Goal: Use online tool/utility: Utilize a website feature to perform a specific function

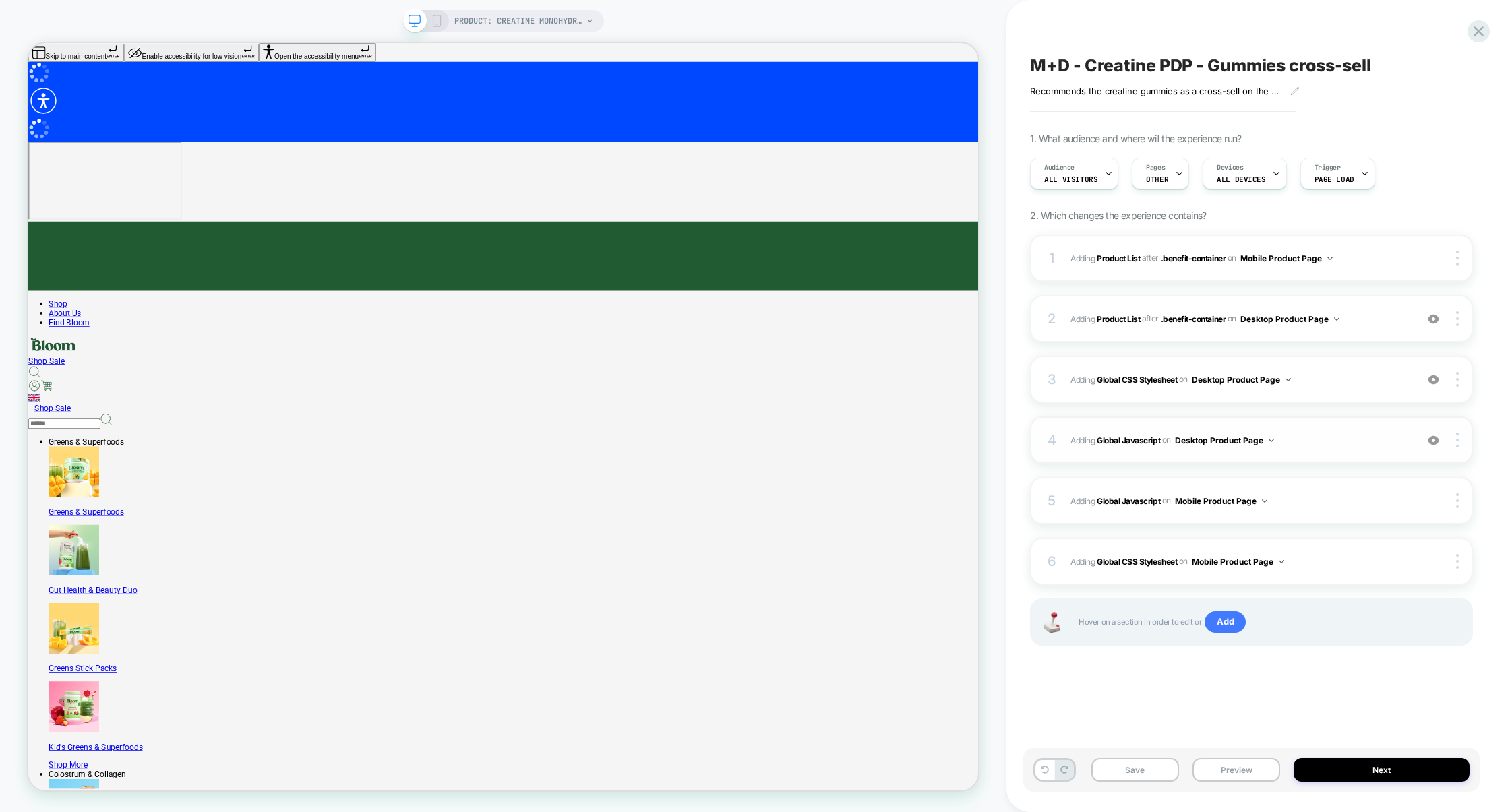
click at [1325, 447] on span "Adding Global Javascript on Desktop Product Page" at bounding box center [1240, 441] width 339 height 17
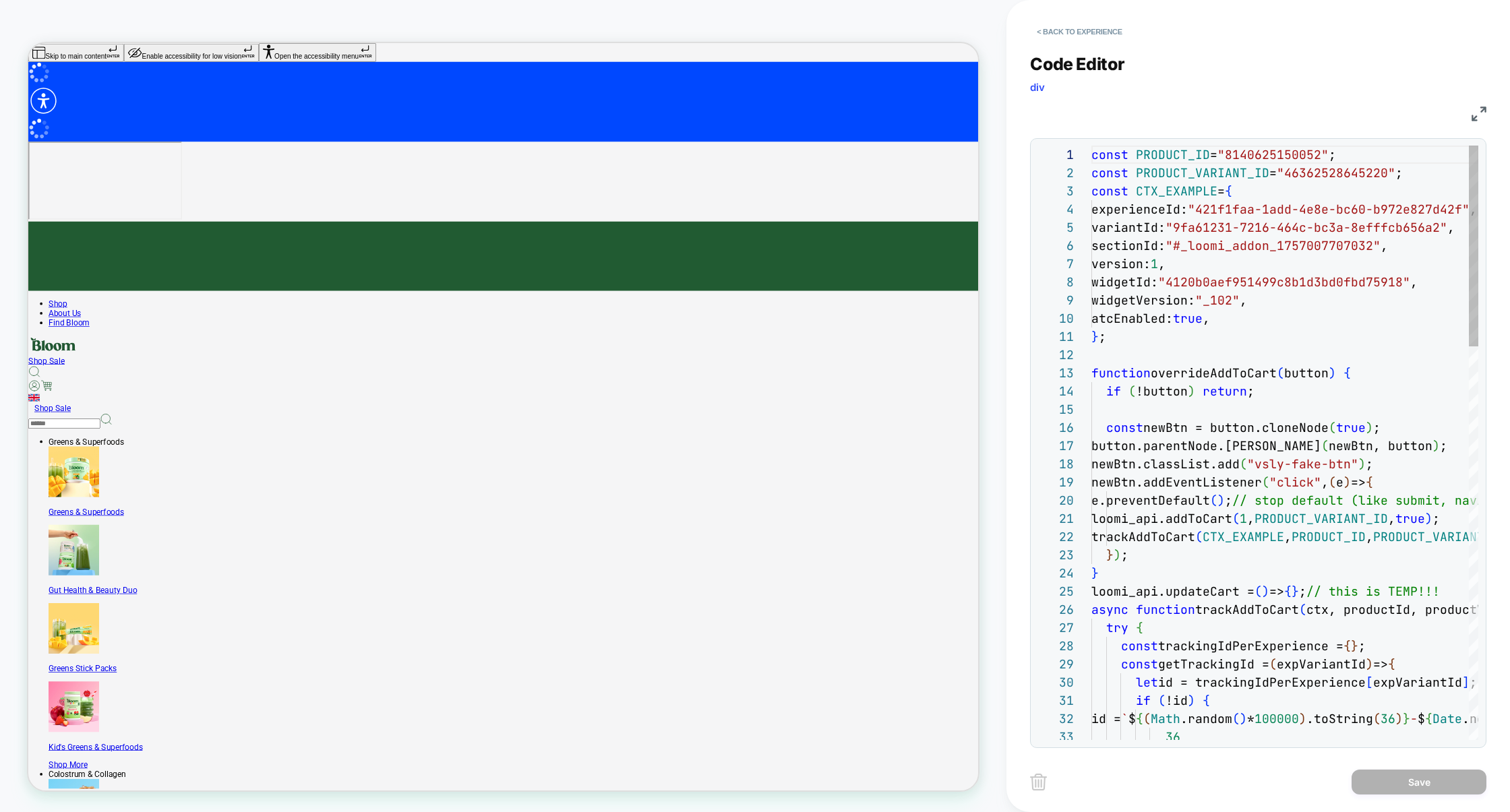
scroll to position [182, 0]
click at [1472, 120] on img at bounding box center [1479, 114] width 15 height 15
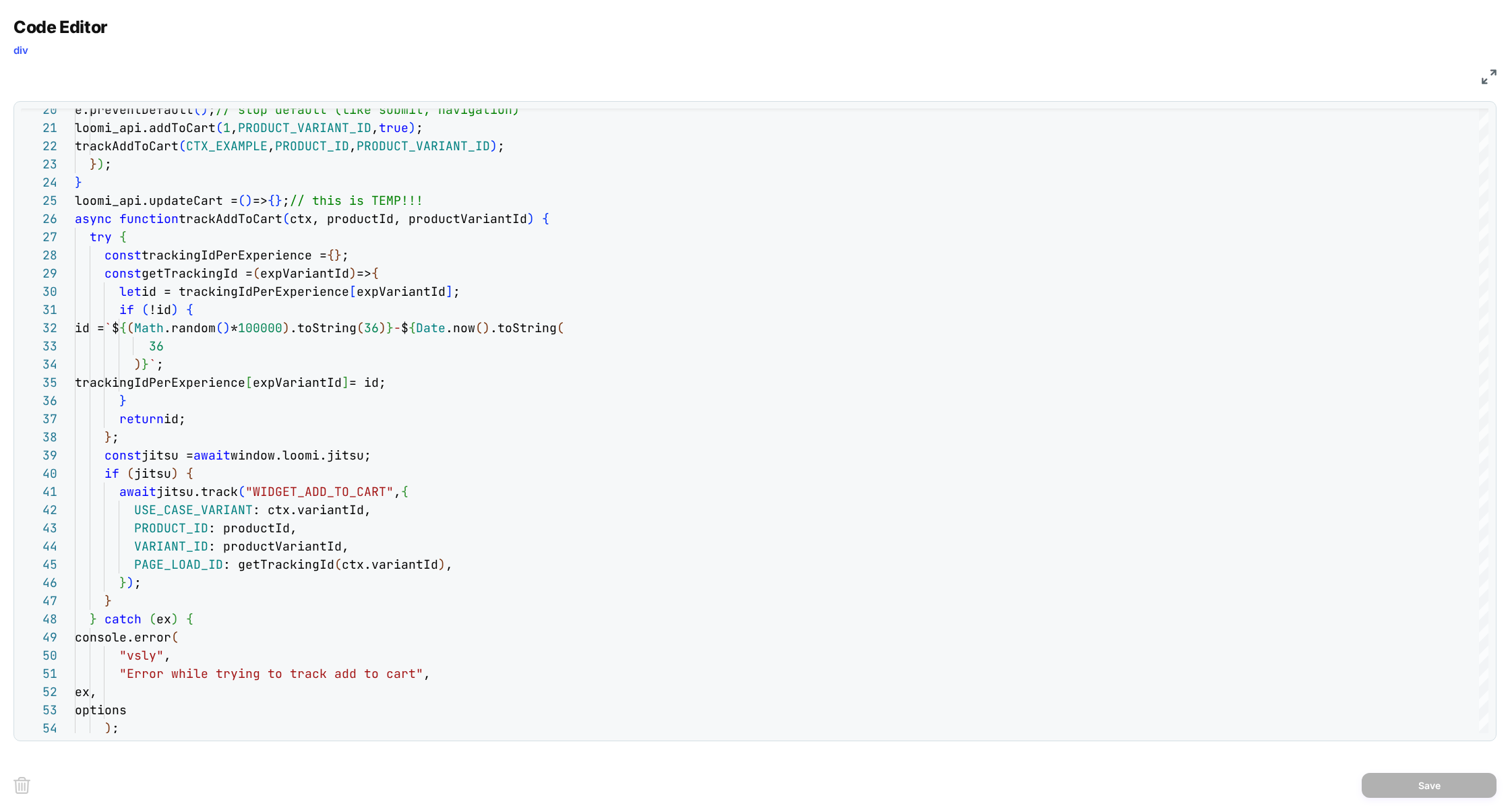
click at [1484, 78] on img at bounding box center [1490, 77] width 15 height 15
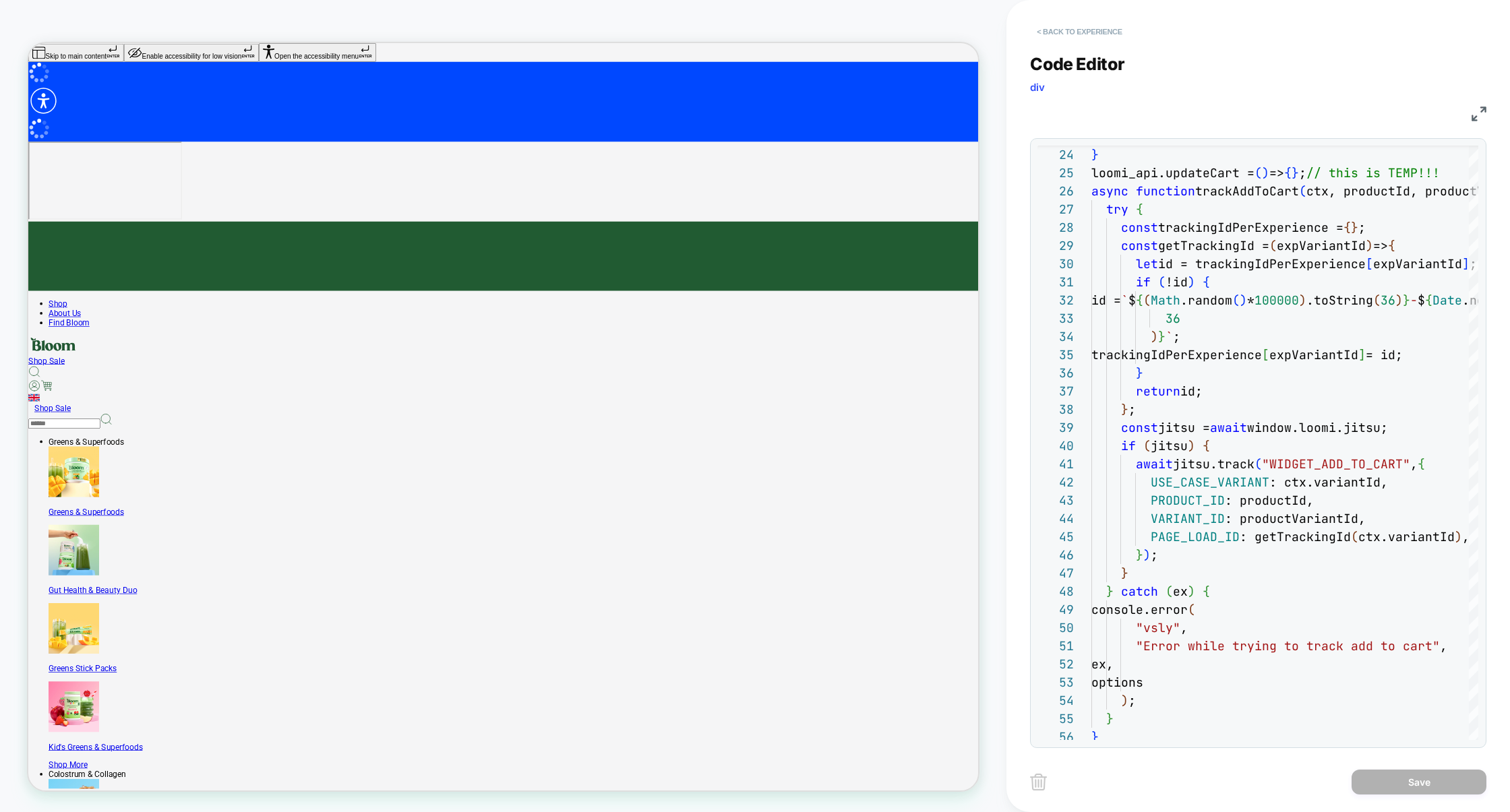
click at [1057, 32] on button "< Back to experience" at bounding box center [1079, 32] width 99 height 22
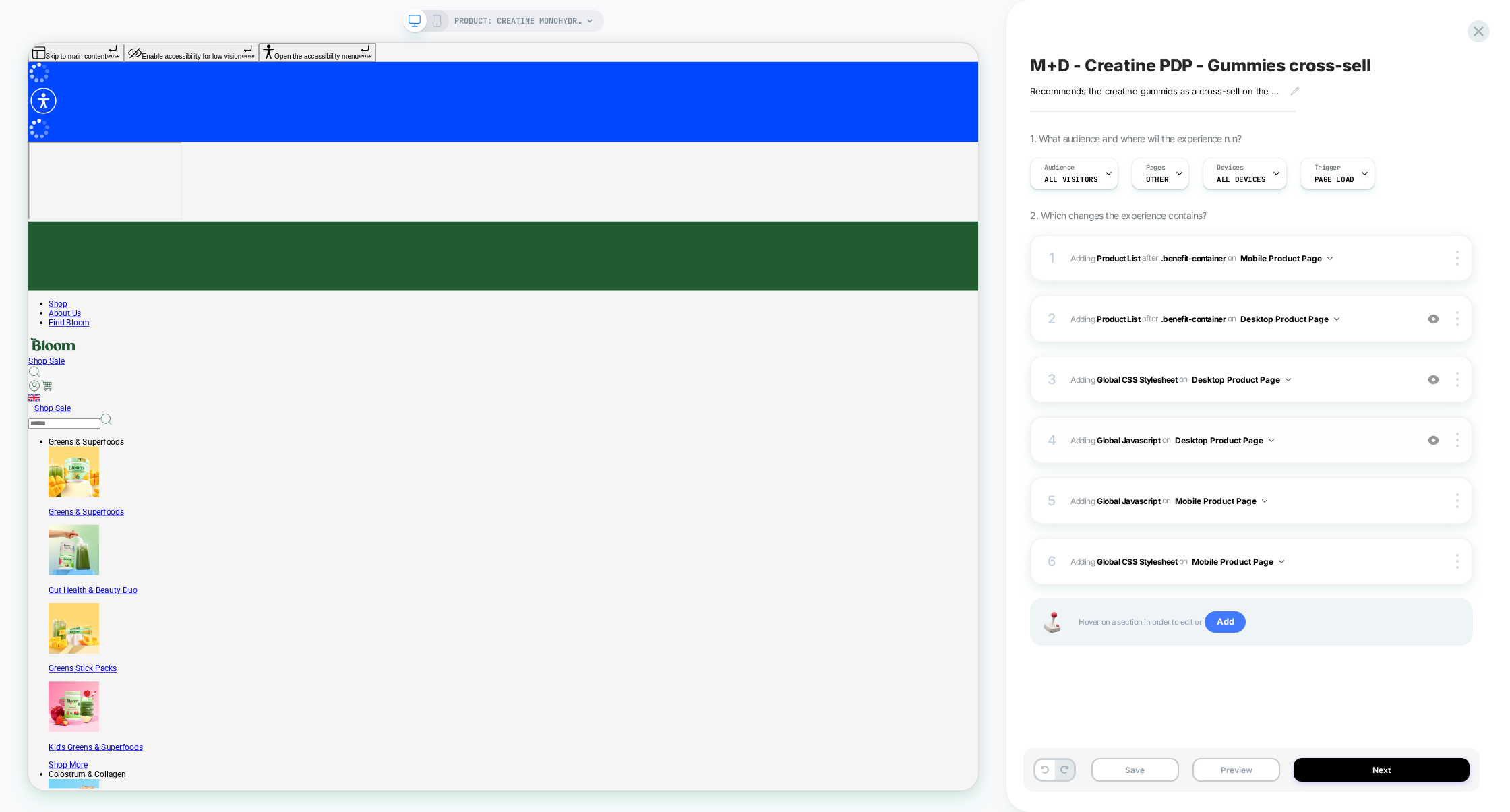
click at [1318, 453] on div "4 Adding Global Javascript on Desktop Product Page Add Before Add After Copy to…" at bounding box center [1252, 439] width 443 height 47
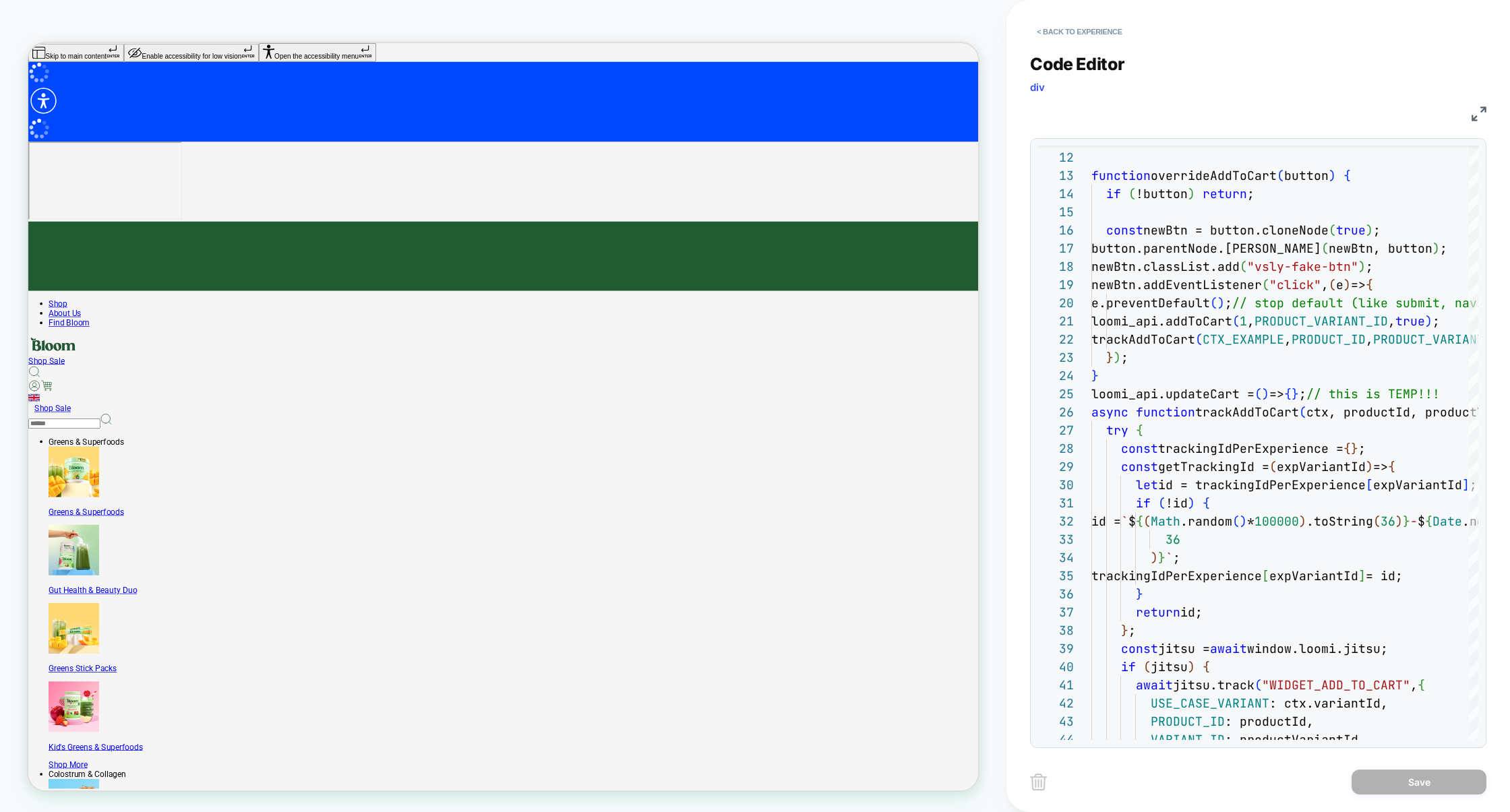
click at [1480, 108] on img at bounding box center [1479, 114] width 15 height 15
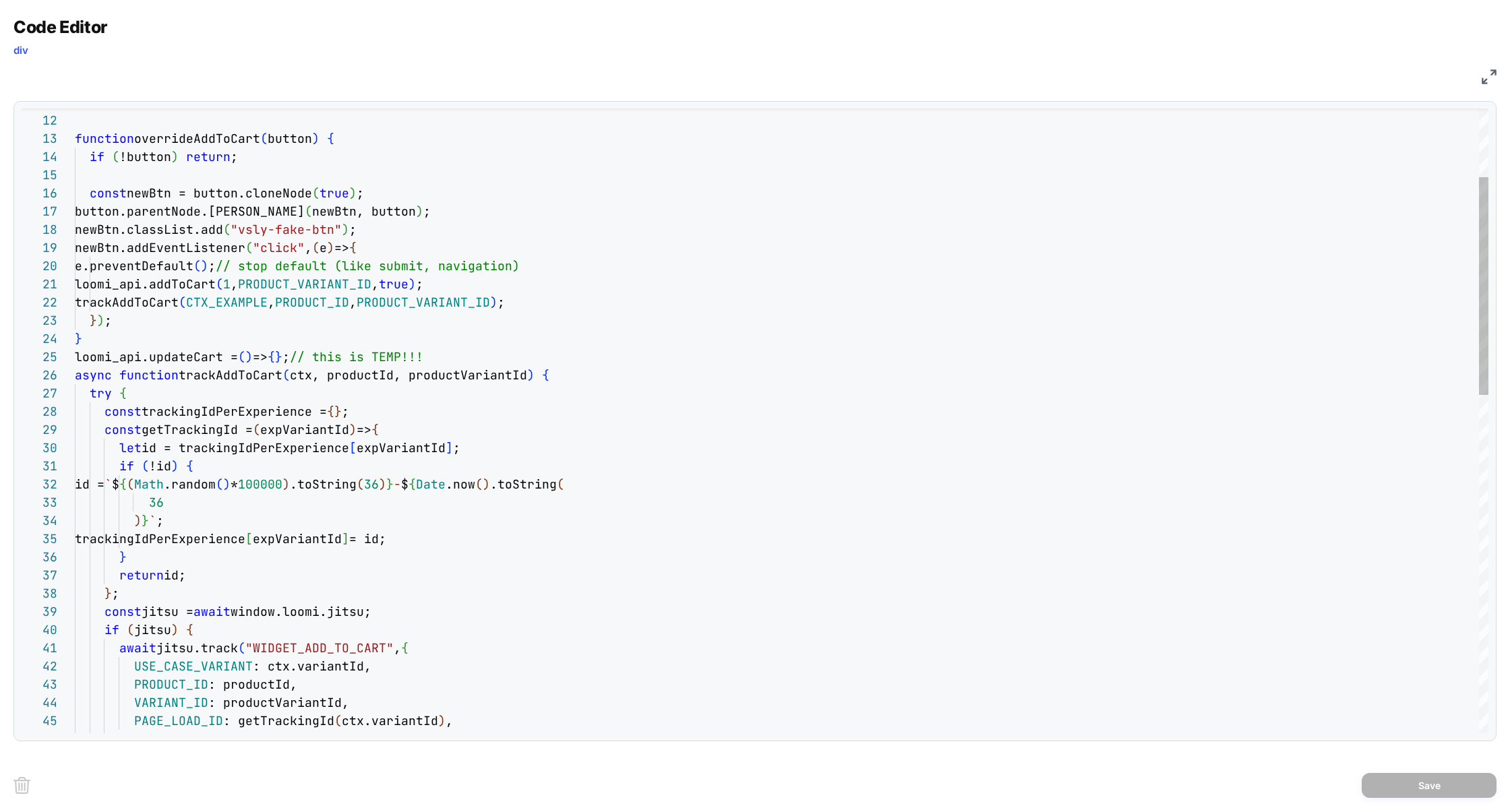
click at [294, 357] on div "} ; function overrideAddToCart ( button ) { if ( !button ) return ; const newBt…" at bounding box center [782, 805] width 1414 height 1789
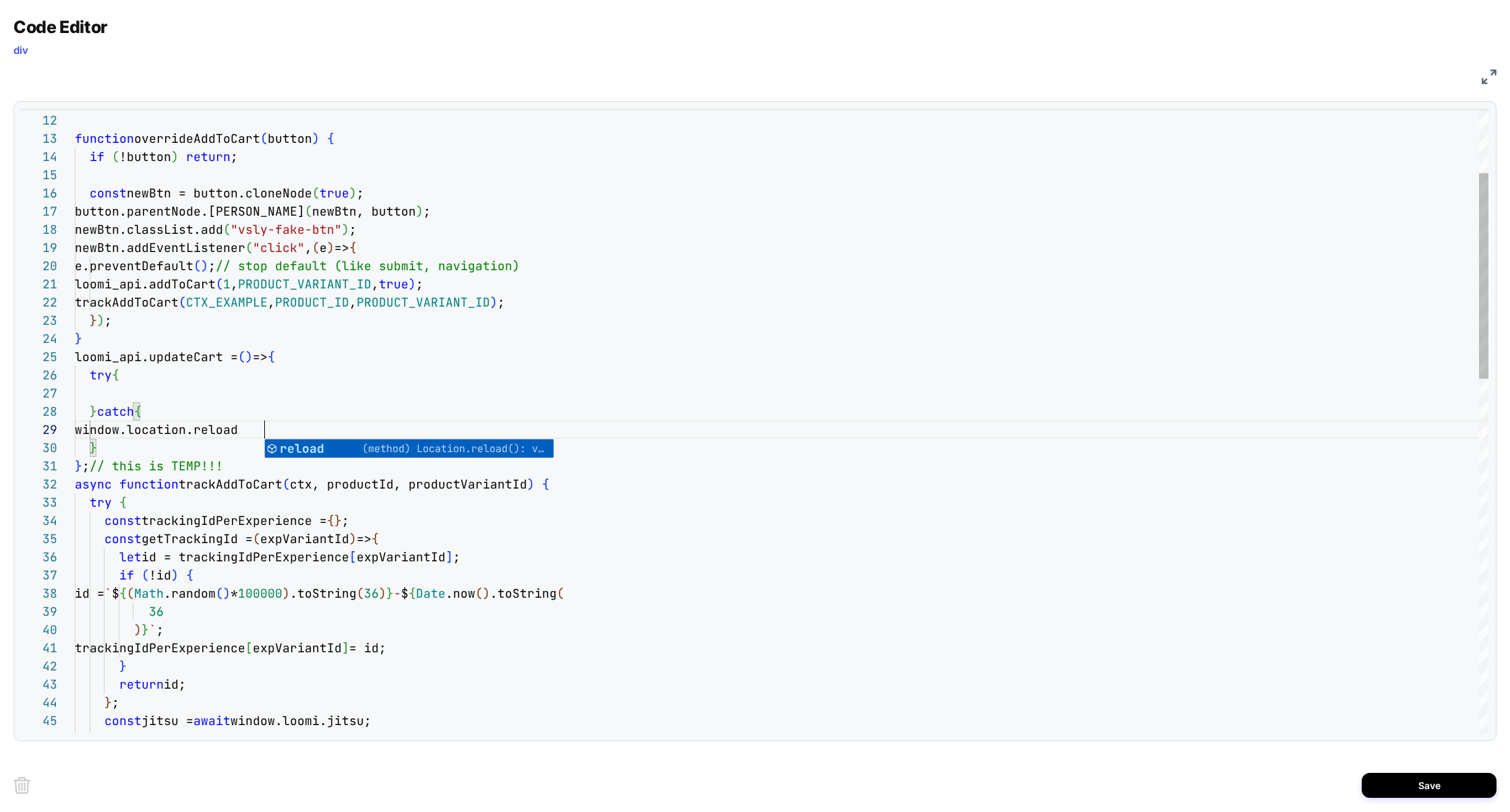
scroll to position [145, 204]
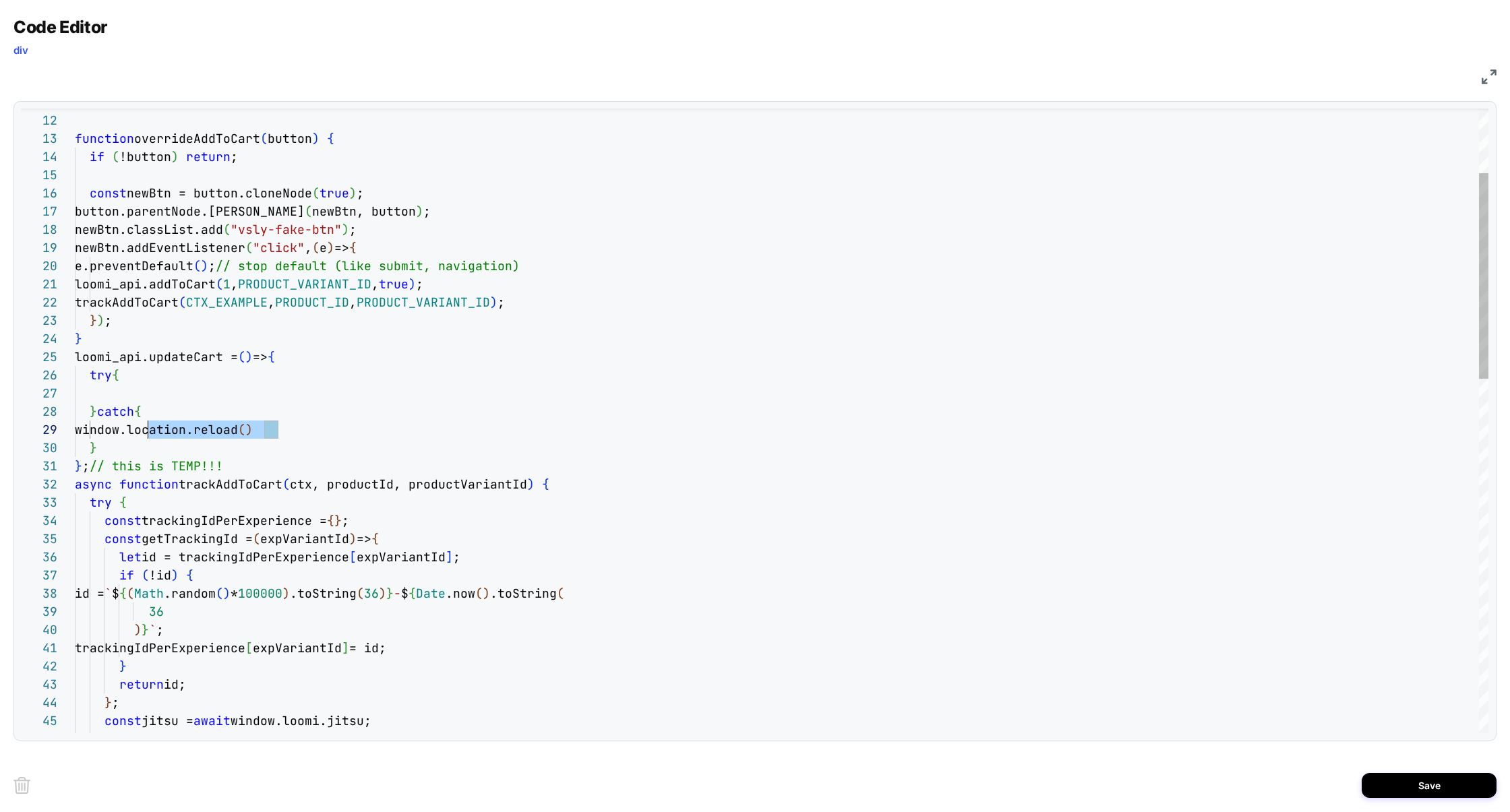
scroll to position [145, 58]
drag, startPoint x: 298, startPoint y: 430, endPoint x: 134, endPoint y: 423, distance: 164.1
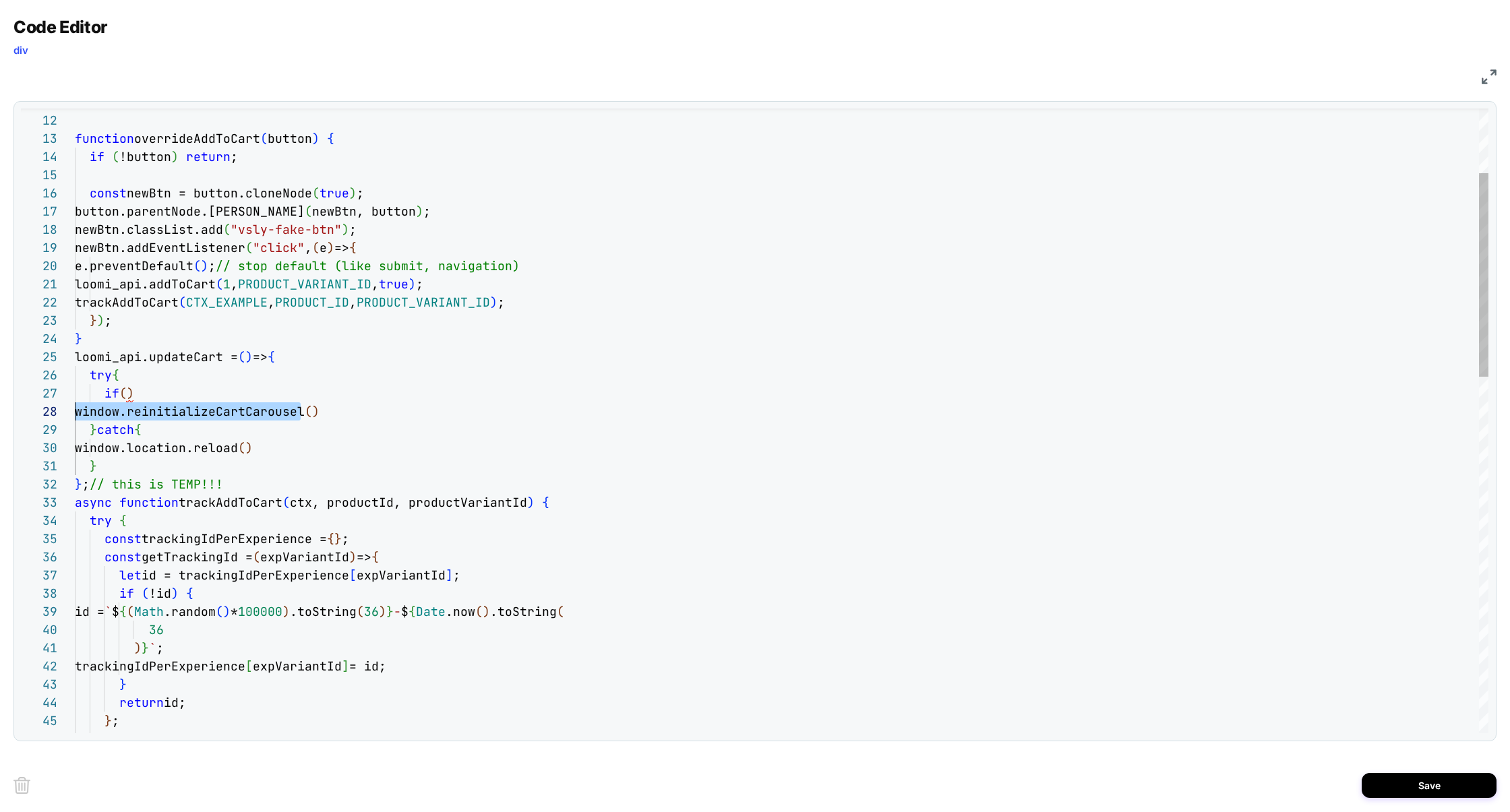
scroll to position [127, 0]
drag, startPoint x: 300, startPoint y: 415, endPoint x: 65, endPoint y: 412, distance: 235.0
click at [65, 412] on div "11 12 13 14 15 16 17 18 19 20 21 22 23 24 25 33 34 35 36 37 38 39 40 41 42 43 4…" at bounding box center [755, 420] width 1468 height 625
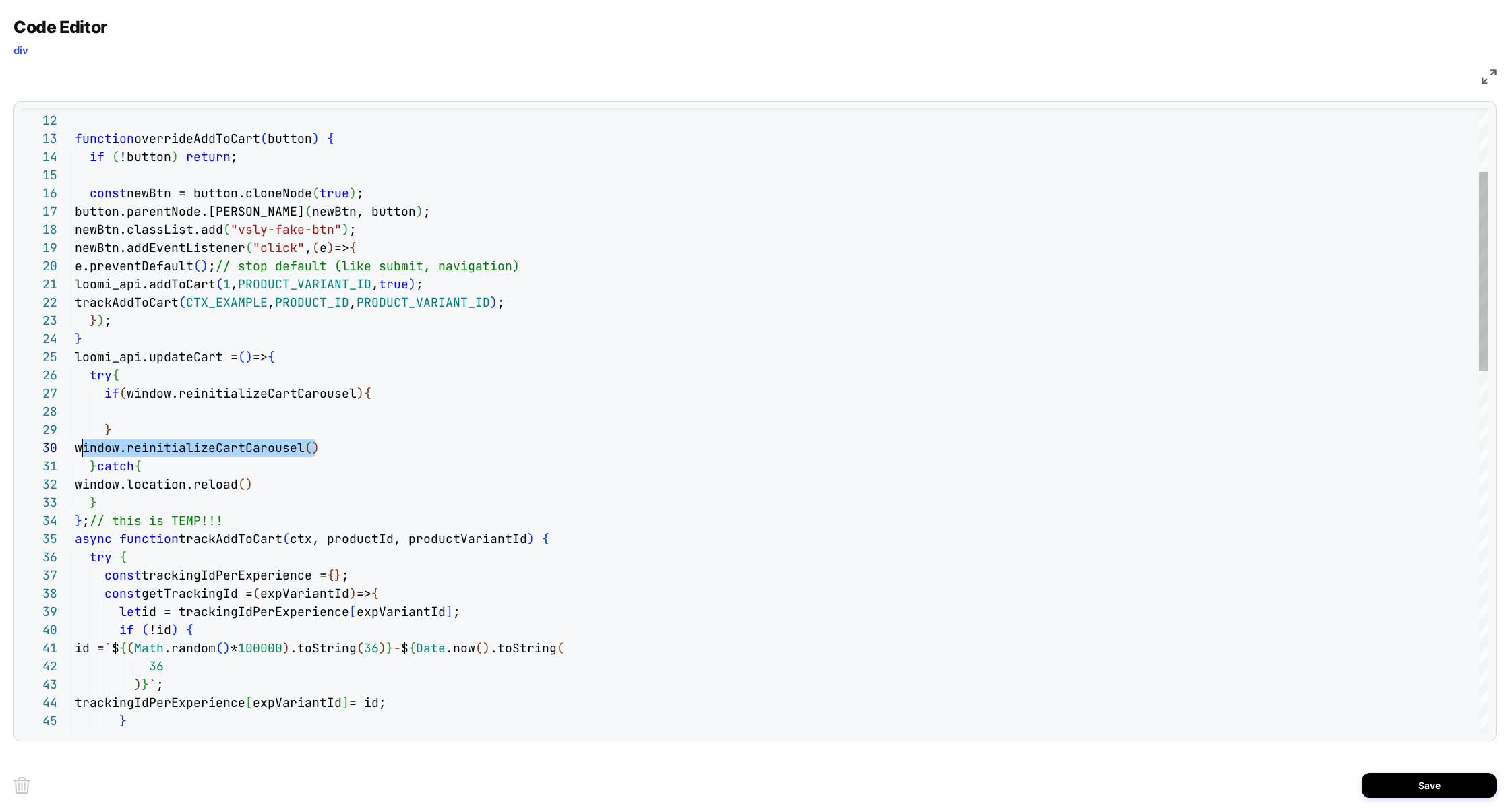
scroll to position [164, 0]
drag, startPoint x: 357, startPoint y: 446, endPoint x: 75, endPoint y: 442, distance: 282.0
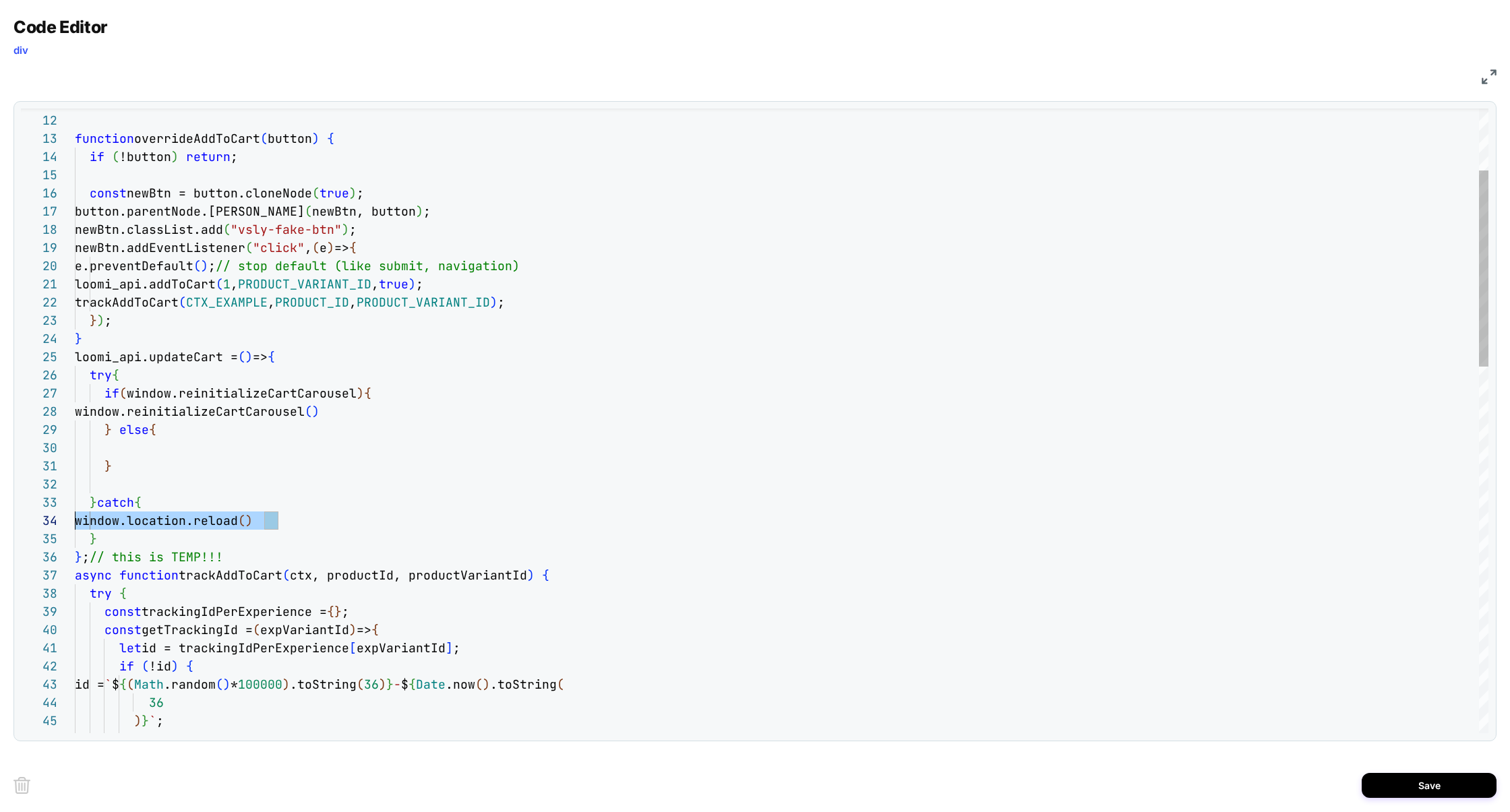
scroll to position [55, 0]
drag, startPoint x: 296, startPoint y: 524, endPoint x: 8, endPoint y: 522, distance: 288.0
click at [8, 522] on div "Code Editor div JS 11 12 13 14 15 16 17 18 19 20 21 22 23 24 25 37 38 39 40 41 …" at bounding box center [755, 406] width 1510 height 812
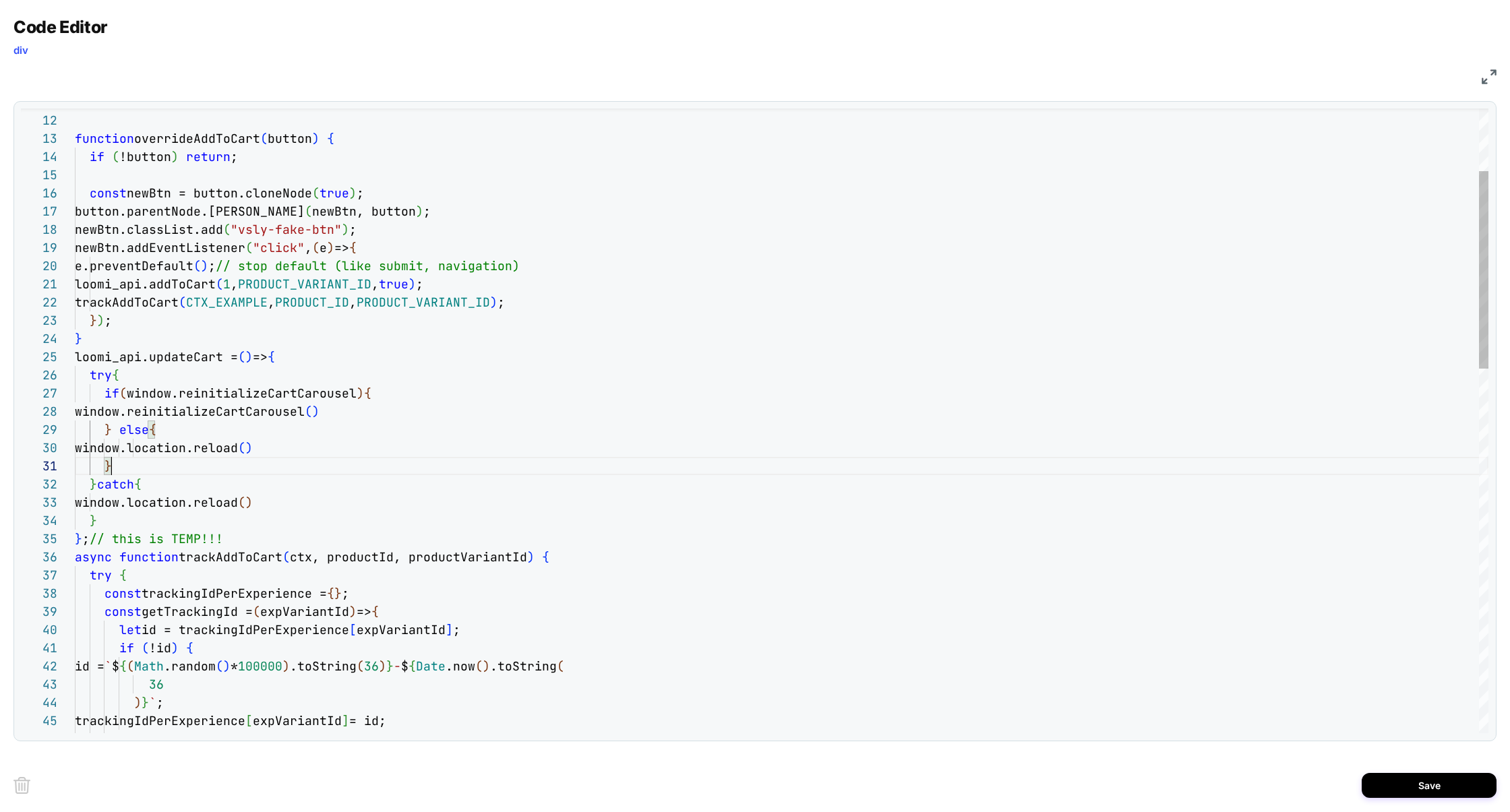
scroll to position [0, 36]
type textarea "**********"
click at [1436, 792] on button "Save" at bounding box center [1429, 785] width 135 height 25
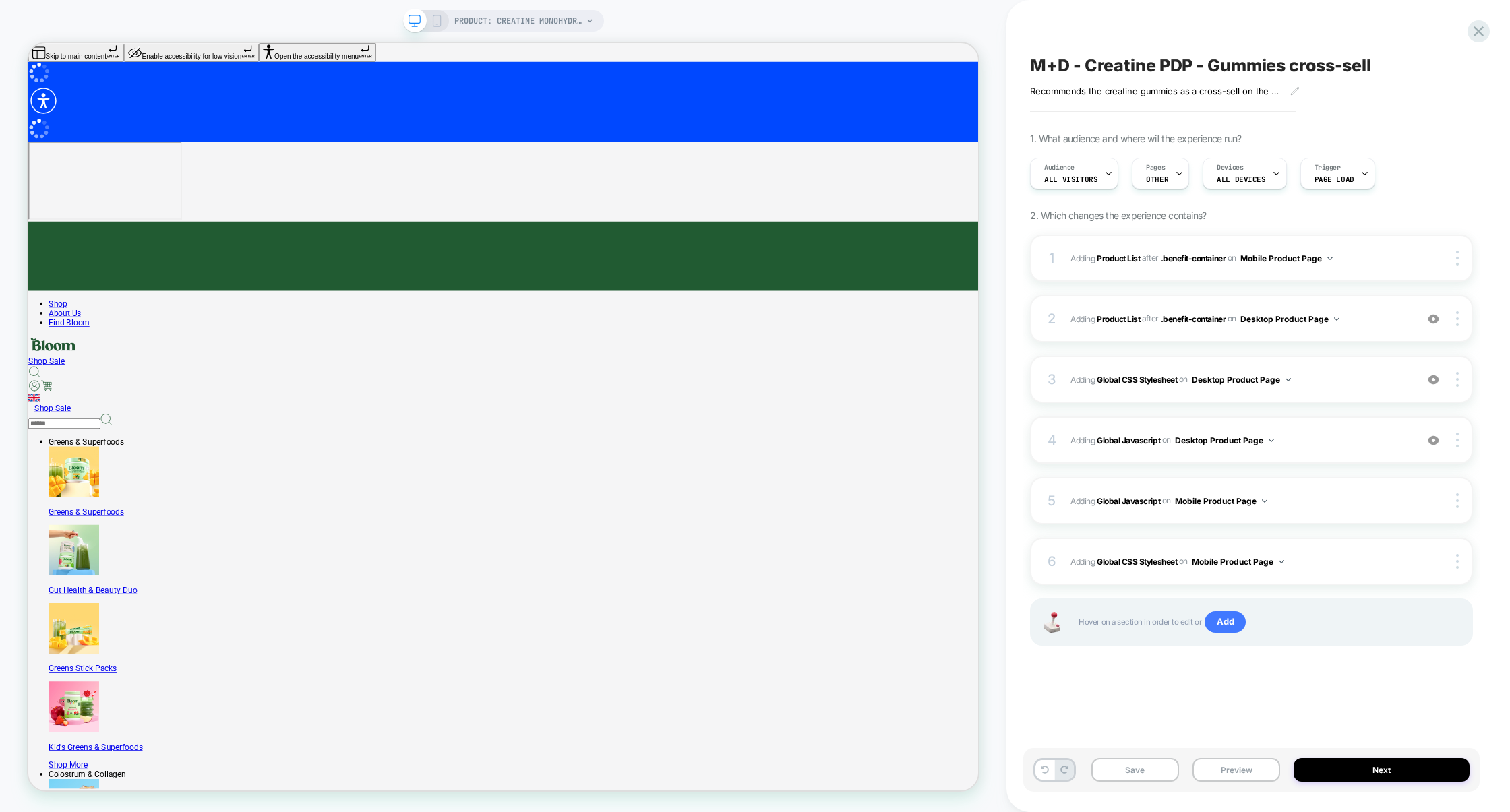
click at [1271, 757] on div "Save Preview Next" at bounding box center [1252, 770] width 456 height 44
click at [1271, 768] on button "Preview" at bounding box center [1237, 770] width 88 height 24
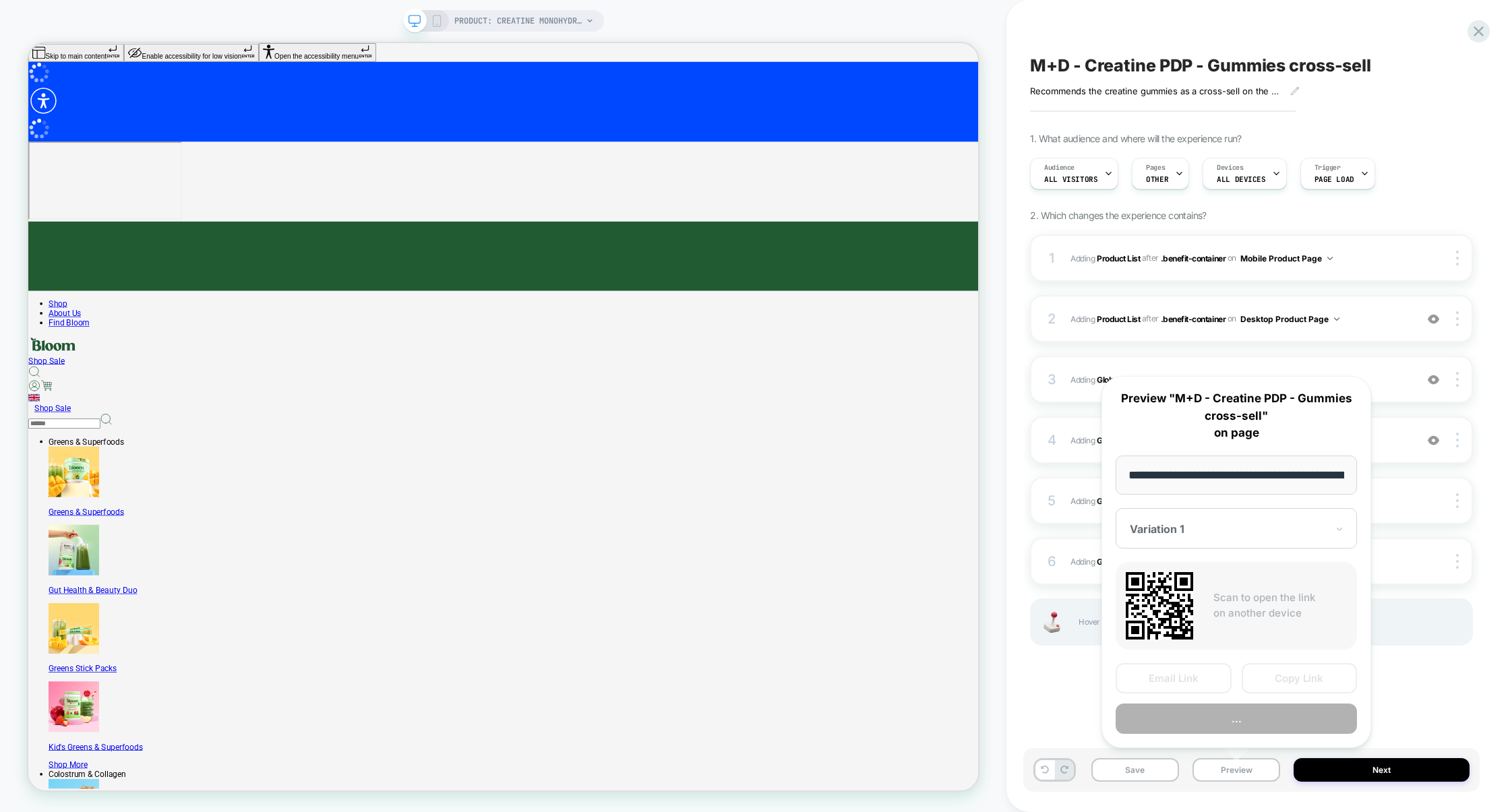
scroll to position [0, 103]
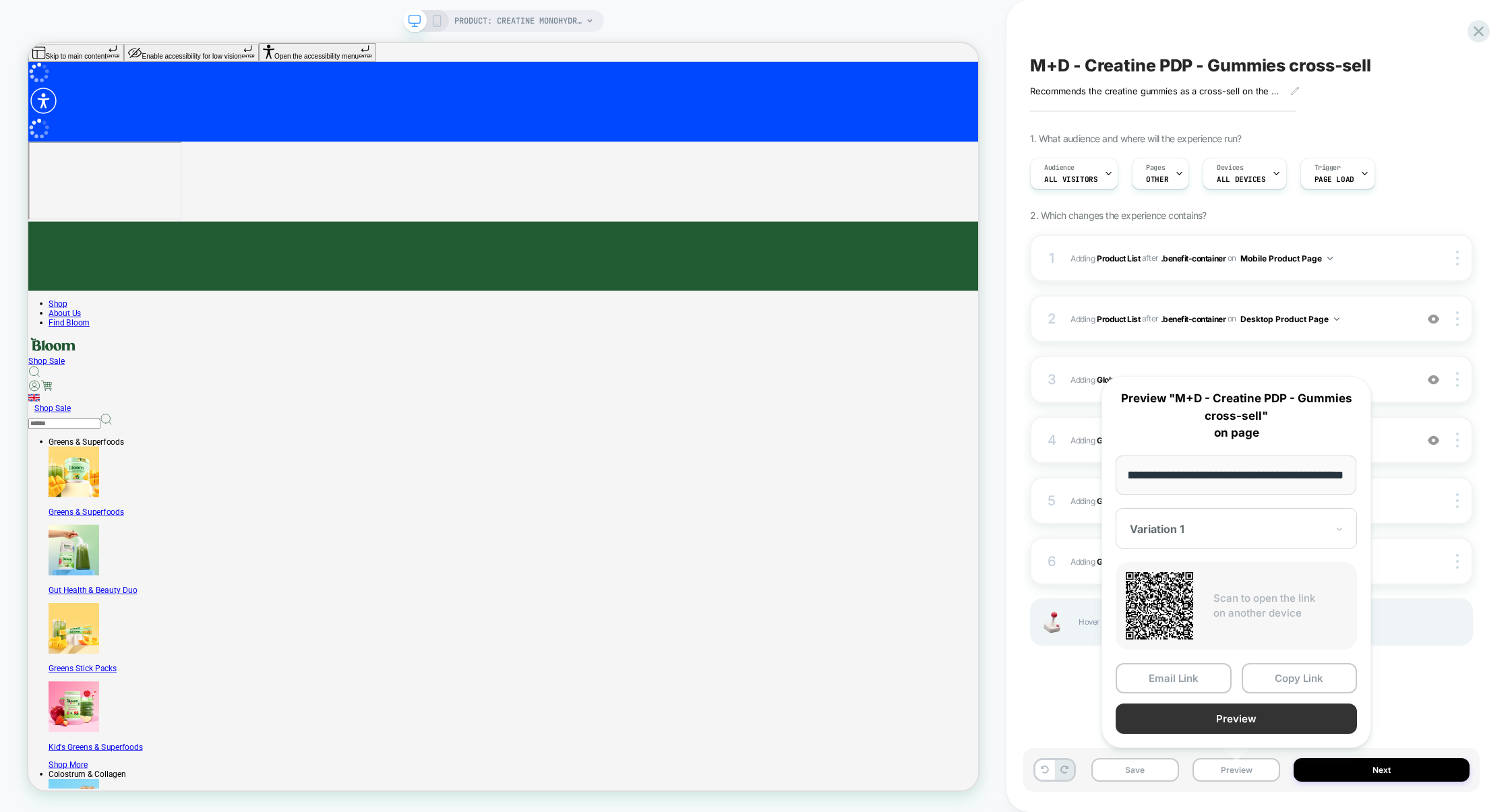
click at [1251, 721] on button "Preview" at bounding box center [1236, 719] width 241 height 31
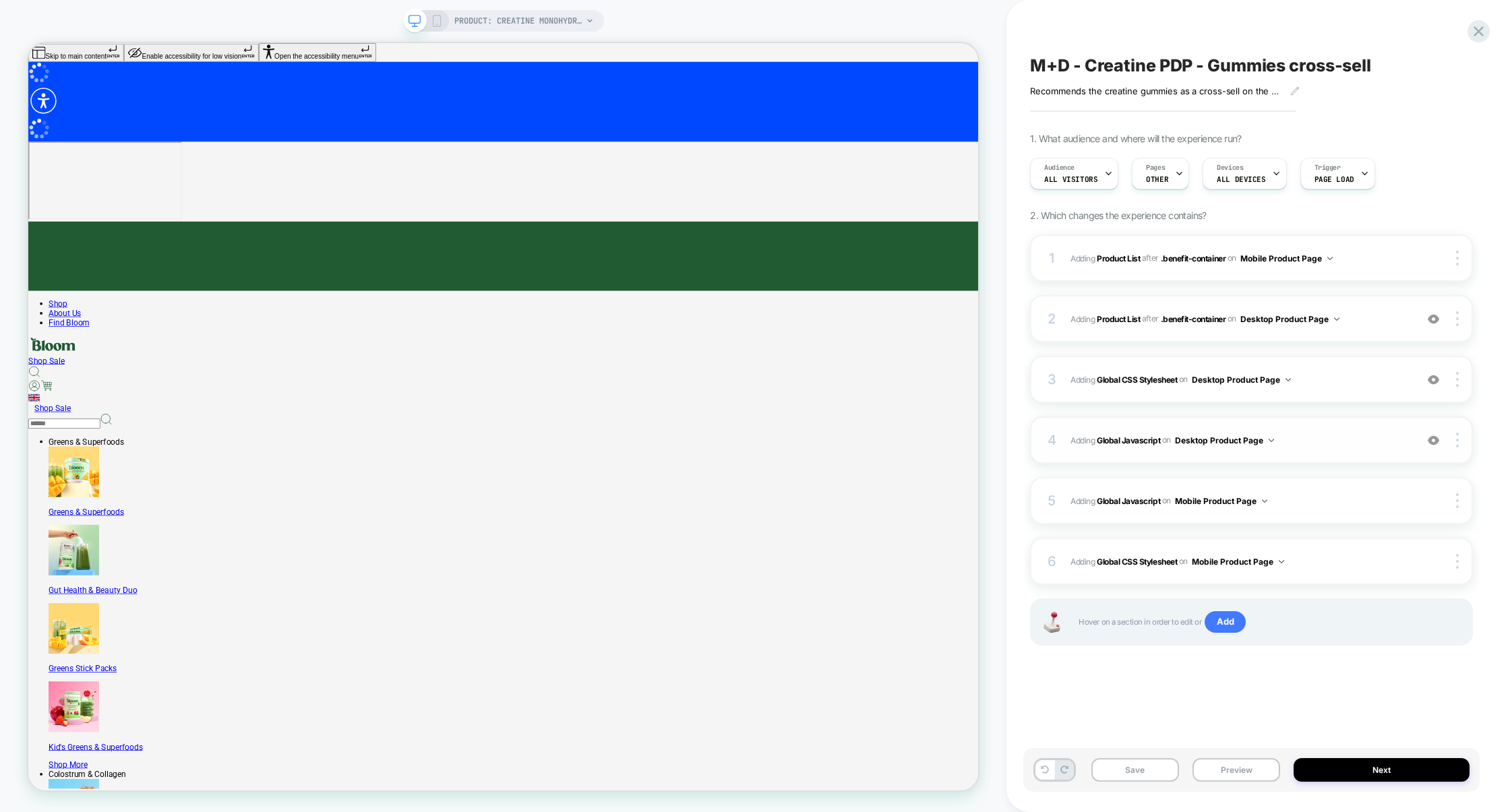
click at [1341, 428] on div "4 Adding Global Javascript on Desktop Product Page Add Before Add After Copy to…" at bounding box center [1252, 439] width 443 height 47
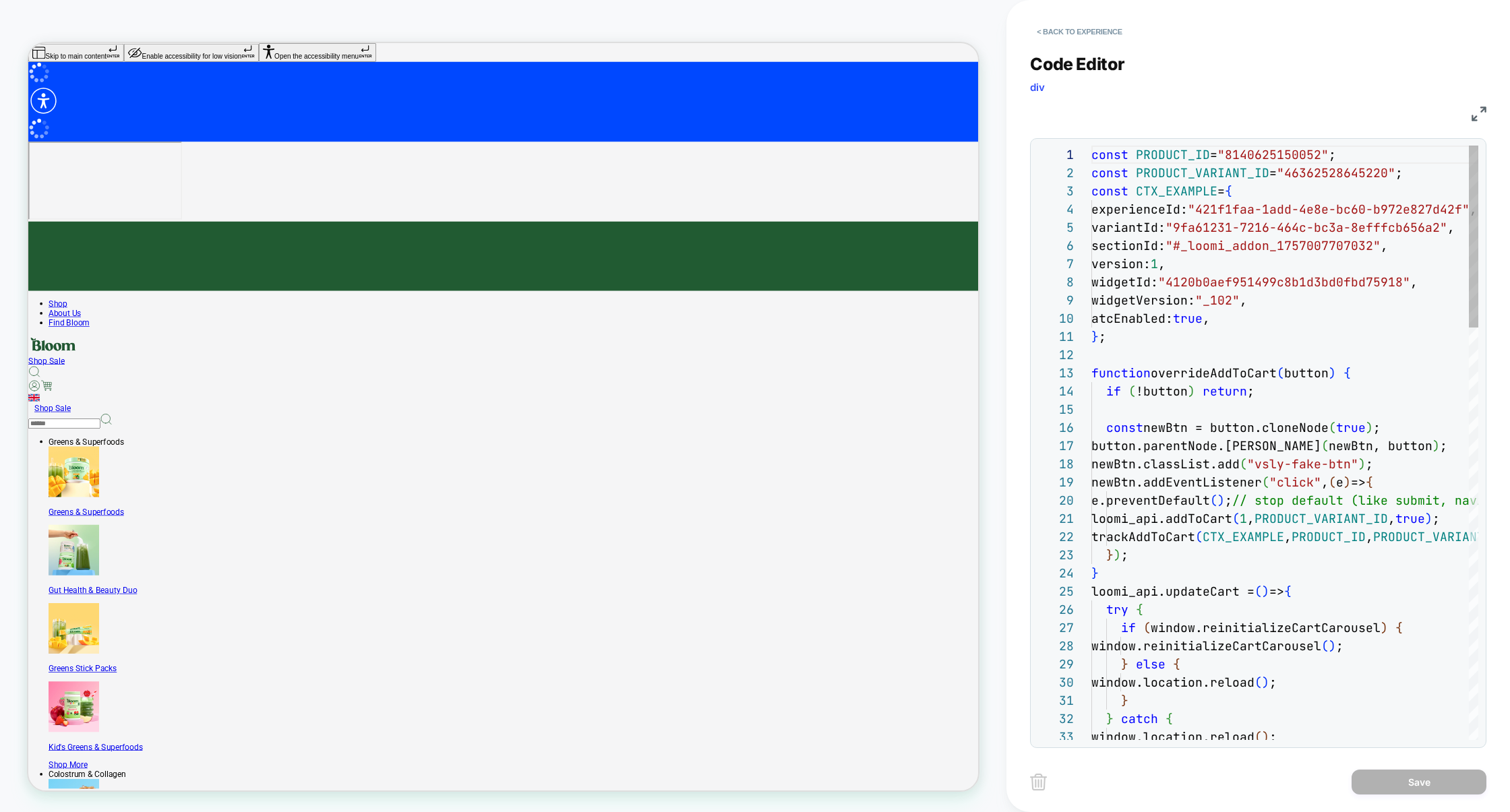
scroll to position [182, 0]
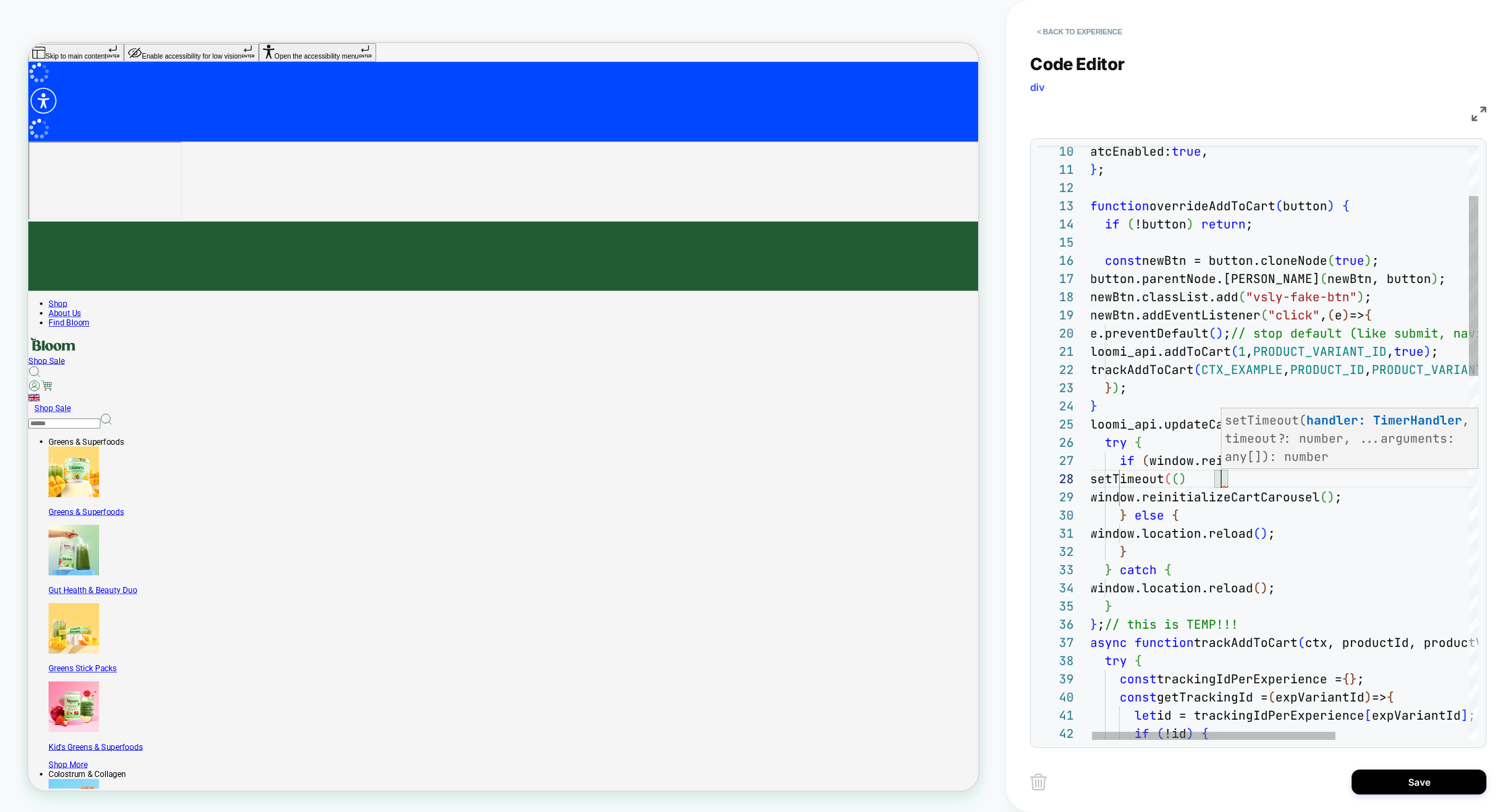
scroll to position [127, 124]
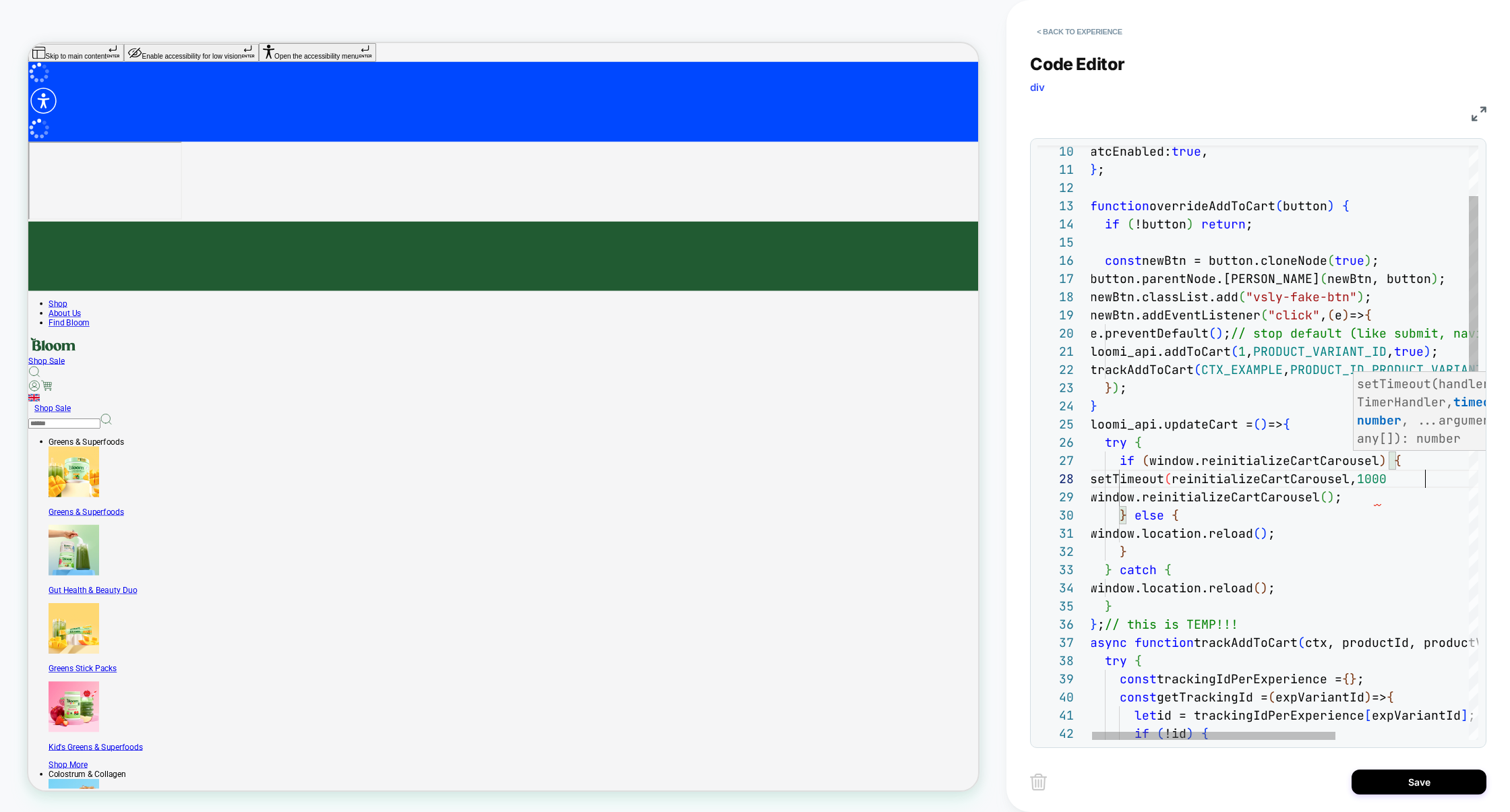
scroll to position [127, 343]
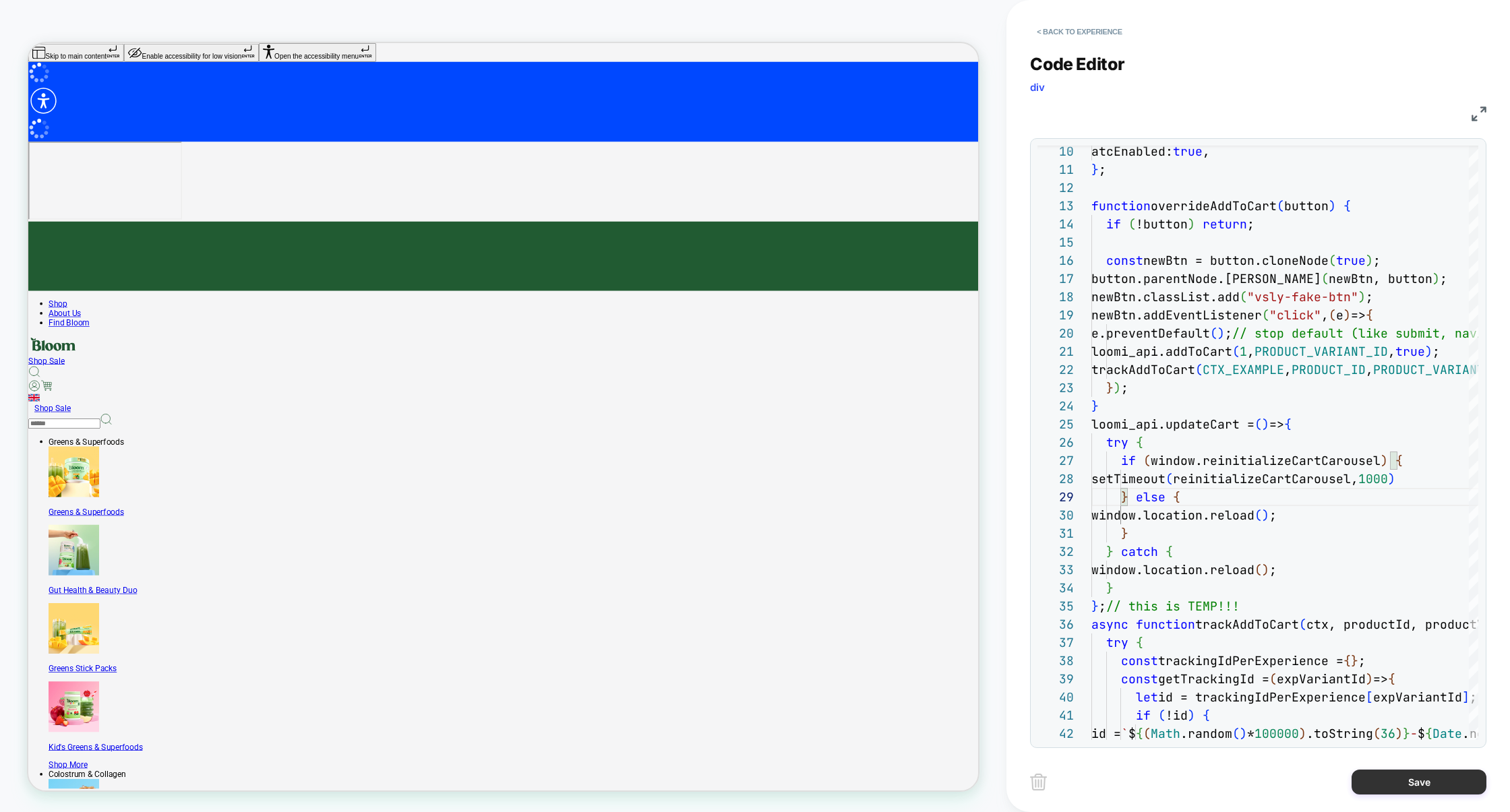
type textarea "**********"
click at [1378, 775] on button "Save" at bounding box center [1419, 782] width 135 height 25
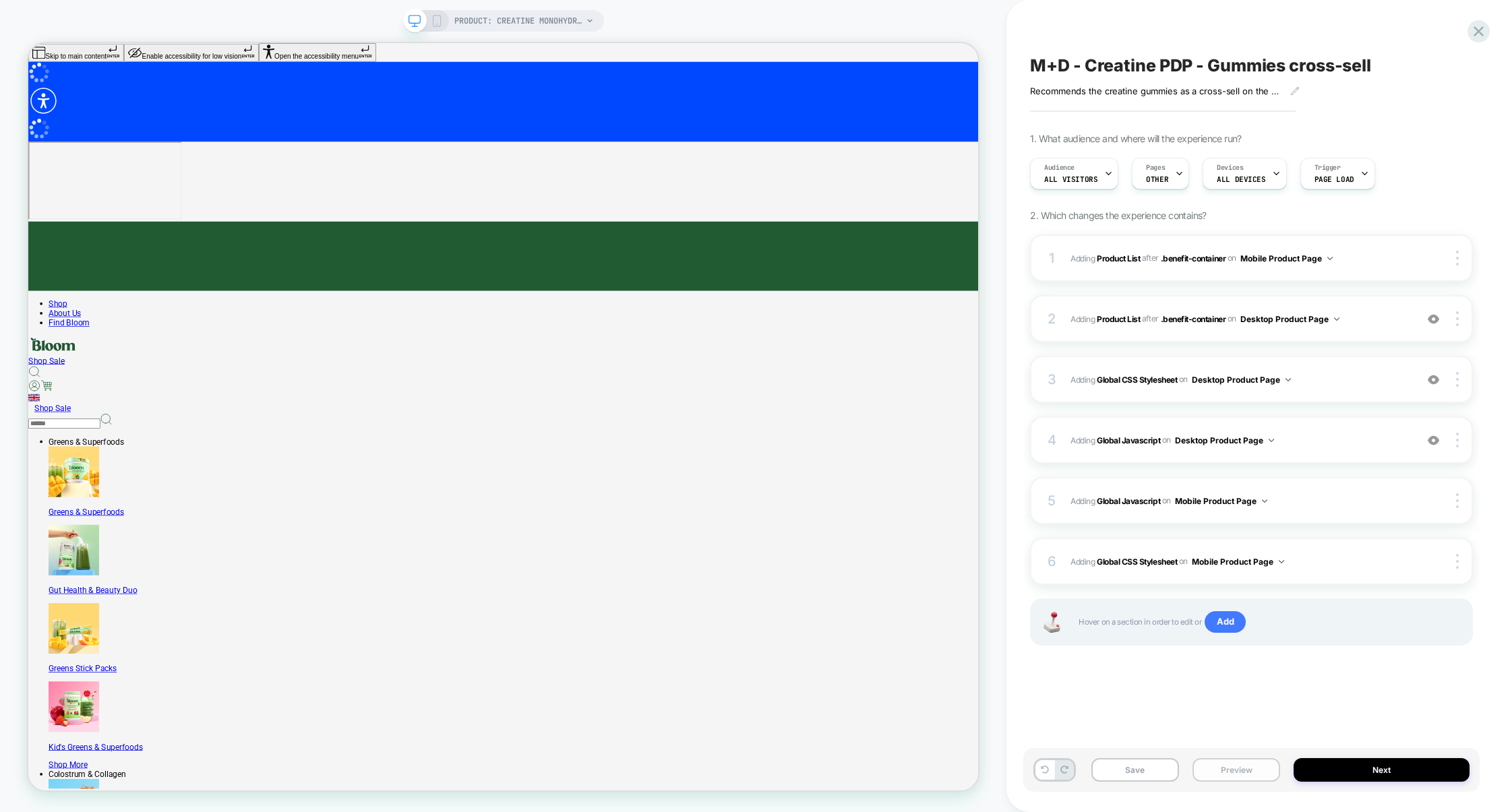
click at [1233, 766] on button "Preview" at bounding box center [1237, 770] width 88 height 24
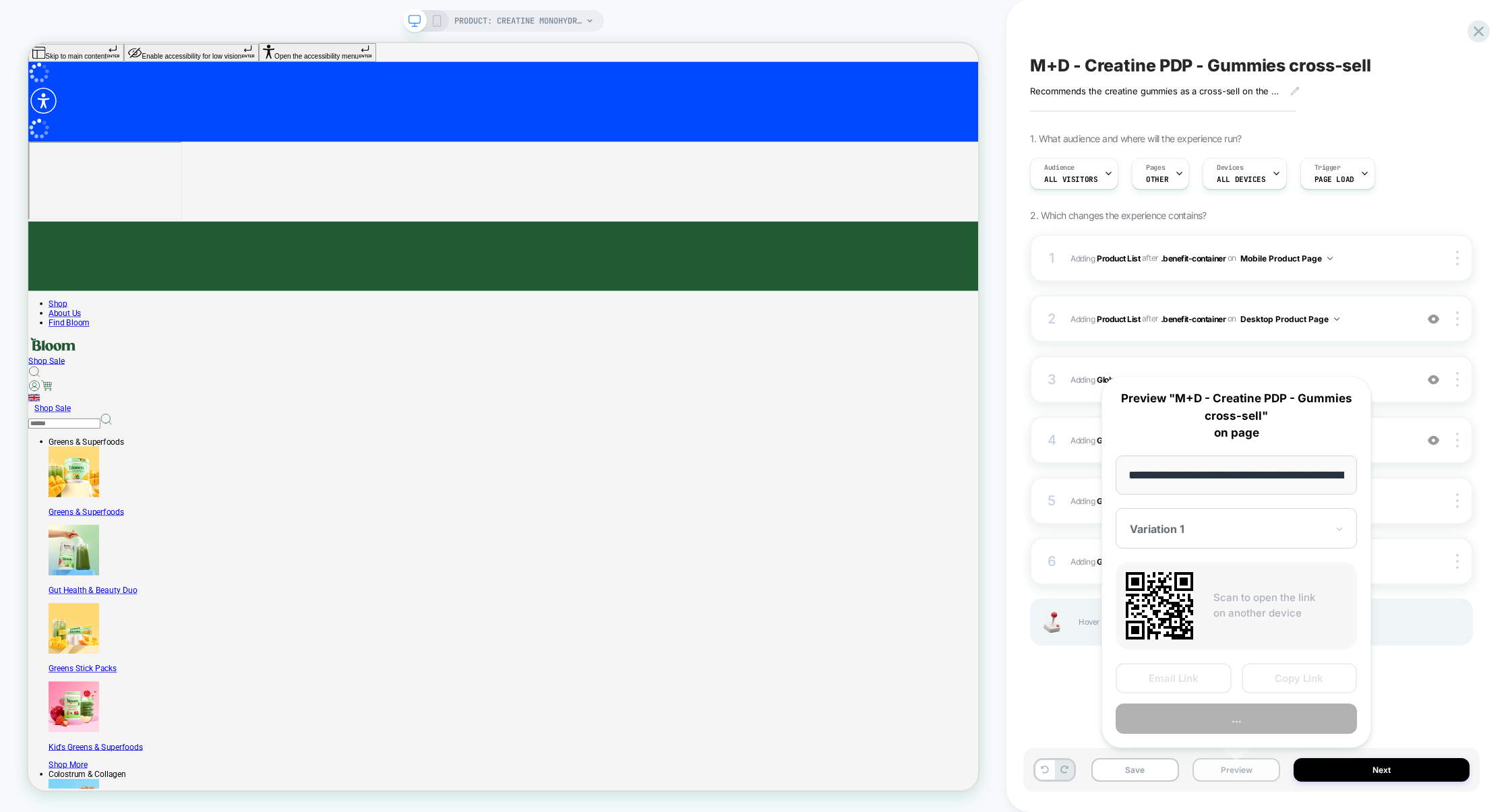
scroll to position [0, 103]
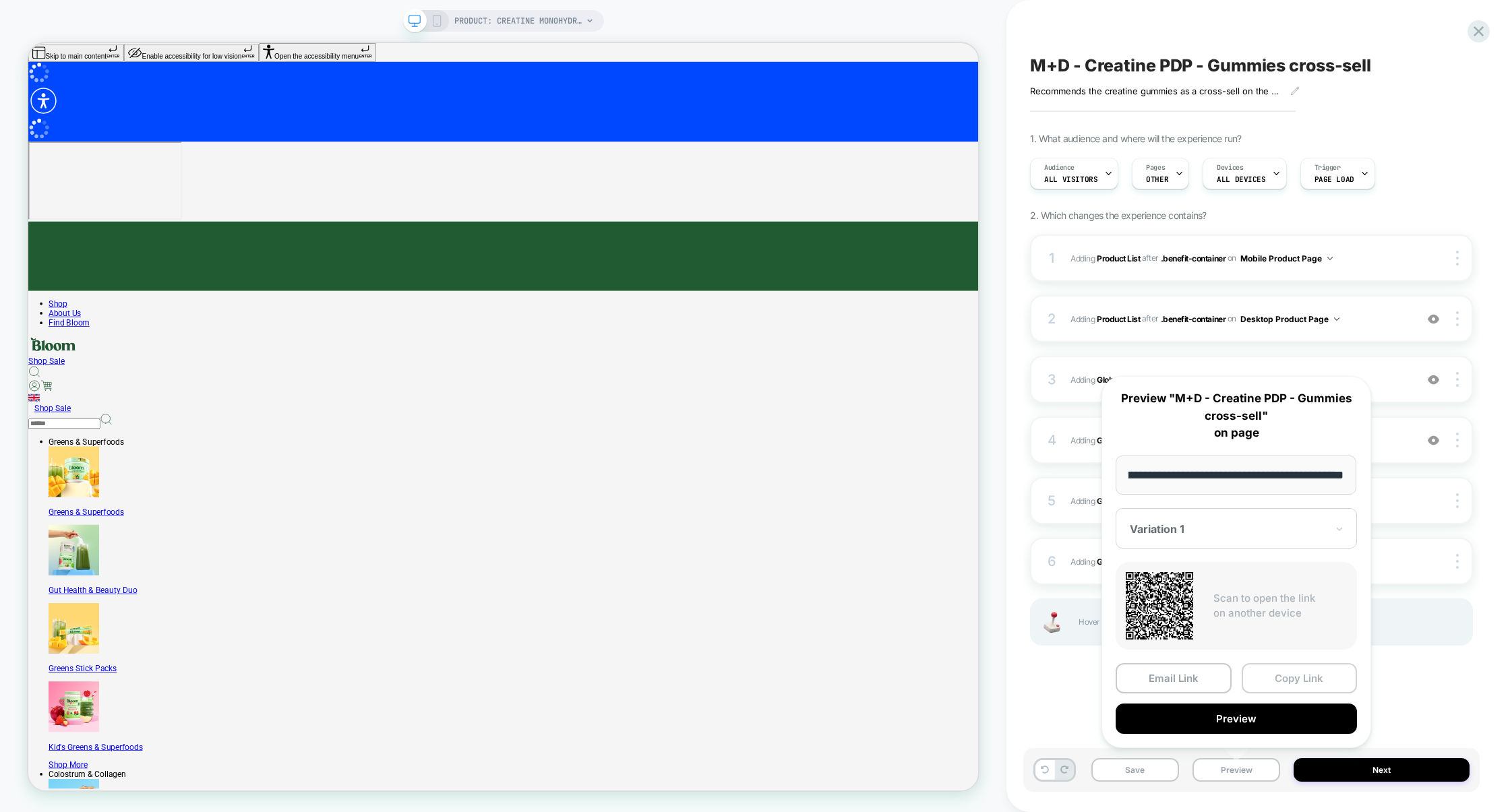
click at [1291, 679] on button "Copy Link" at bounding box center [1299, 678] width 116 height 31
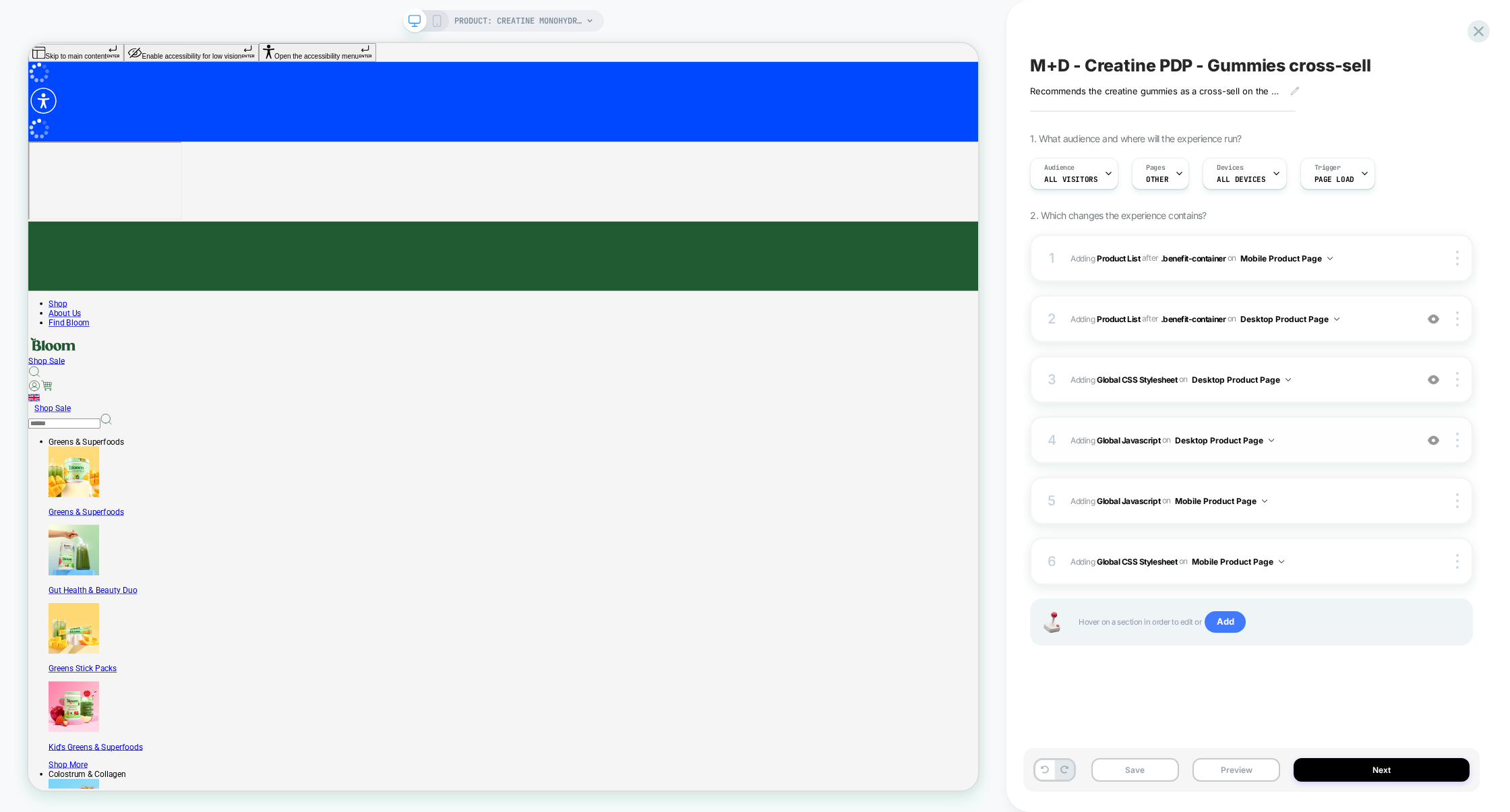
click at [1330, 432] on span "Adding Global Javascript on Desktop Product Page" at bounding box center [1240, 441] width 339 height 17
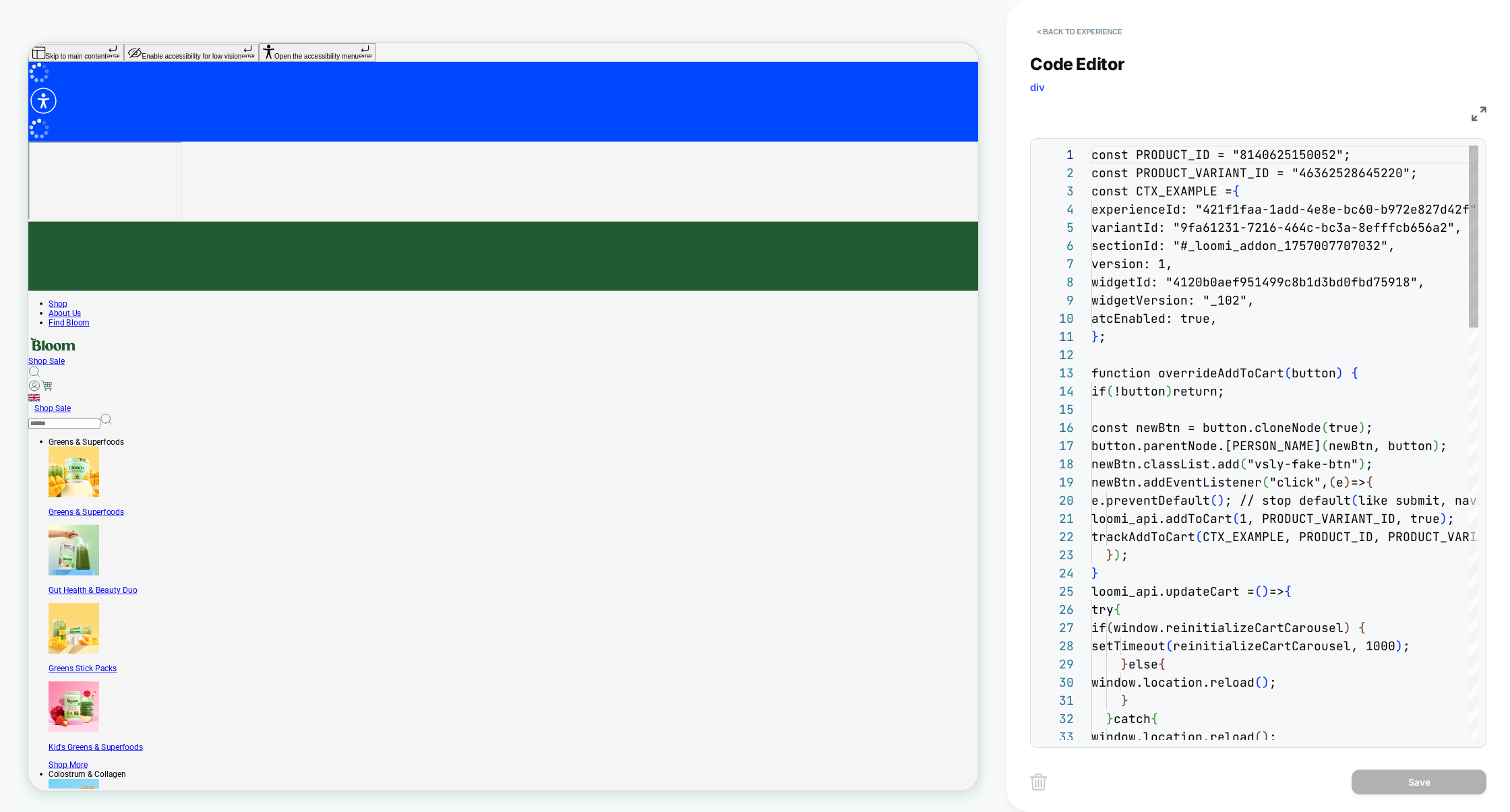
scroll to position [182, 0]
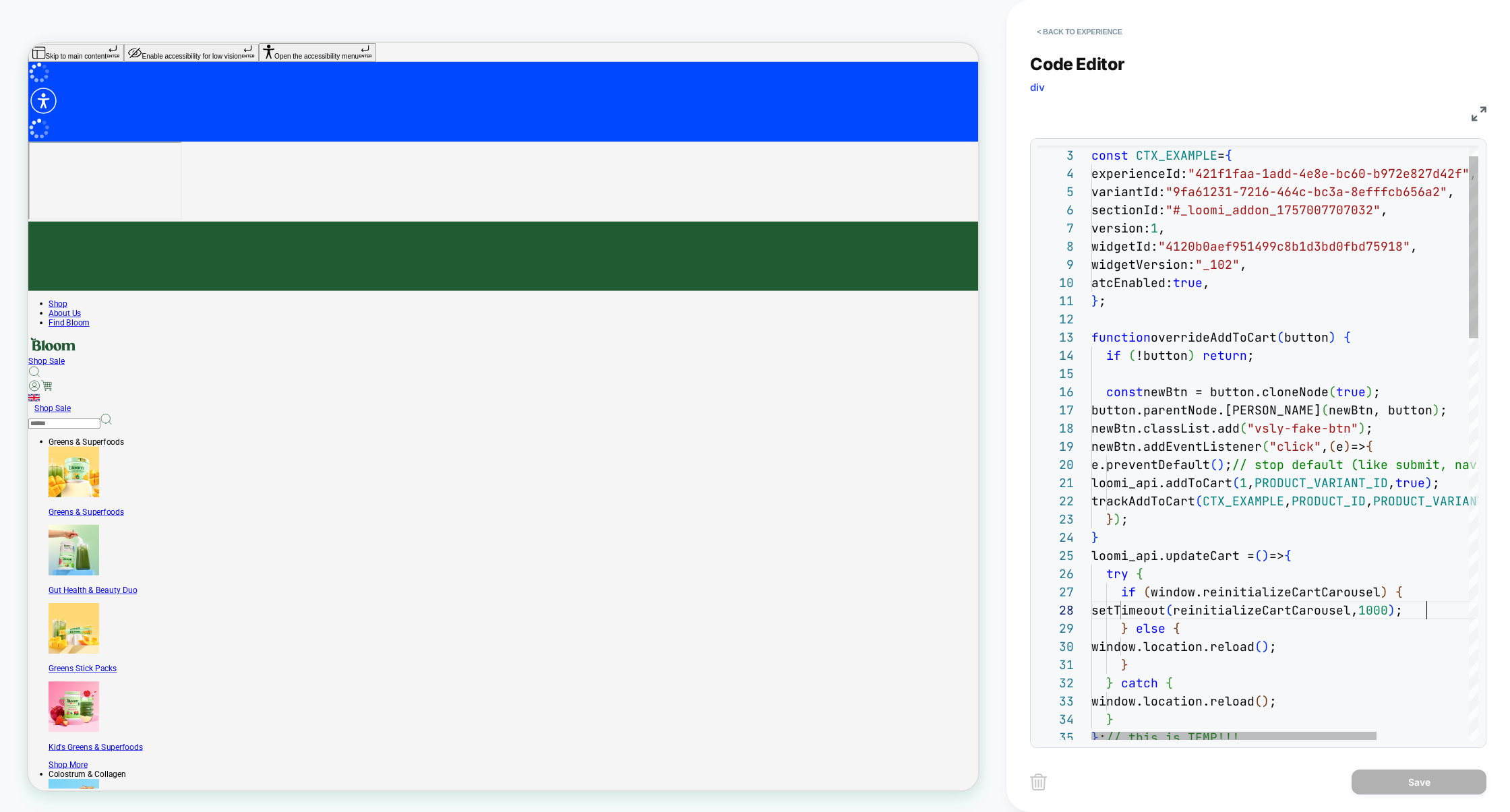
type textarea "**********"
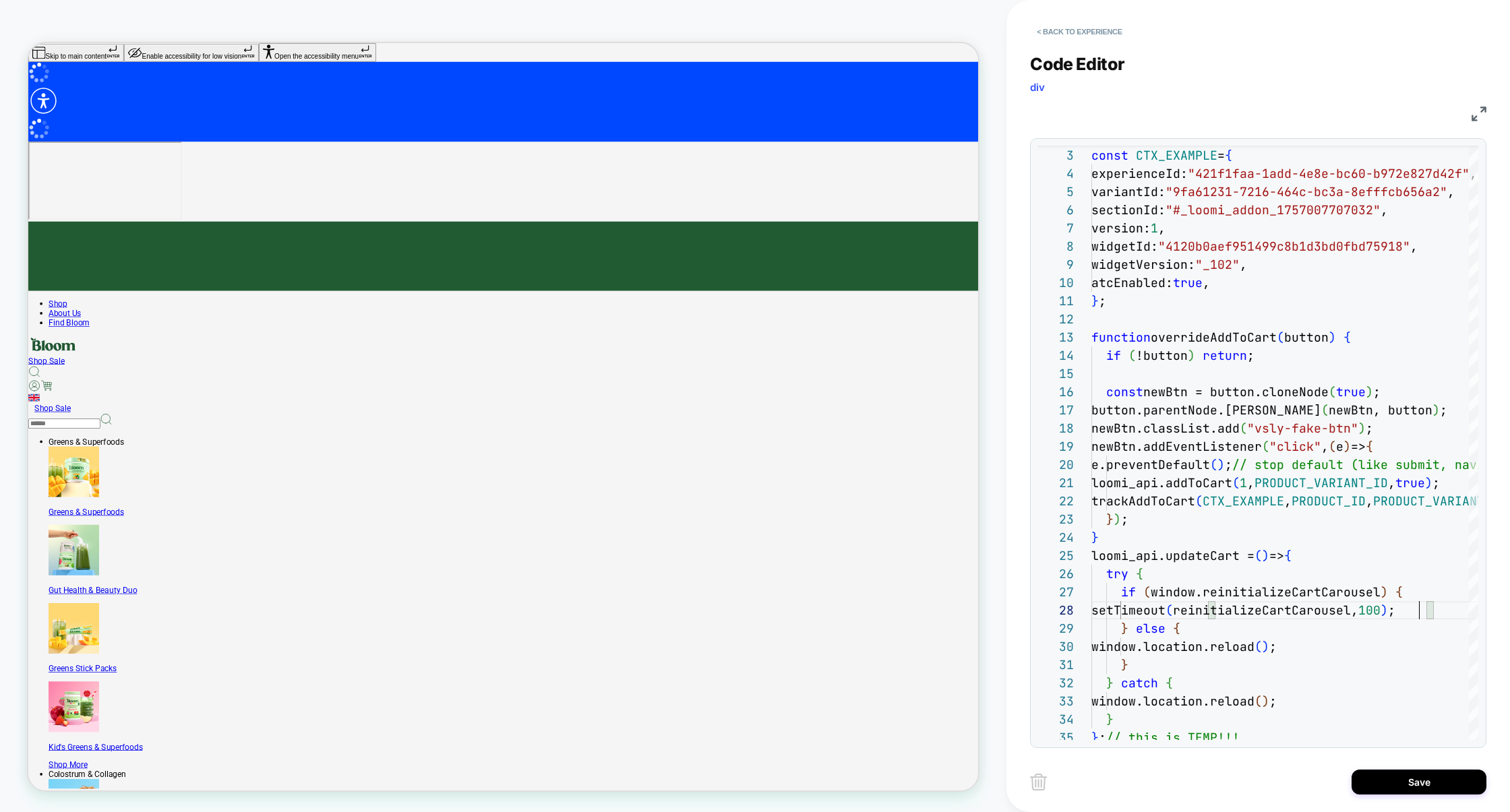
scroll to position [127, 327]
click at [1404, 778] on button "Save" at bounding box center [1419, 782] width 135 height 25
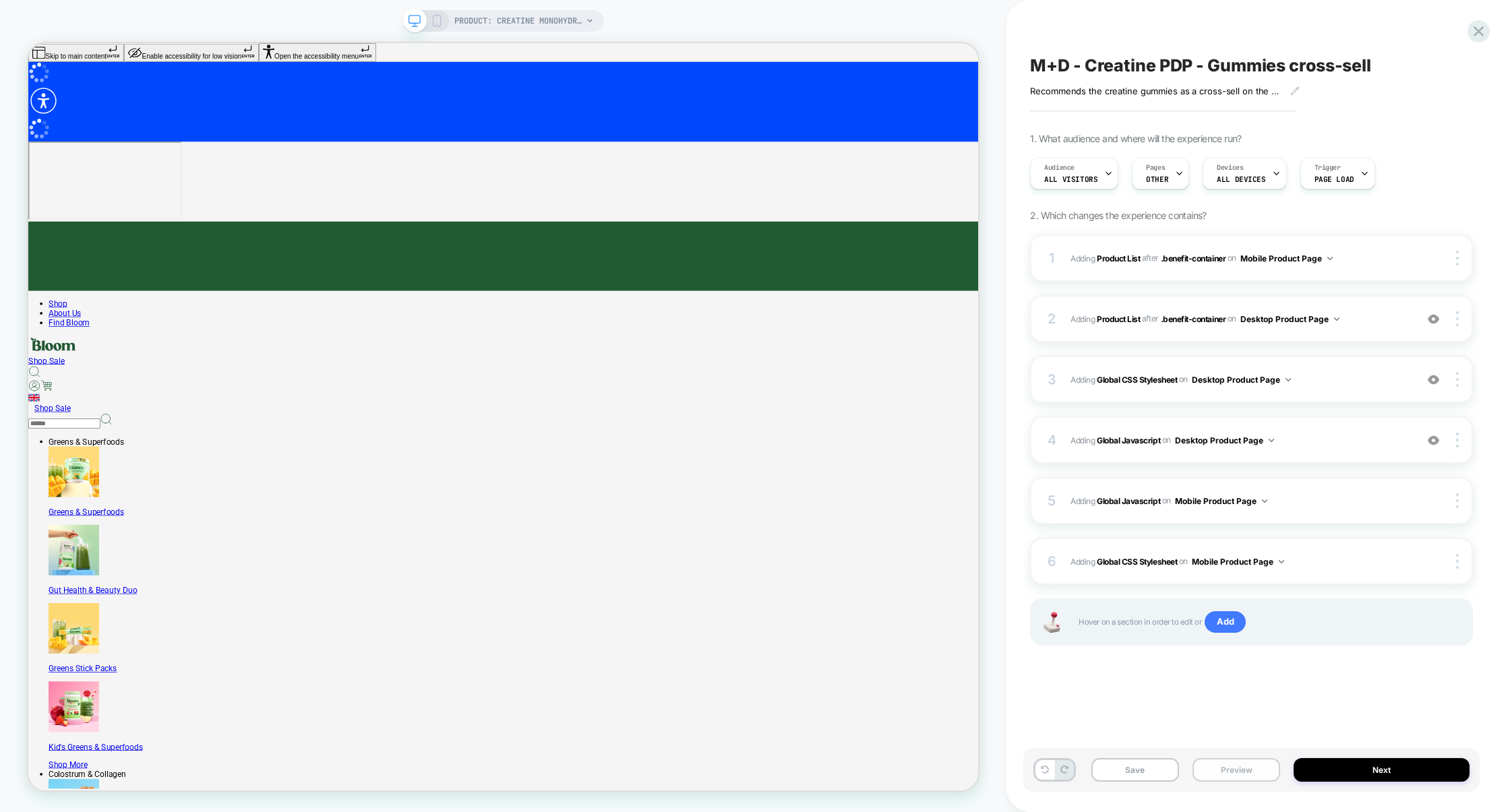
click at [1275, 768] on button "Preview" at bounding box center [1237, 770] width 88 height 24
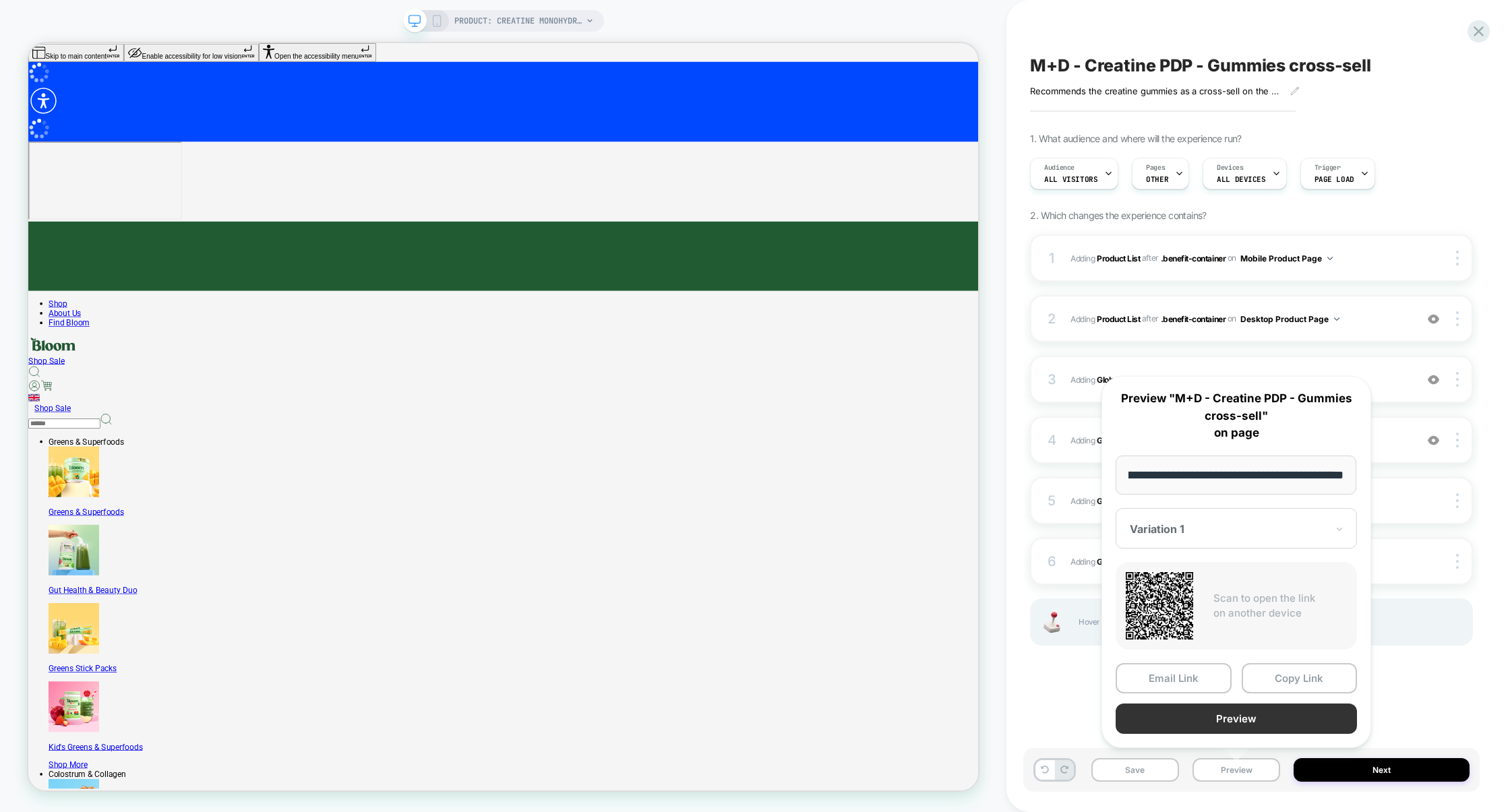
scroll to position [0, 0]
click at [1269, 722] on button "Preview" at bounding box center [1236, 719] width 241 height 31
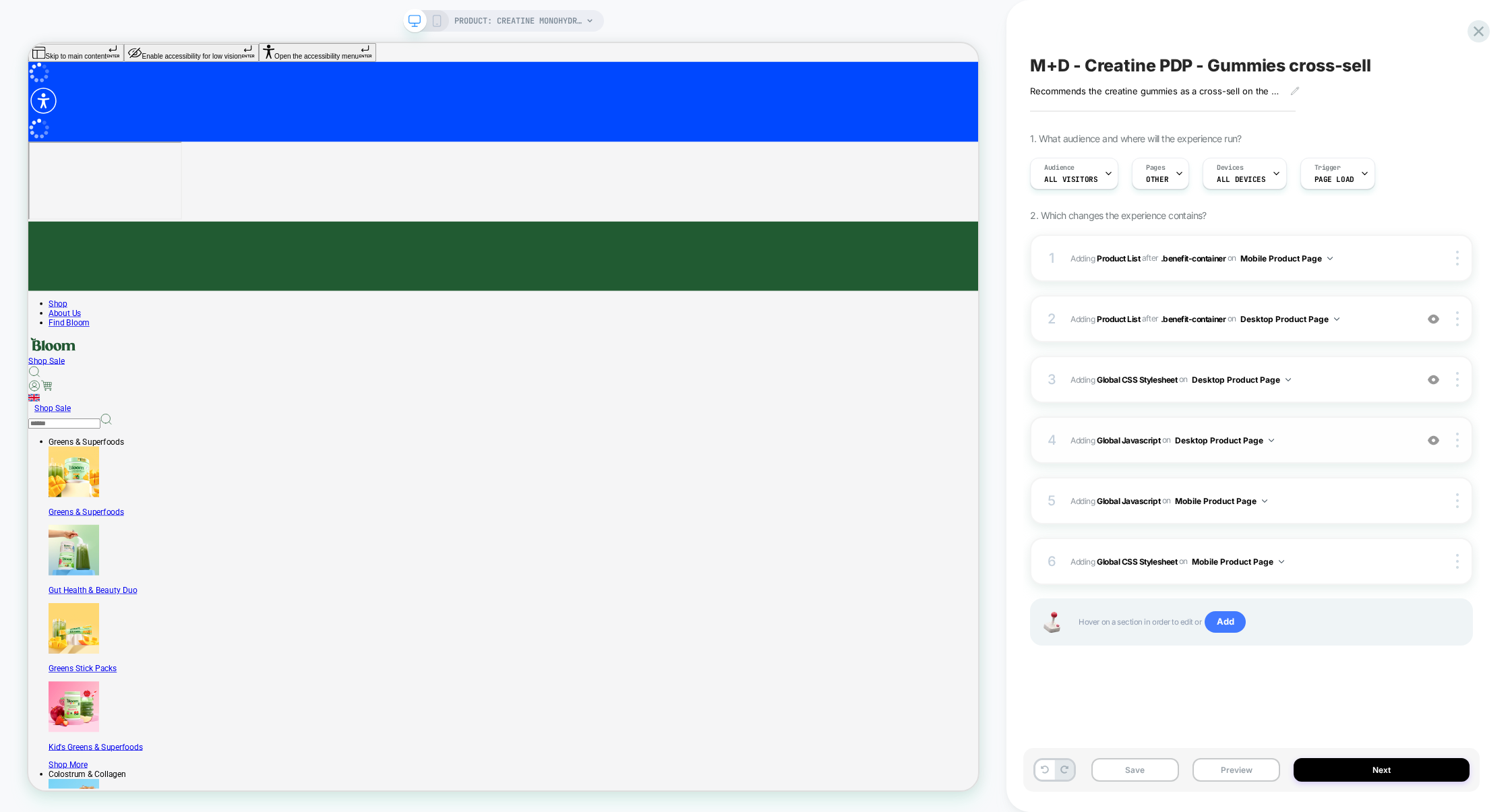
click at [1332, 443] on span "Adding Global Javascript on Desktop Product Page" at bounding box center [1240, 441] width 339 height 17
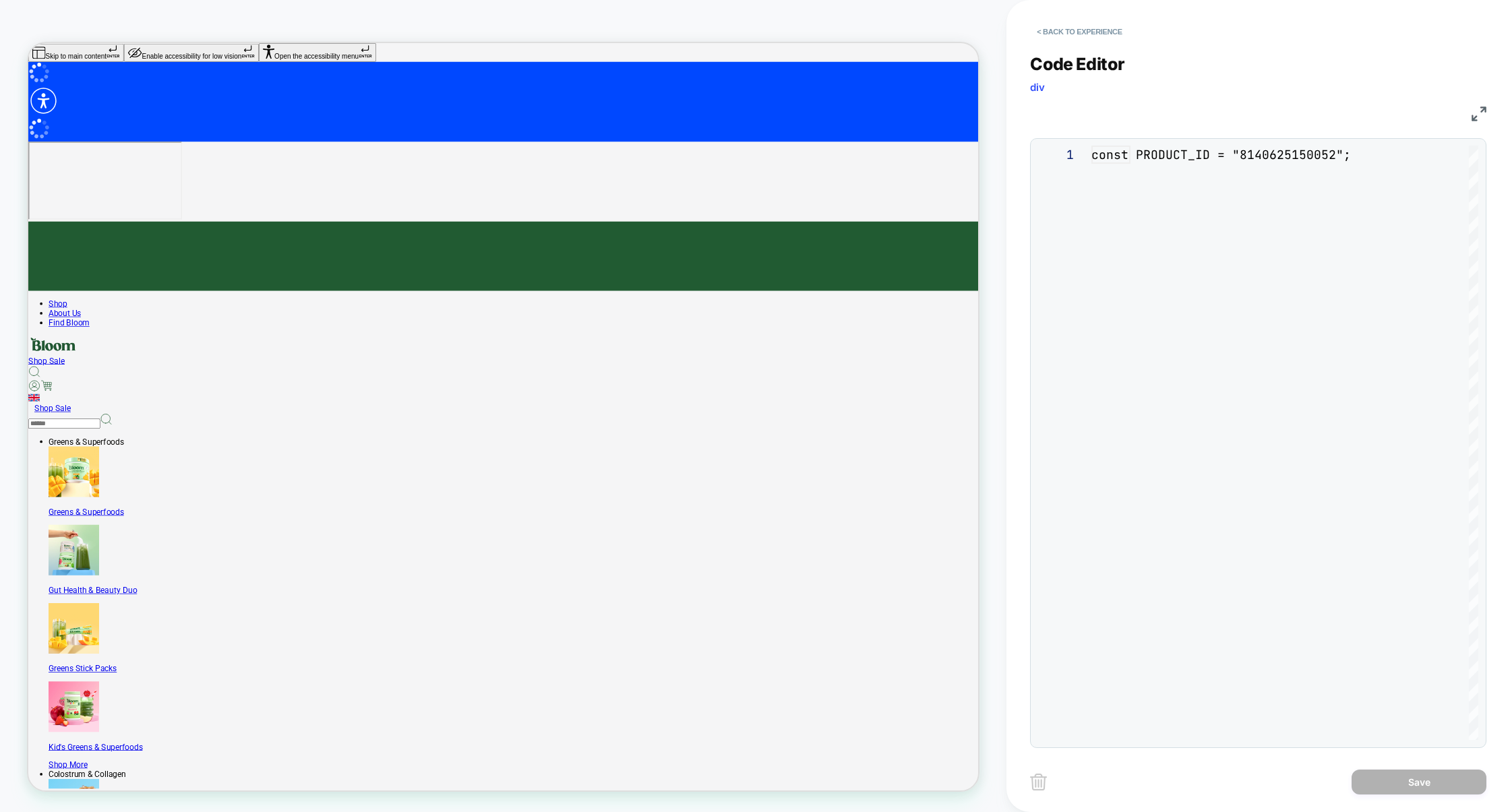
scroll to position [182, 0]
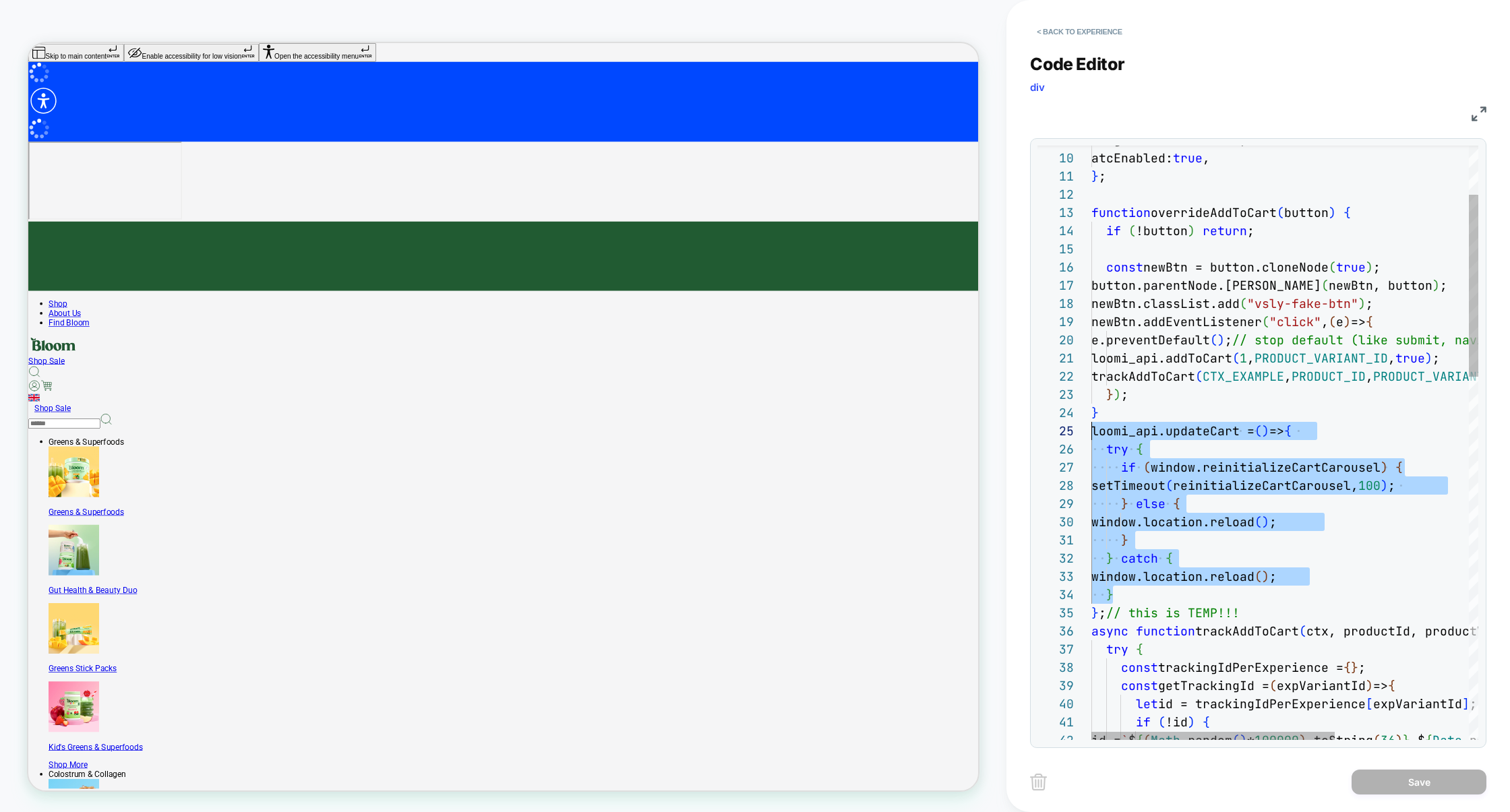
scroll to position [90, 0]
drag, startPoint x: 1143, startPoint y: 590, endPoint x: 1031, endPoint y: 446, distance: 182.4
click at [1031, 448] on div "9 10 11 12 13 14 15 16 17 18 19 20 21 22 23 24 25 26 27 28 29 30 31 32 33 34 35…" at bounding box center [1258, 443] width 456 height 610
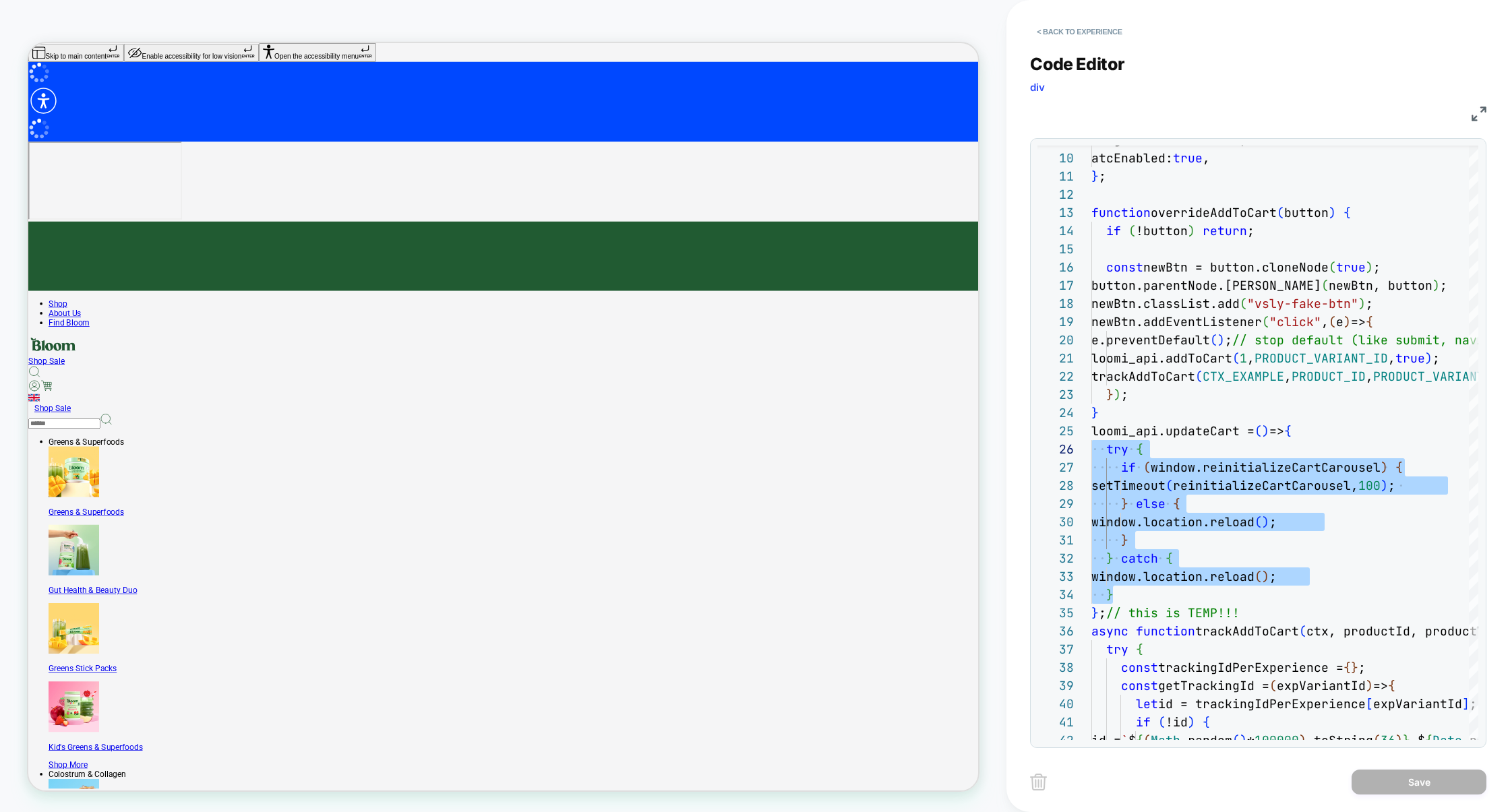
type textarea "**********"
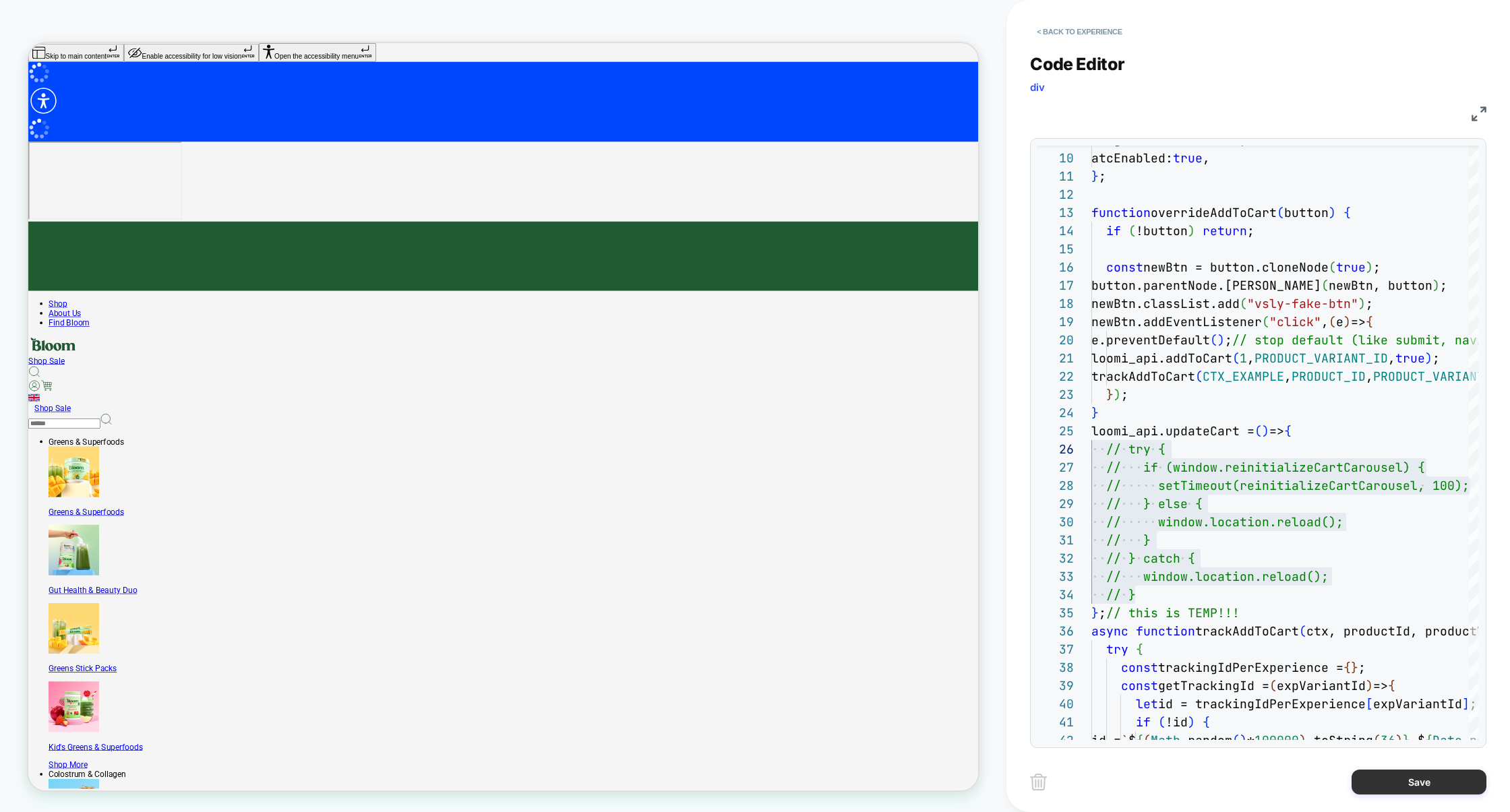
click at [1396, 782] on button "Save" at bounding box center [1419, 782] width 135 height 25
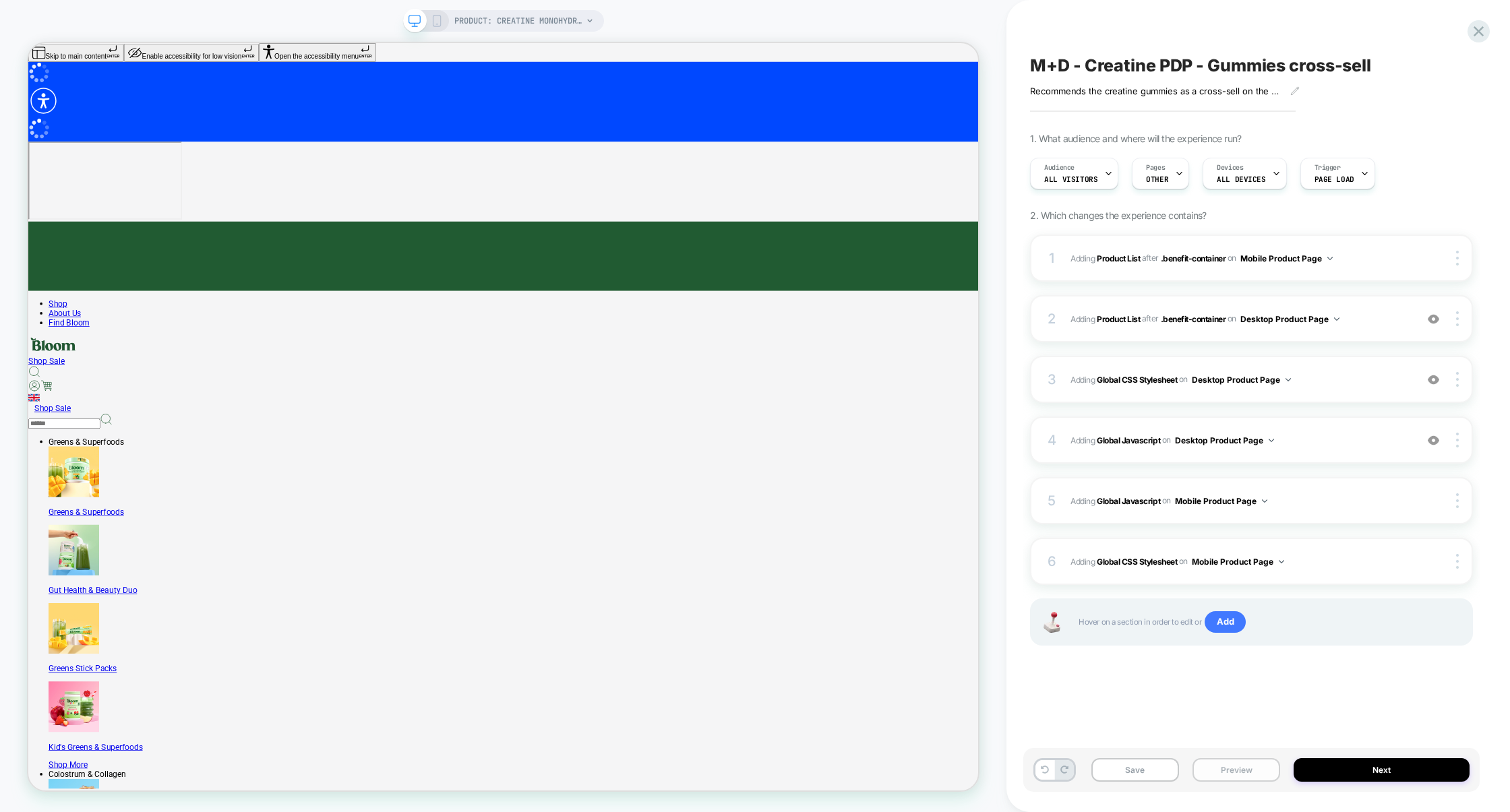
click at [1211, 770] on button "Preview" at bounding box center [1237, 770] width 88 height 24
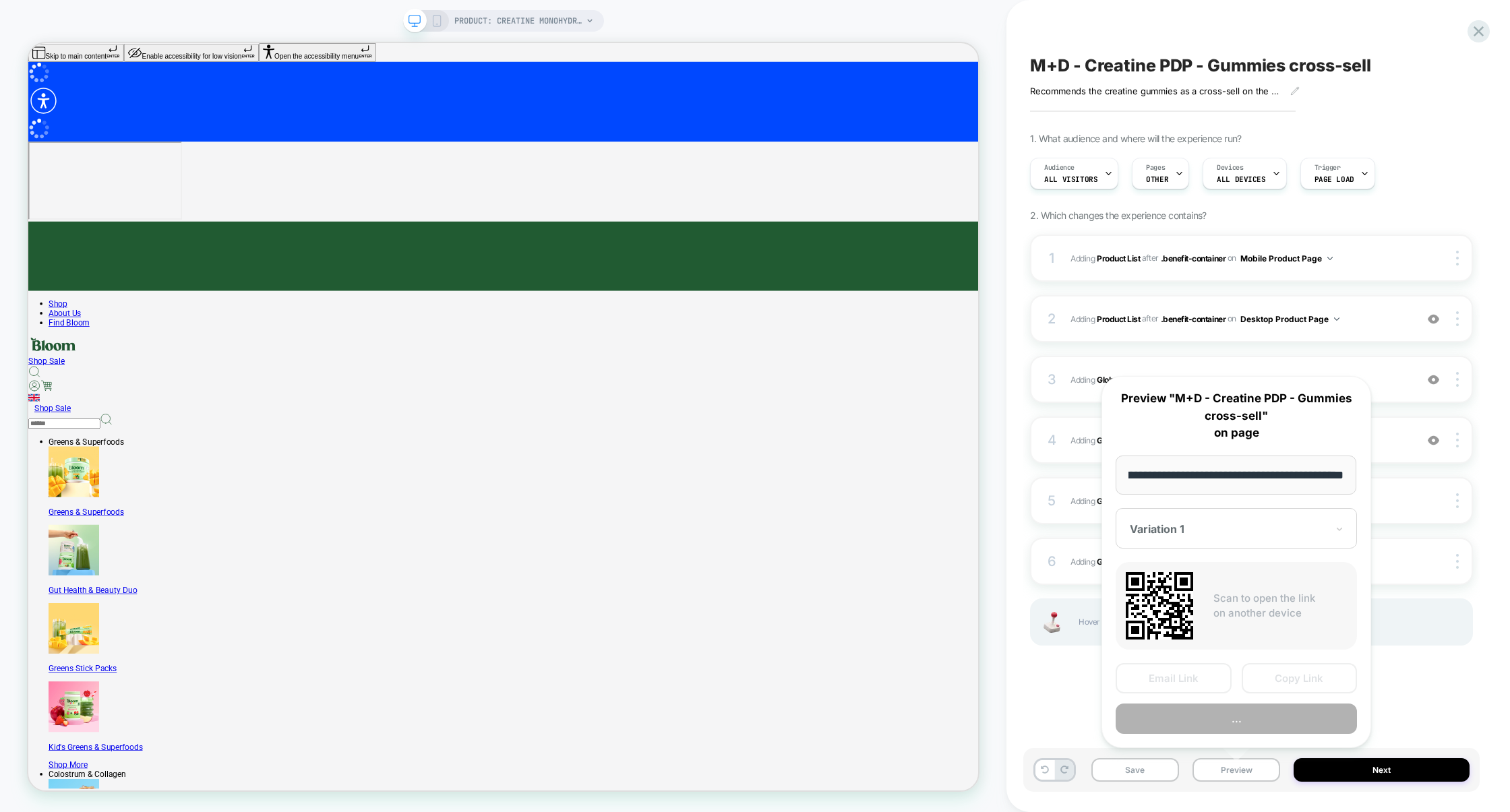
scroll to position [0, 0]
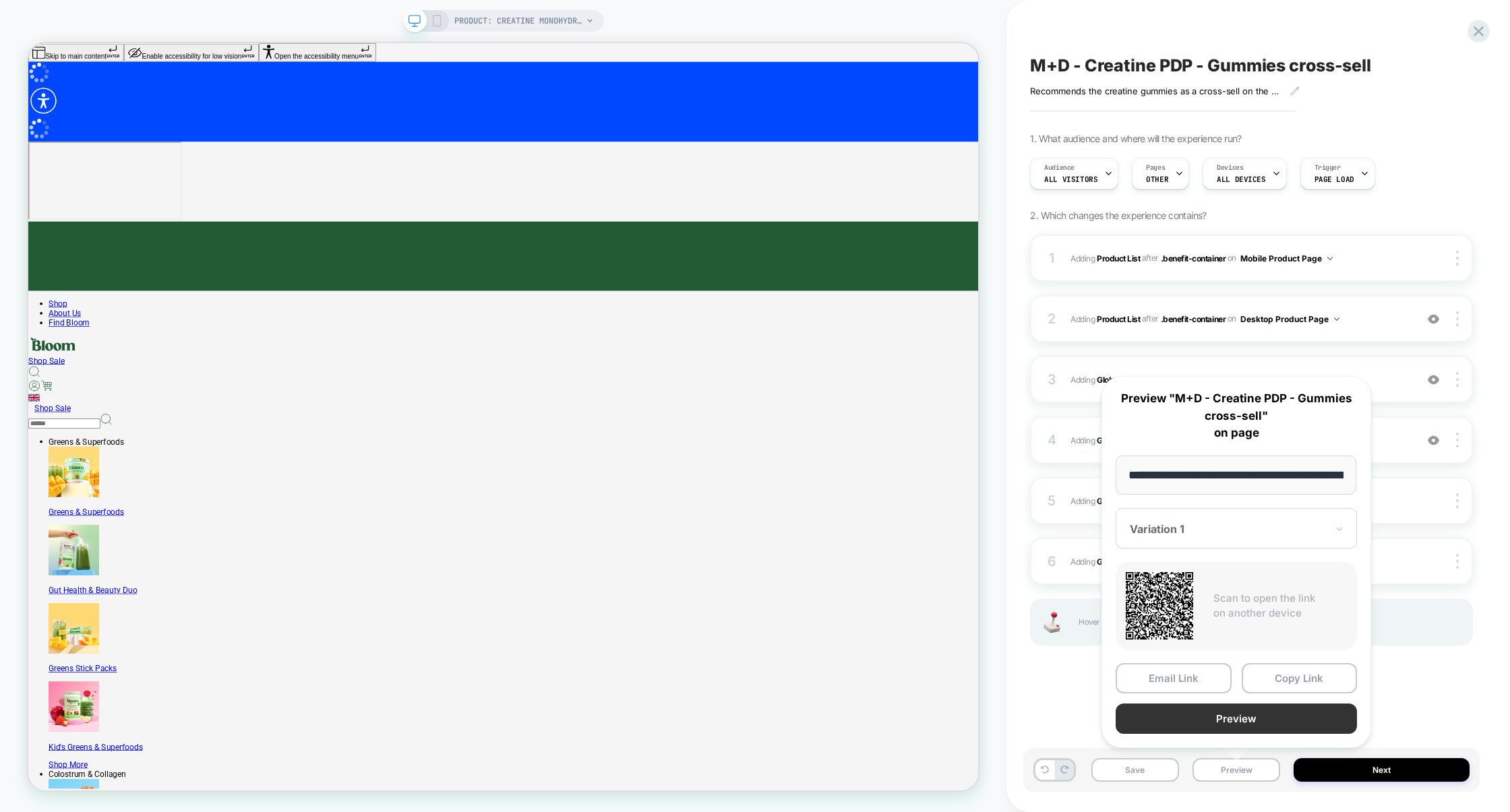
click at [1250, 716] on button "Preview" at bounding box center [1236, 719] width 241 height 31
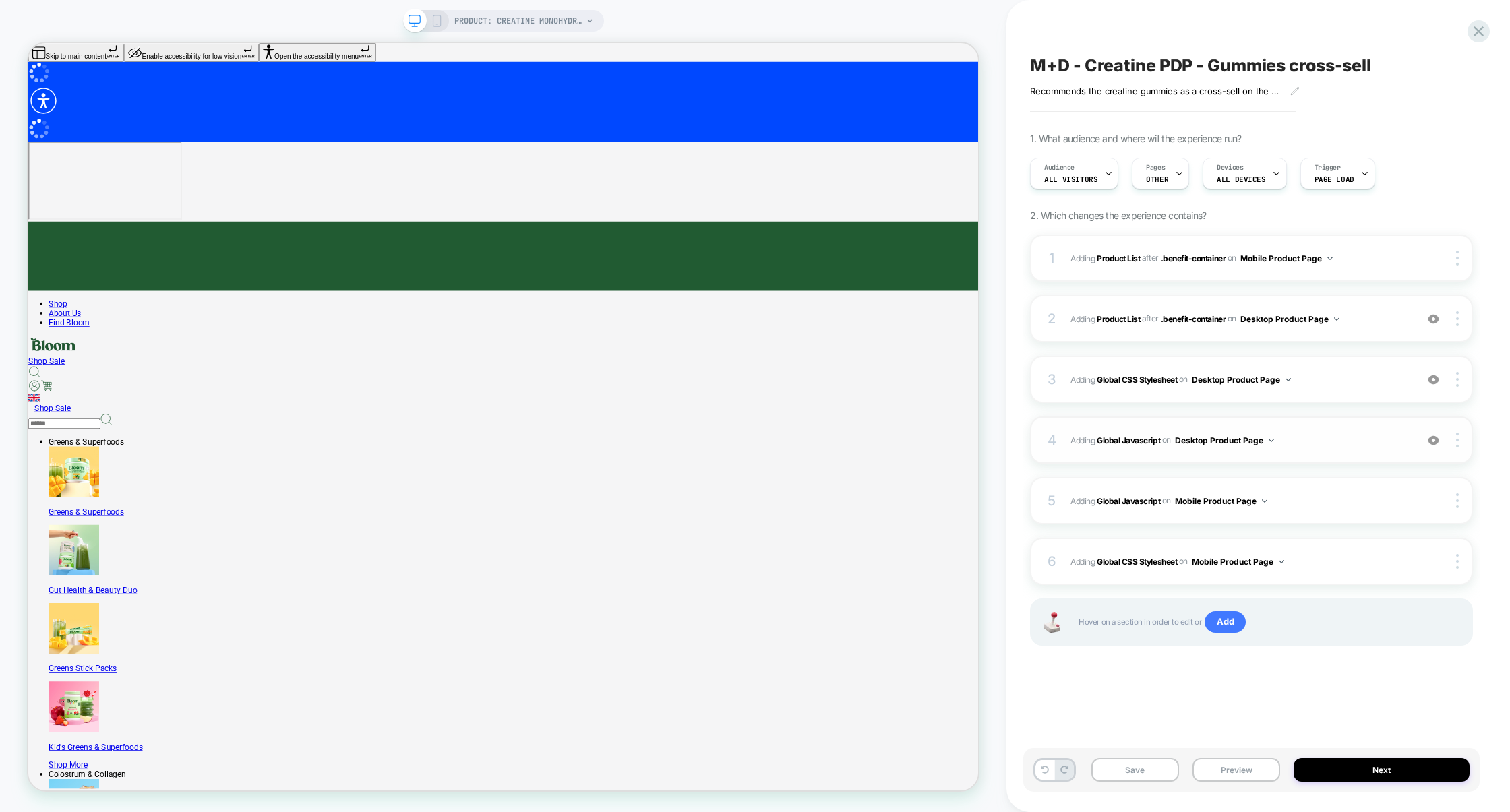
click at [1343, 447] on span "Adding Global Javascript on Desktop Product Page" at bounding box center [1240, 441] width 339 height 17
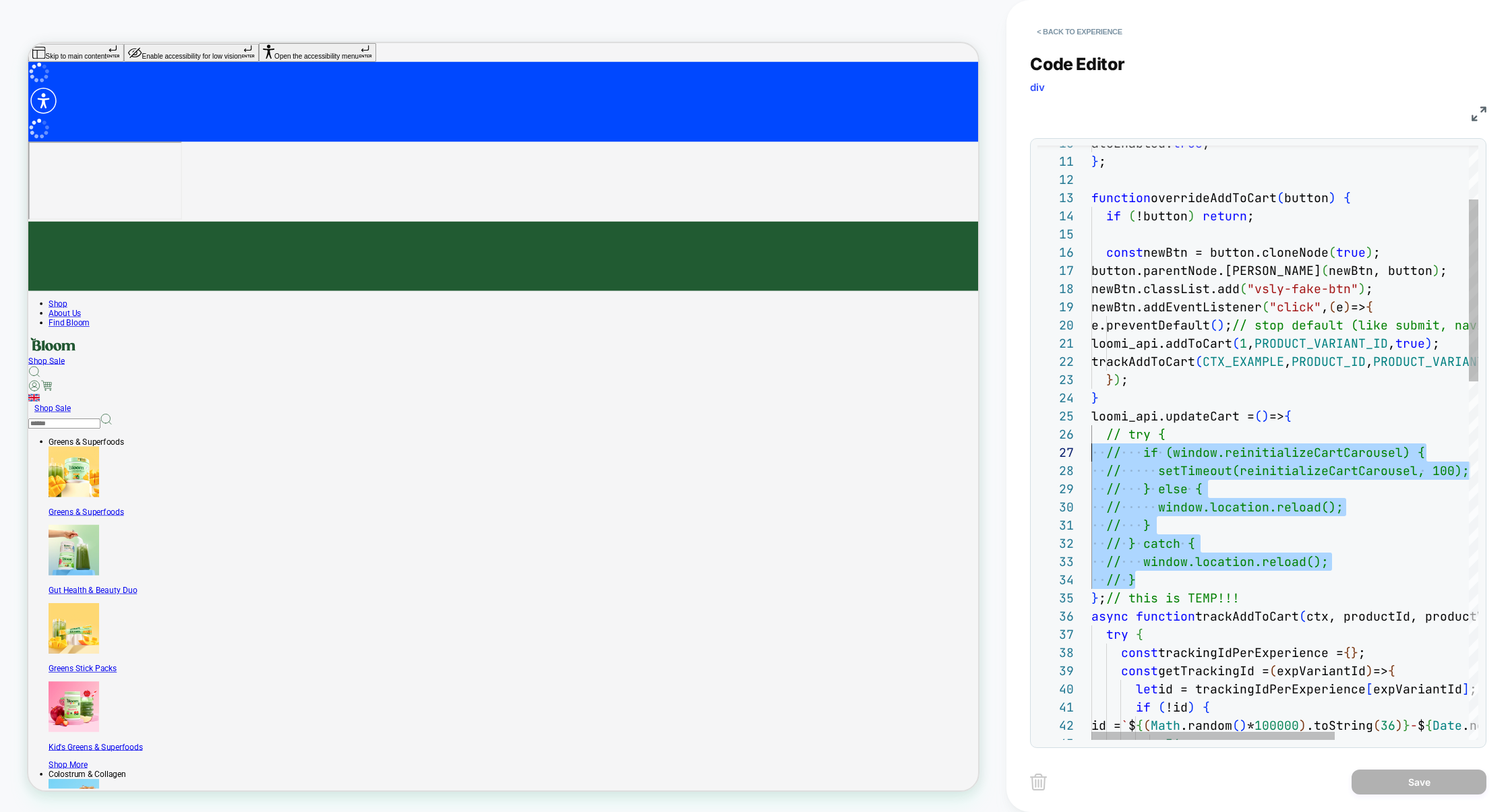
scroll to position [90, 0]
drag, startPoint x: 1169, startPoint y: 583, endPoint x: 1040, endPoint y: 440, distance: 192.6
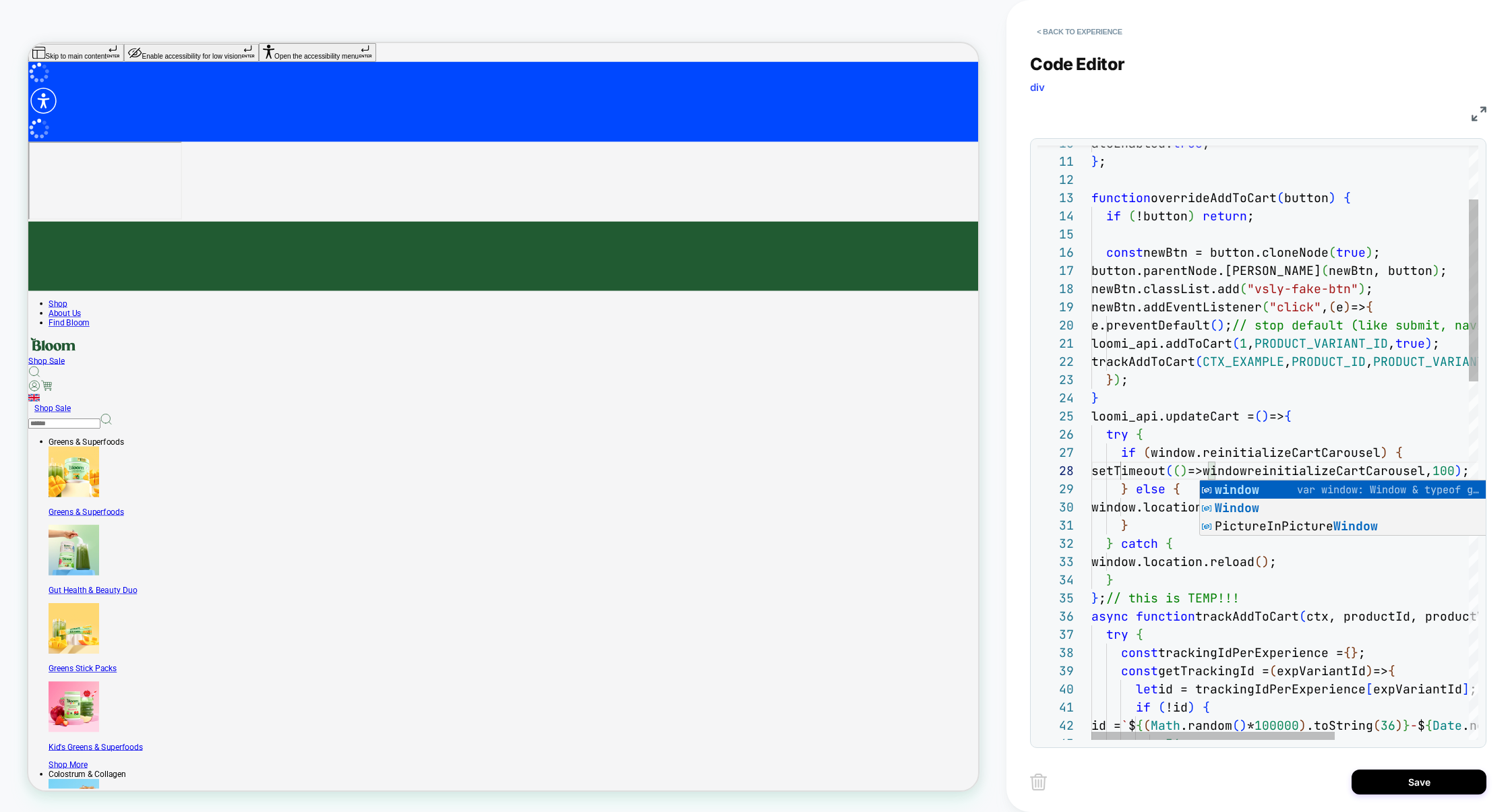
scroll to position [127, 204]
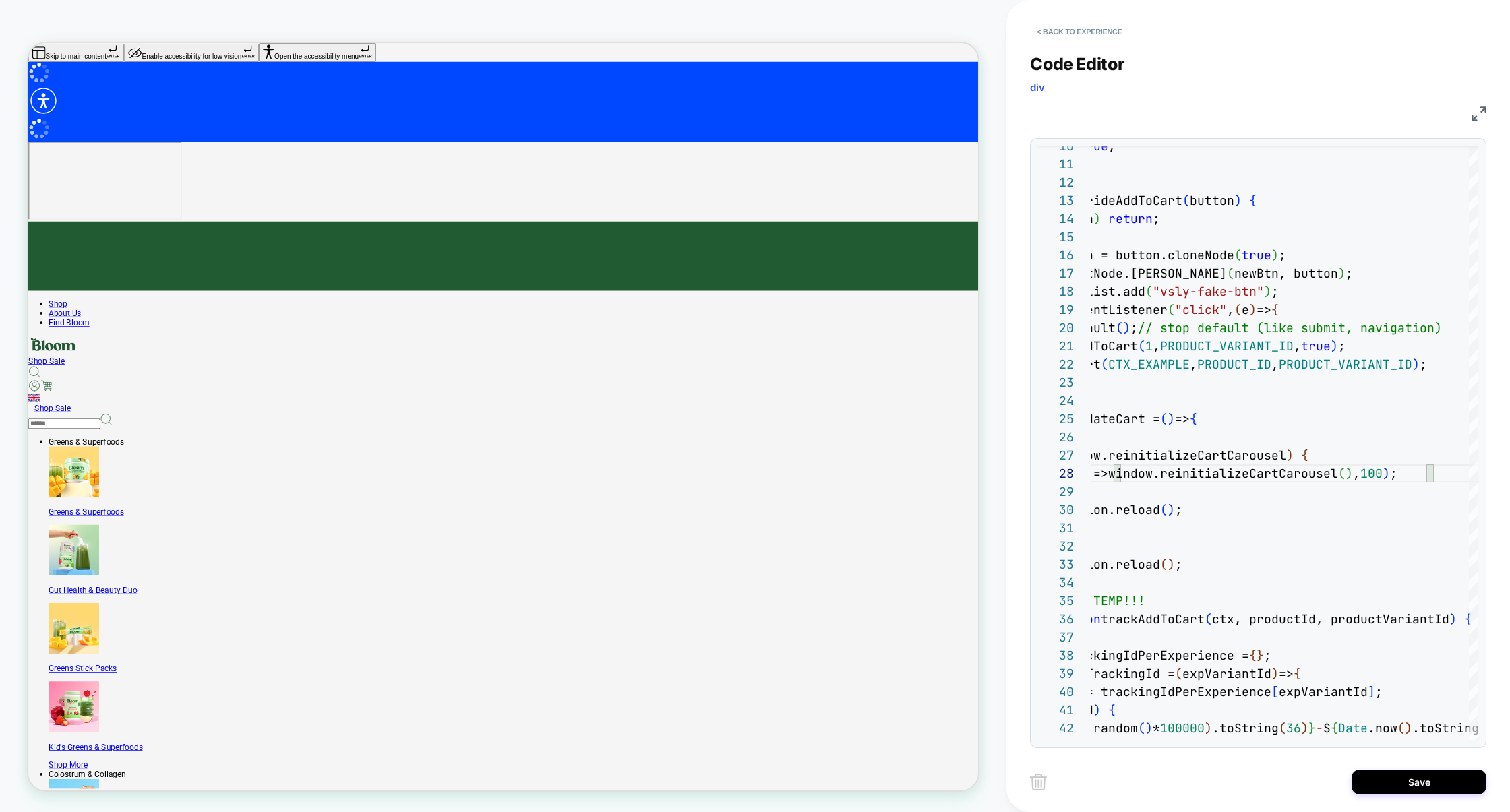
scroll to position [127, 392]
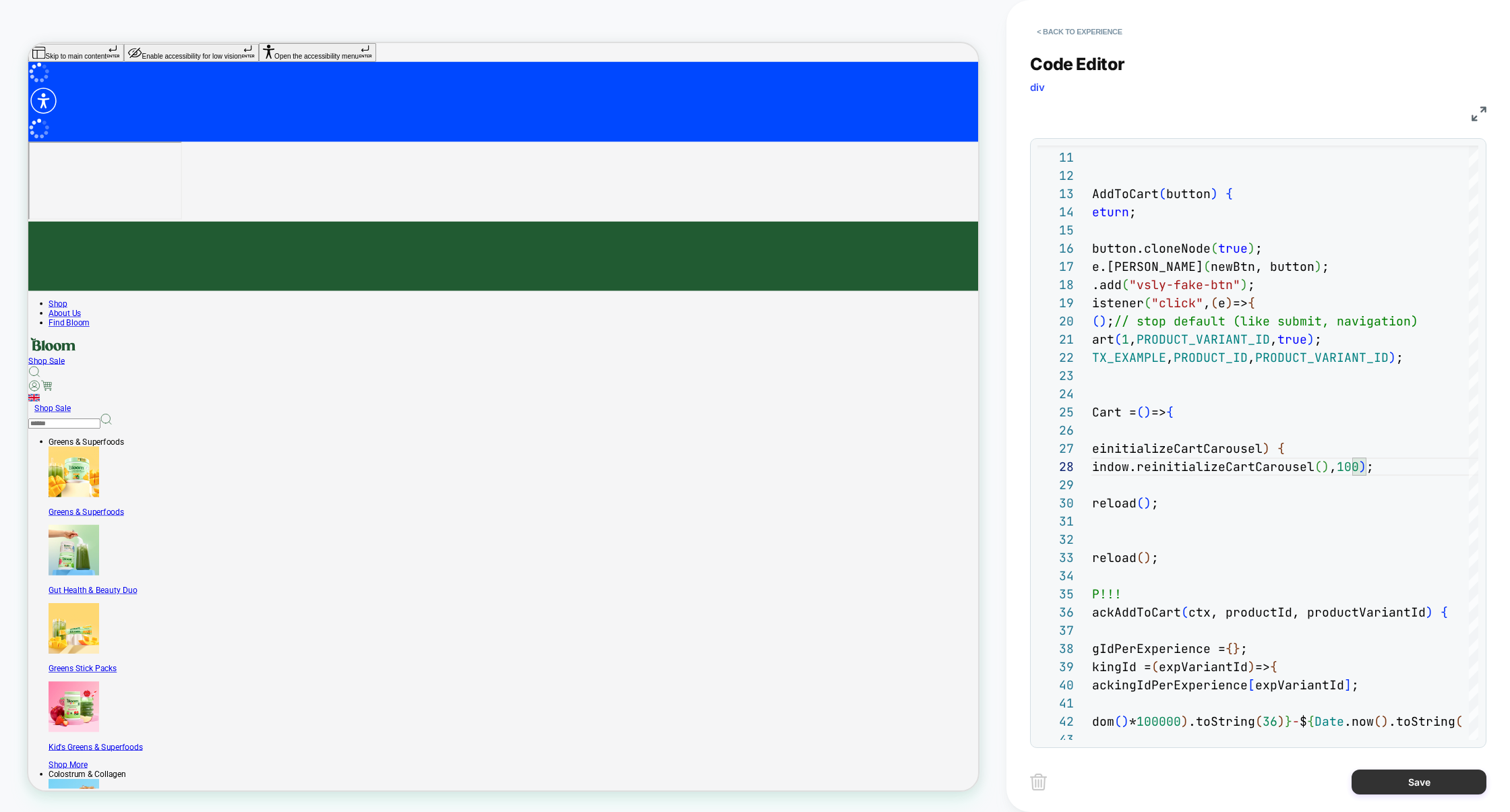
type textarea "**********"
click at [1402, 776] on button "Save" at bounding box center [1419, 782] width 135 height 25
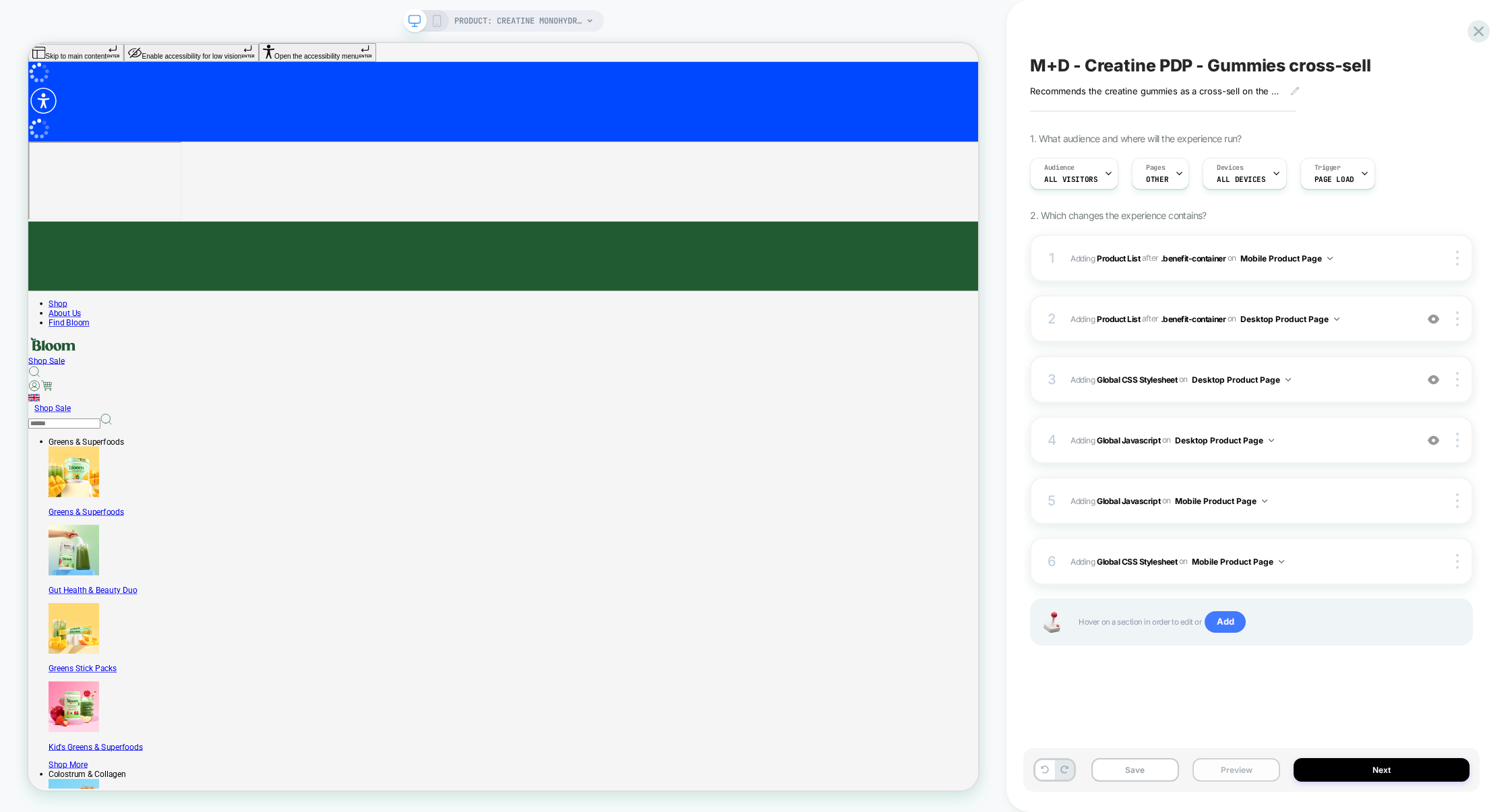
click at [1260, 772] on button "Preview" at bounding box center [1237, 770] width 88 height 24
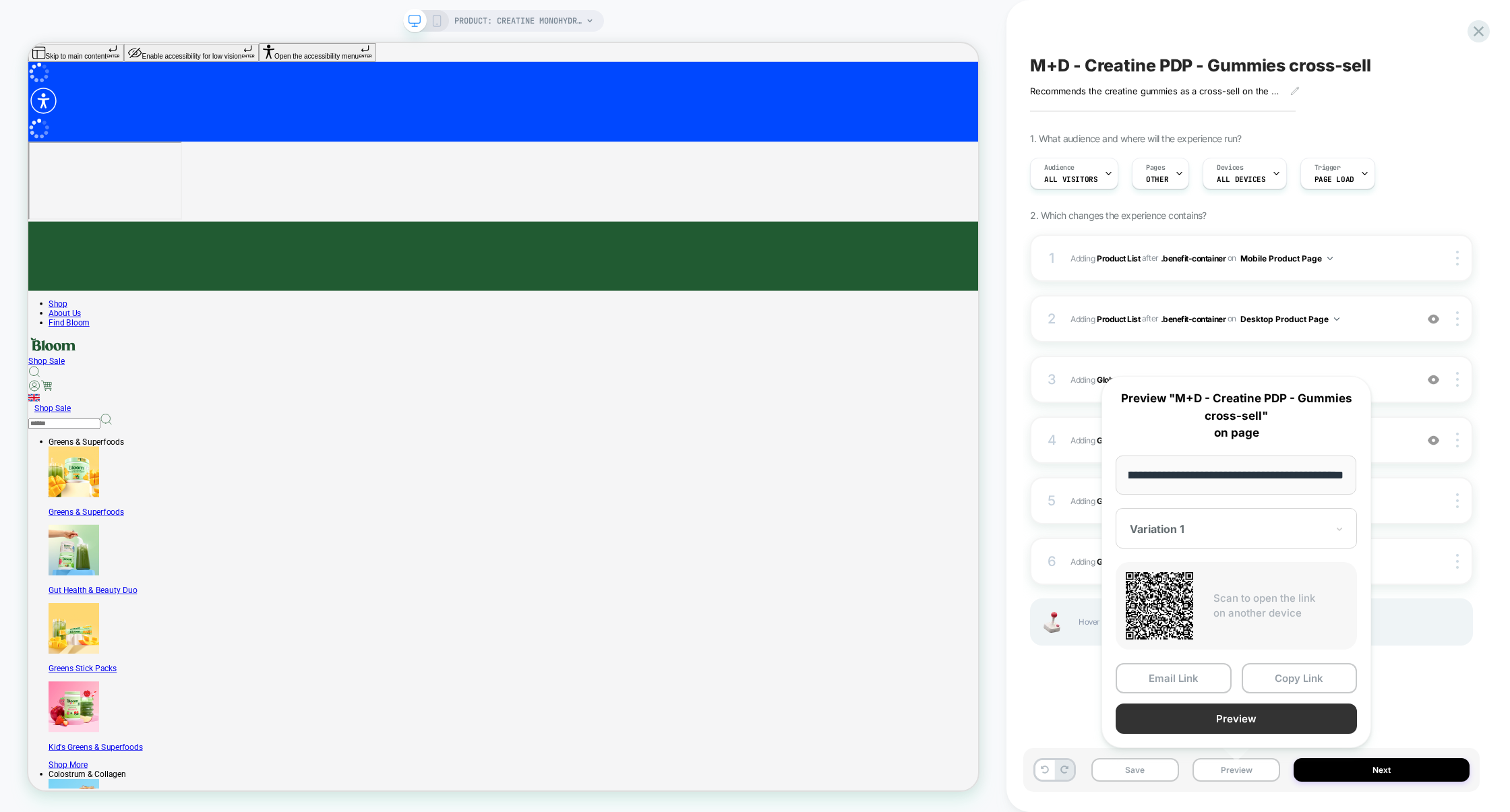
scroll to position [0, 0]
click at [1260, 724] on button "Preview" at bounding box center [1236, 719] width 241 height 31
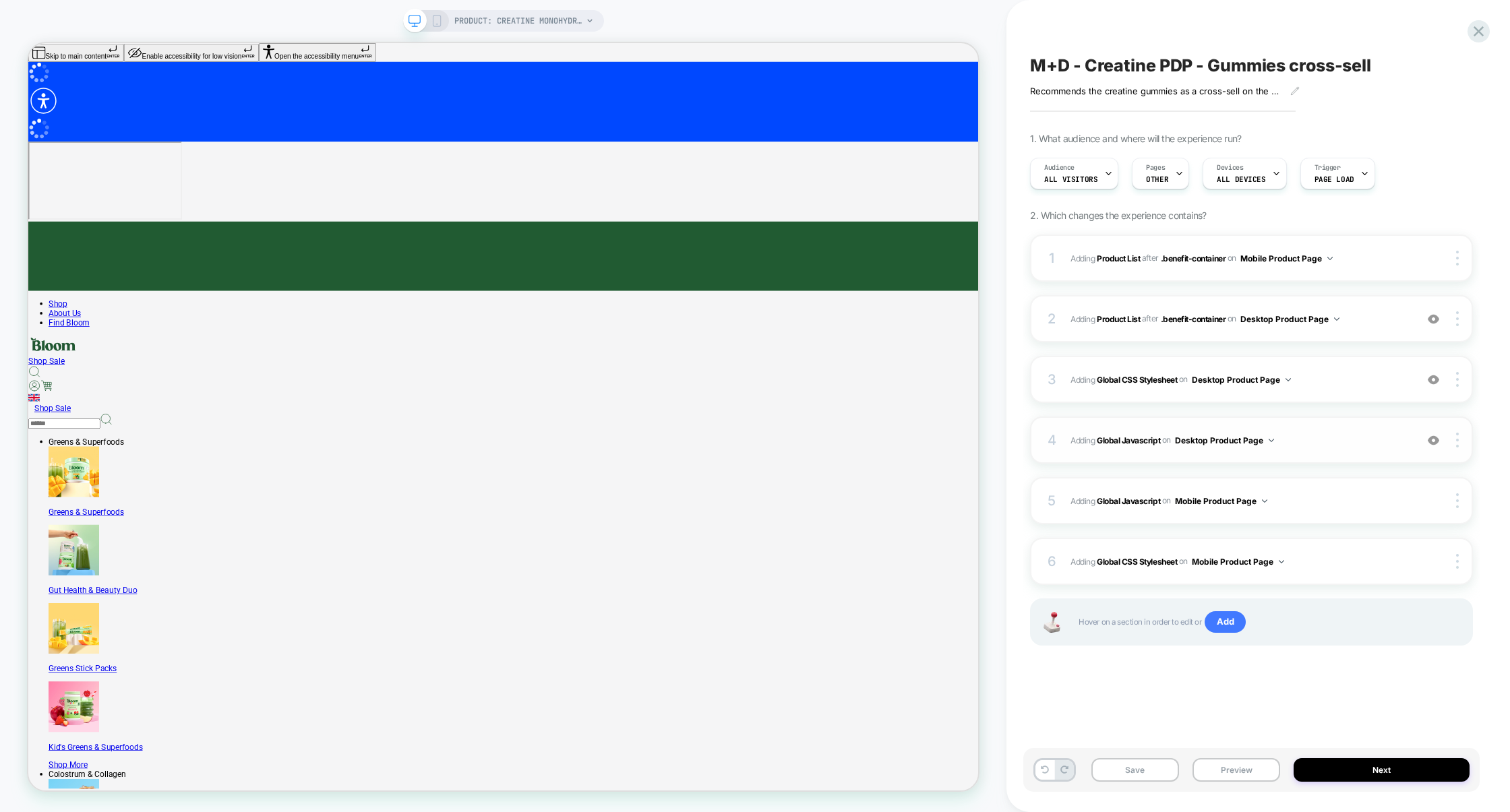
click at [1172, 426] on div "4 Adding Global Javascript on Desktop Product Page Add Before Add After Copy to…" at bounding box center [1252, 439] width 443 height 47
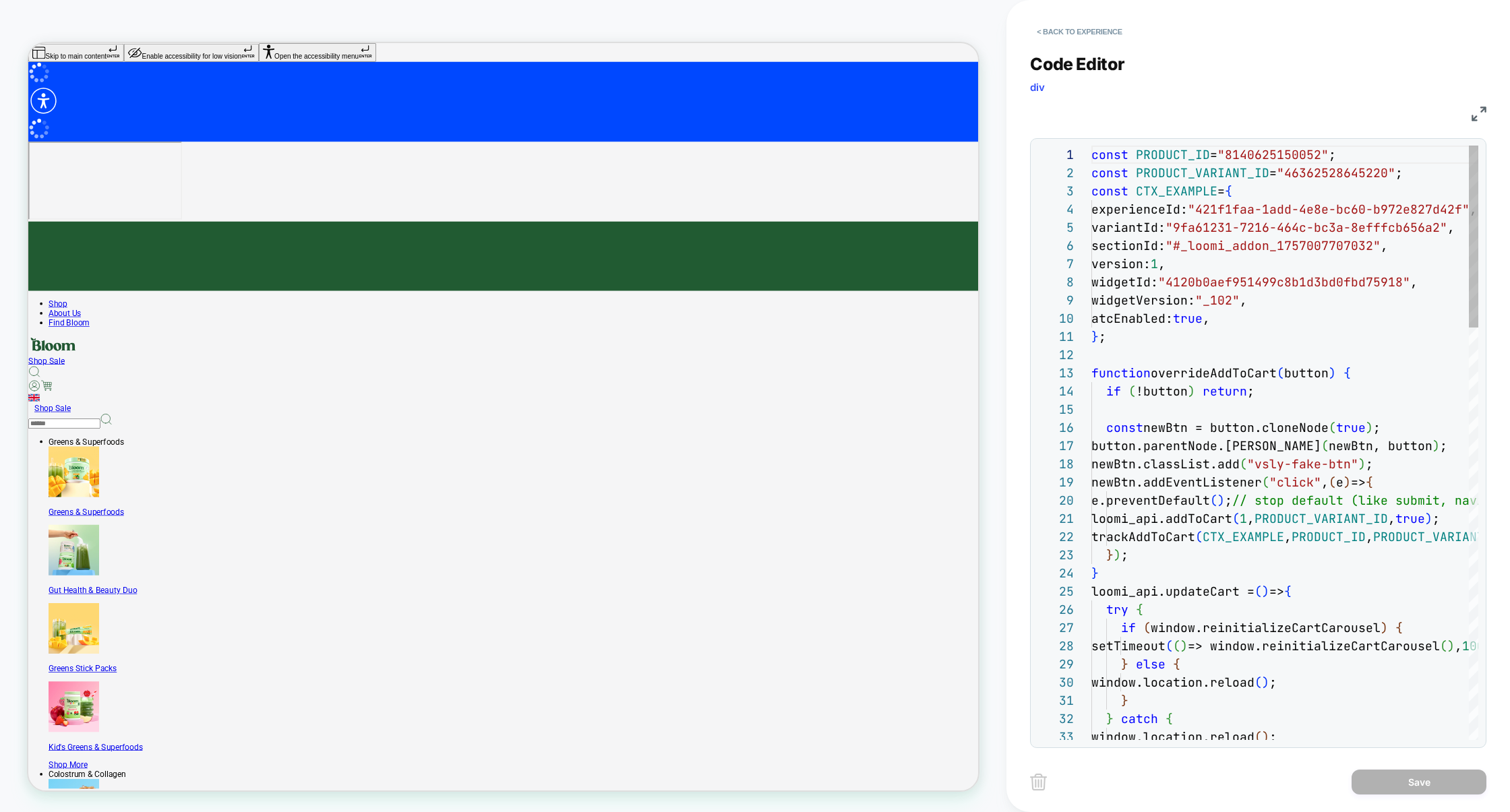
scroll to position [182, 0]
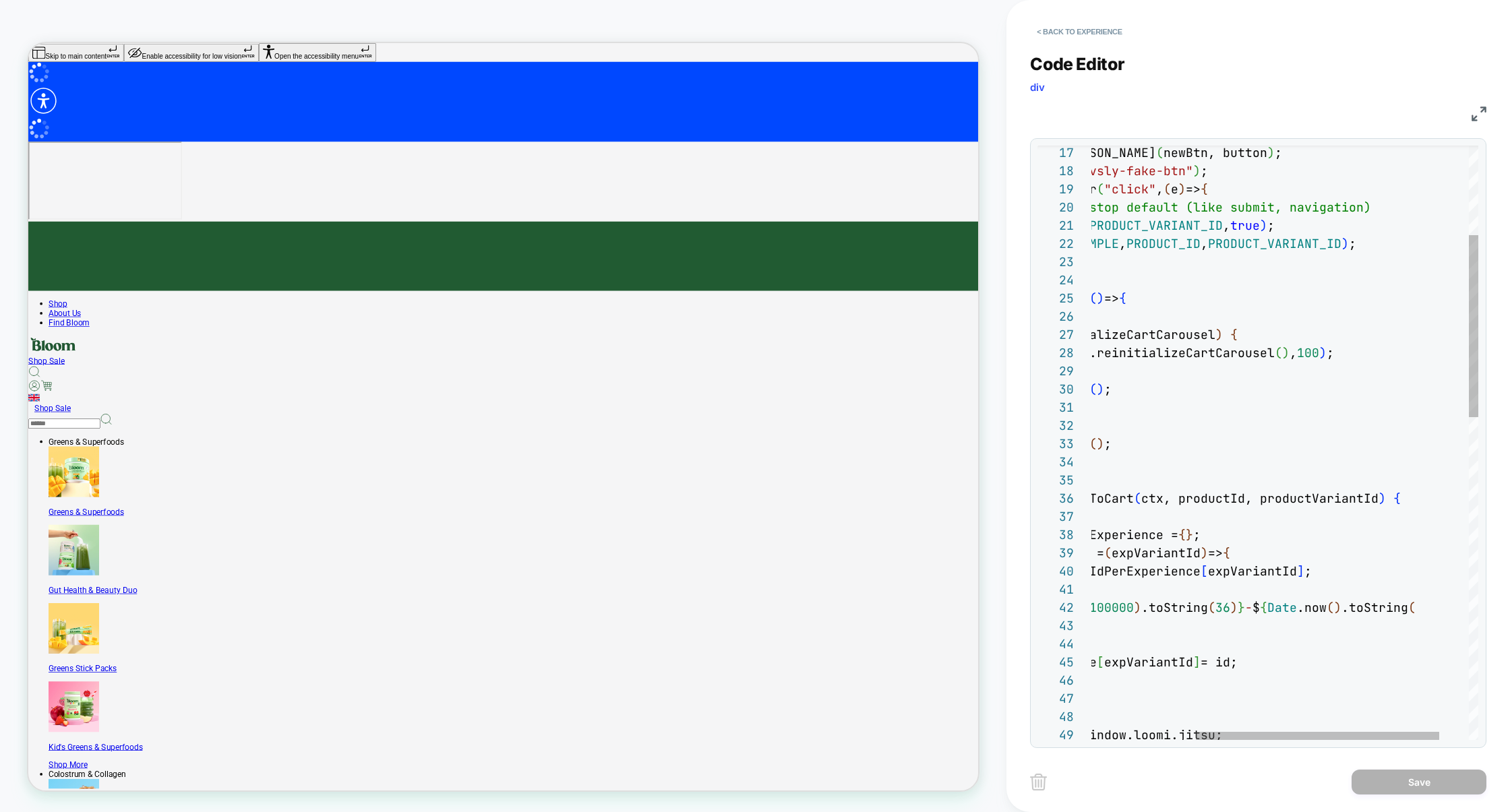
click at [1362, 353] on div "button.parentNode.replaceChild ( newBtn, button ) ; newBtn.classList.add ( "vsl…" at bounding box center [1226, 823] width 599 height 1941
type textarea "**********"
click at [1385, 774] on button "Save" at bounding box center [1419, 782] width 135 height 25
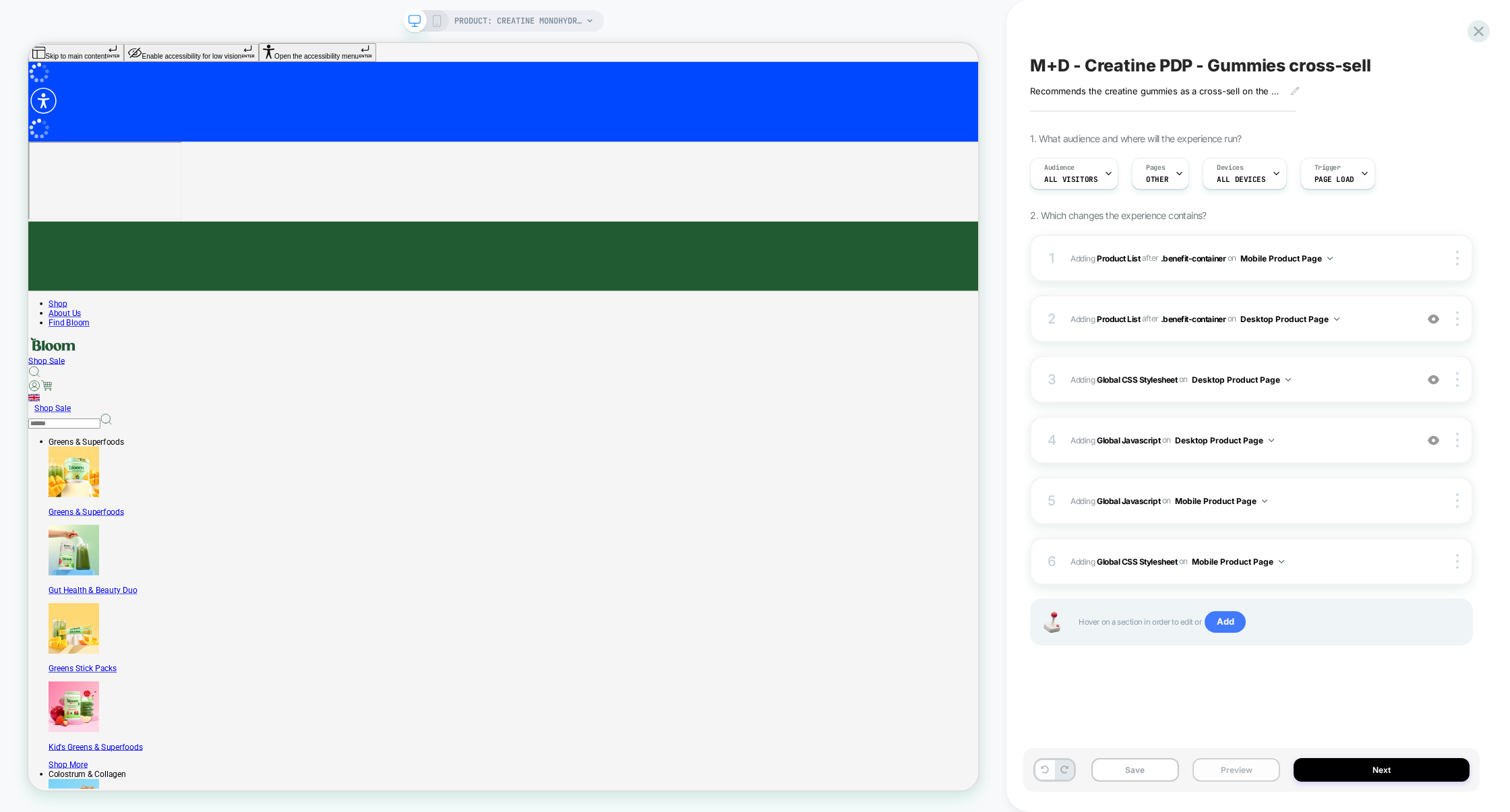
click at [1220, 770] on button "Preview" at bounding box center [1237, 770] width 88 height 24
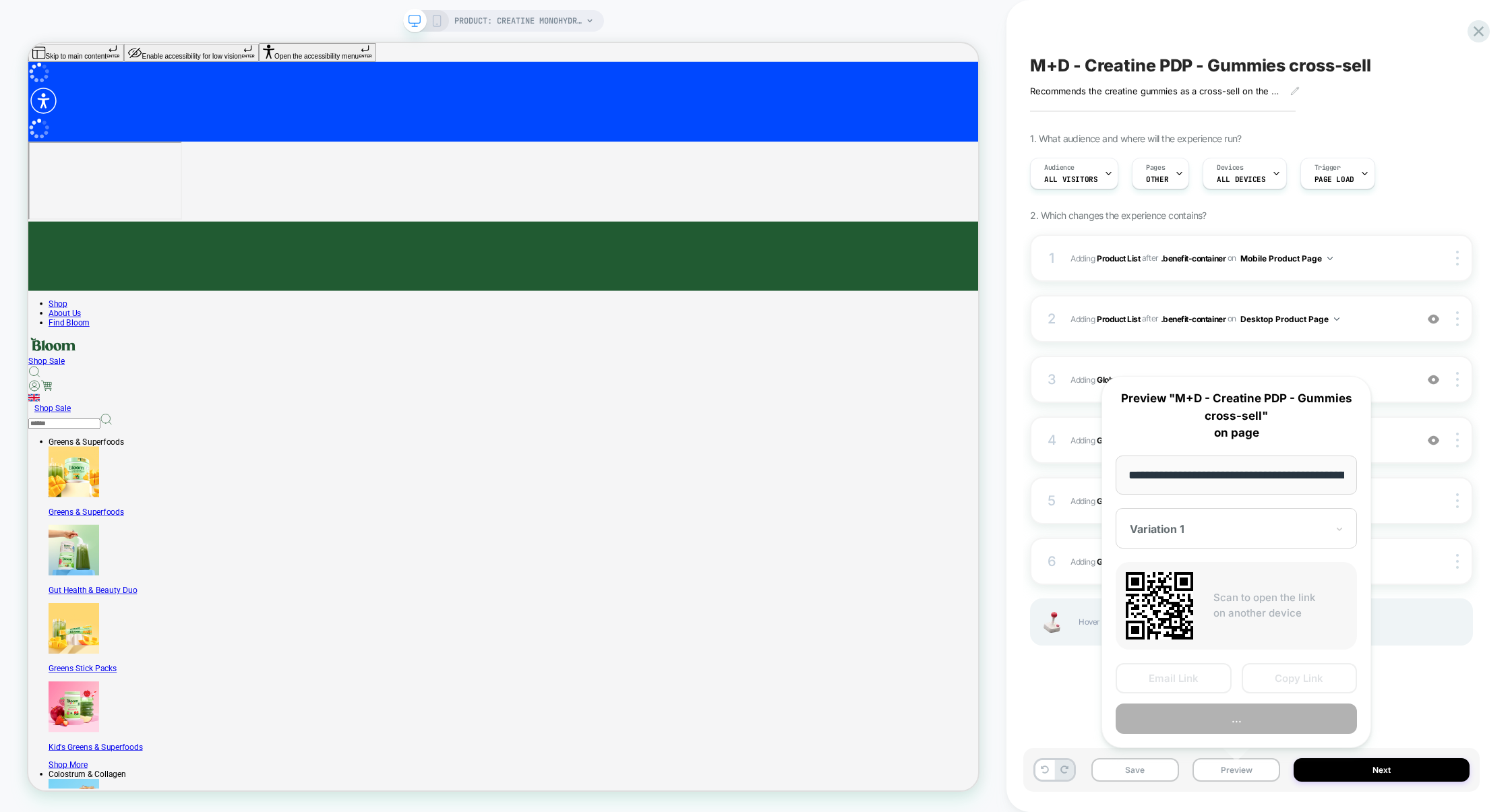
scroll to position [0, 103]
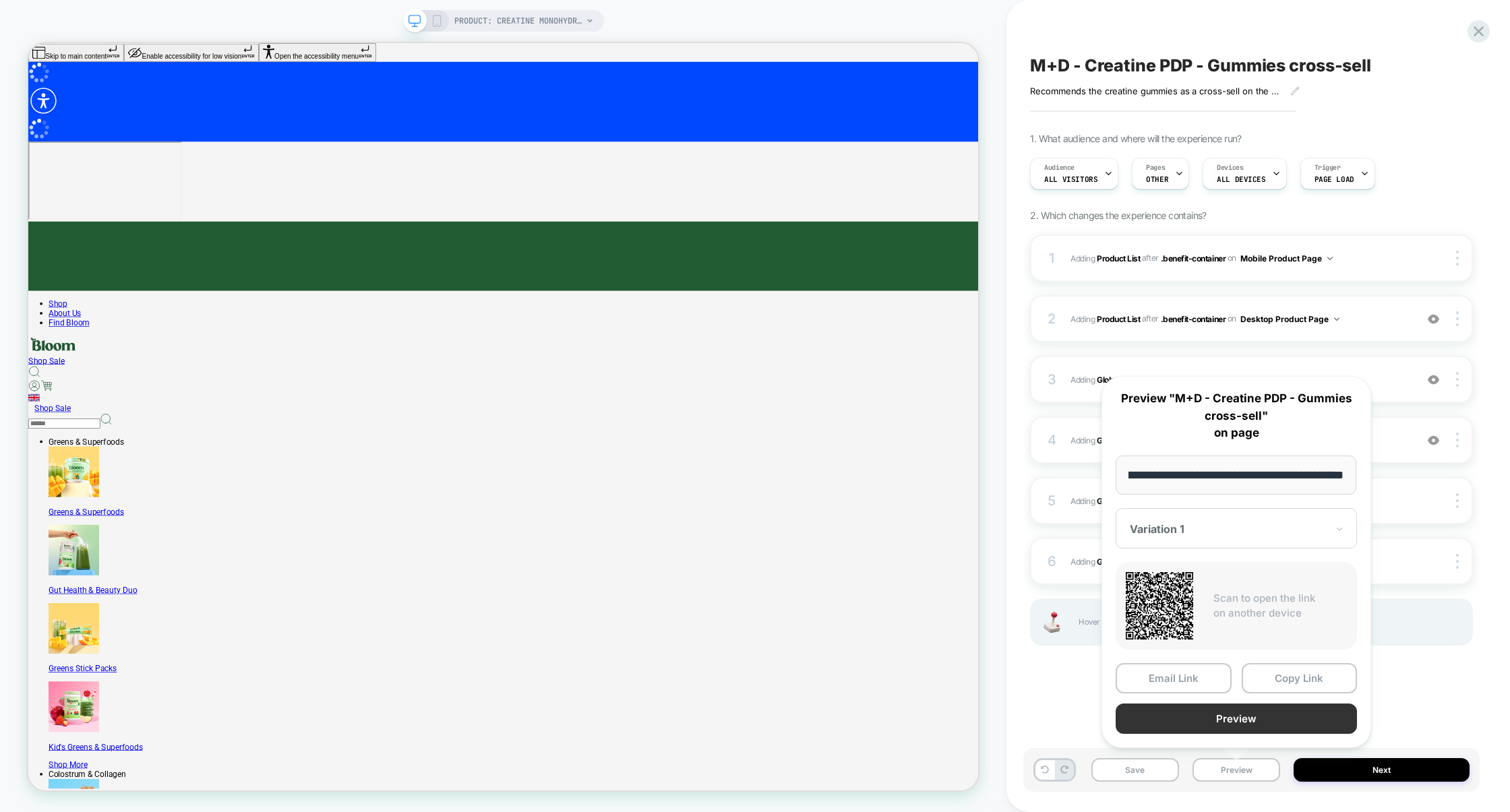
click at [1232, 721] on button "Preview" at bounding box center [1236, 719] width 241 height 31
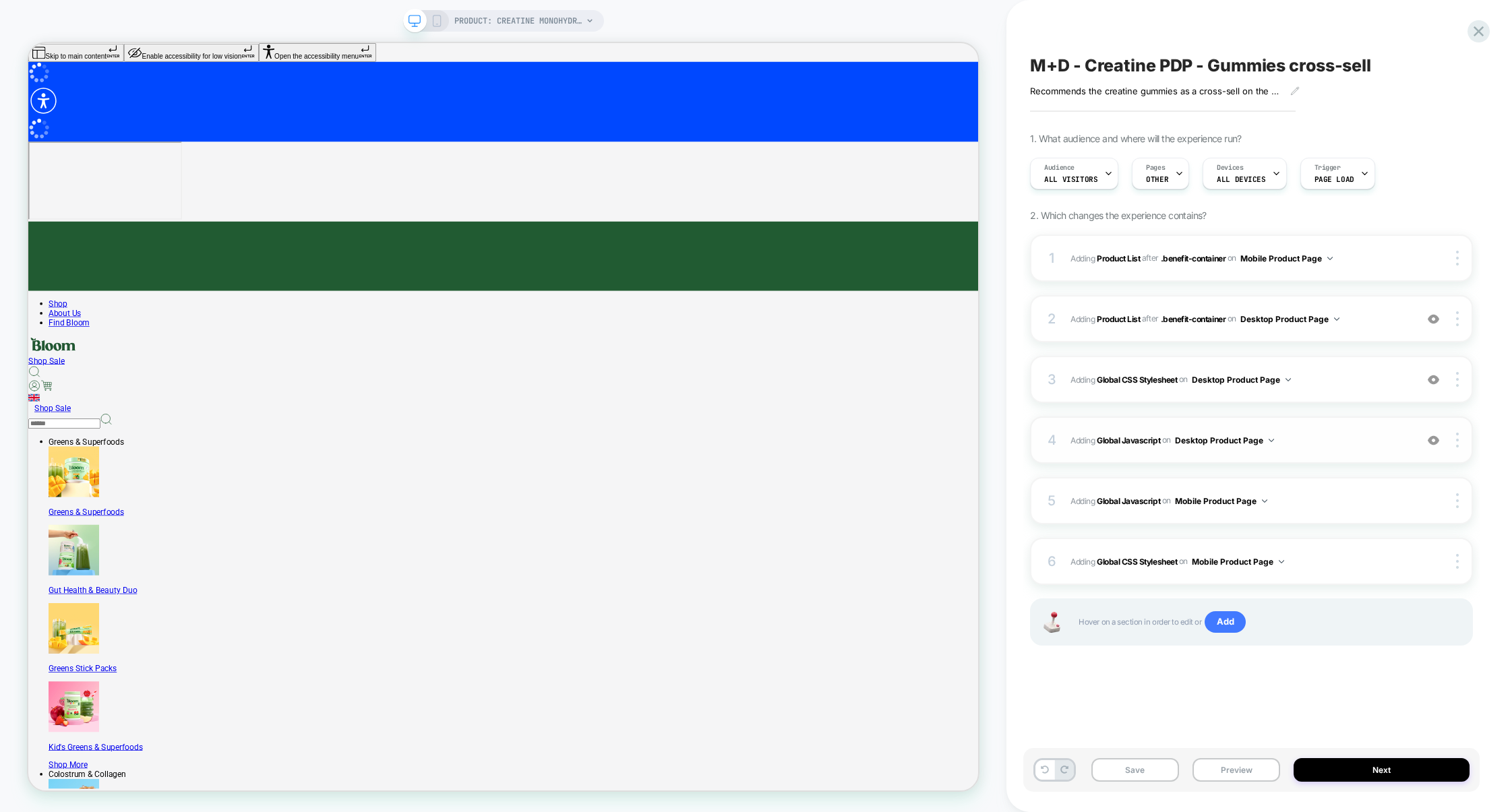
click at [1333, 432] on span "Adding Global Javascript on Desktop Product Page" at bounding box center [1240, 441] width 339 height 17
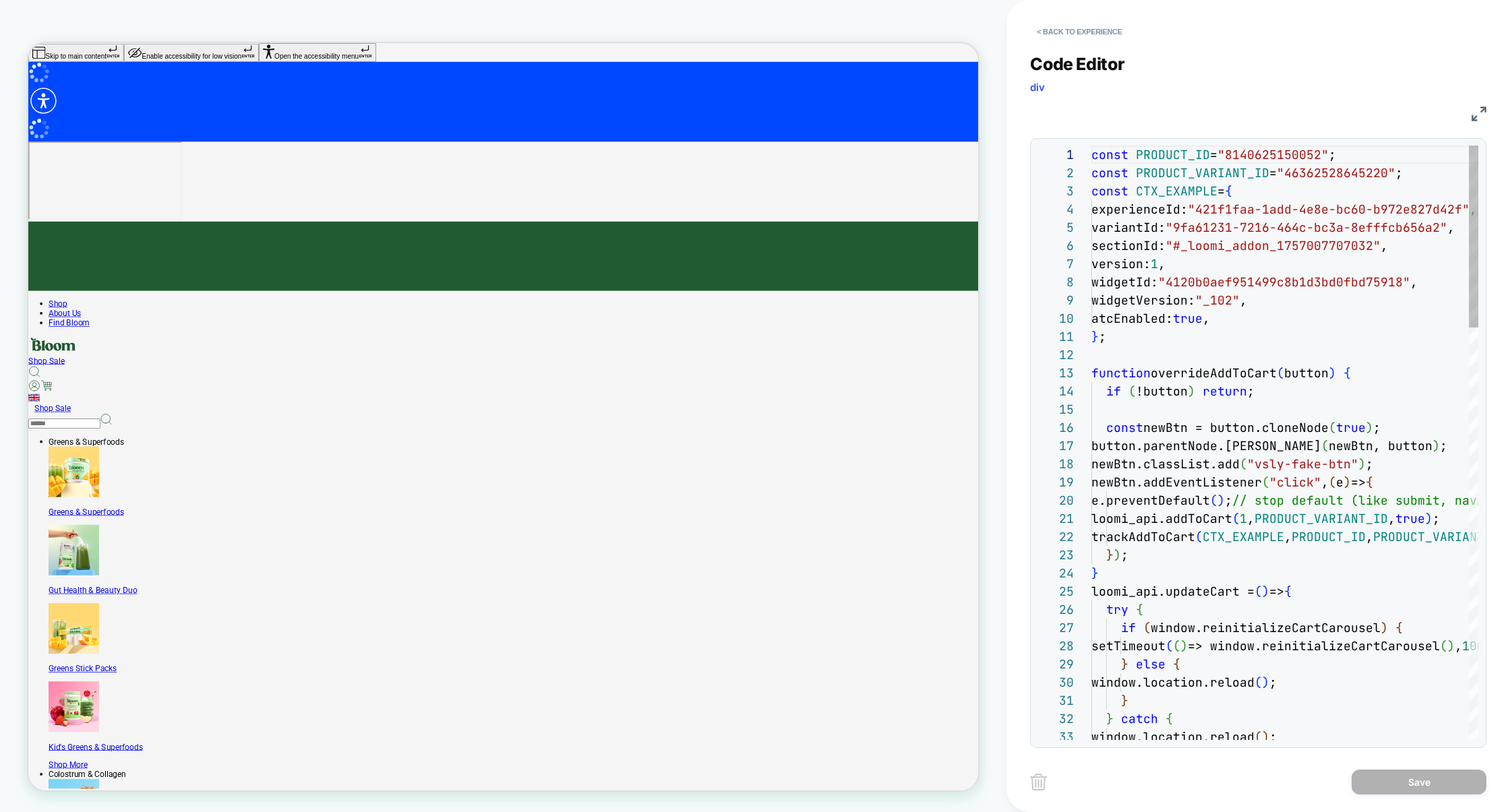
scroll to position [182, 0]
click at [1475, 116] on img at bounding box center [1479, 114] width 15 height 15
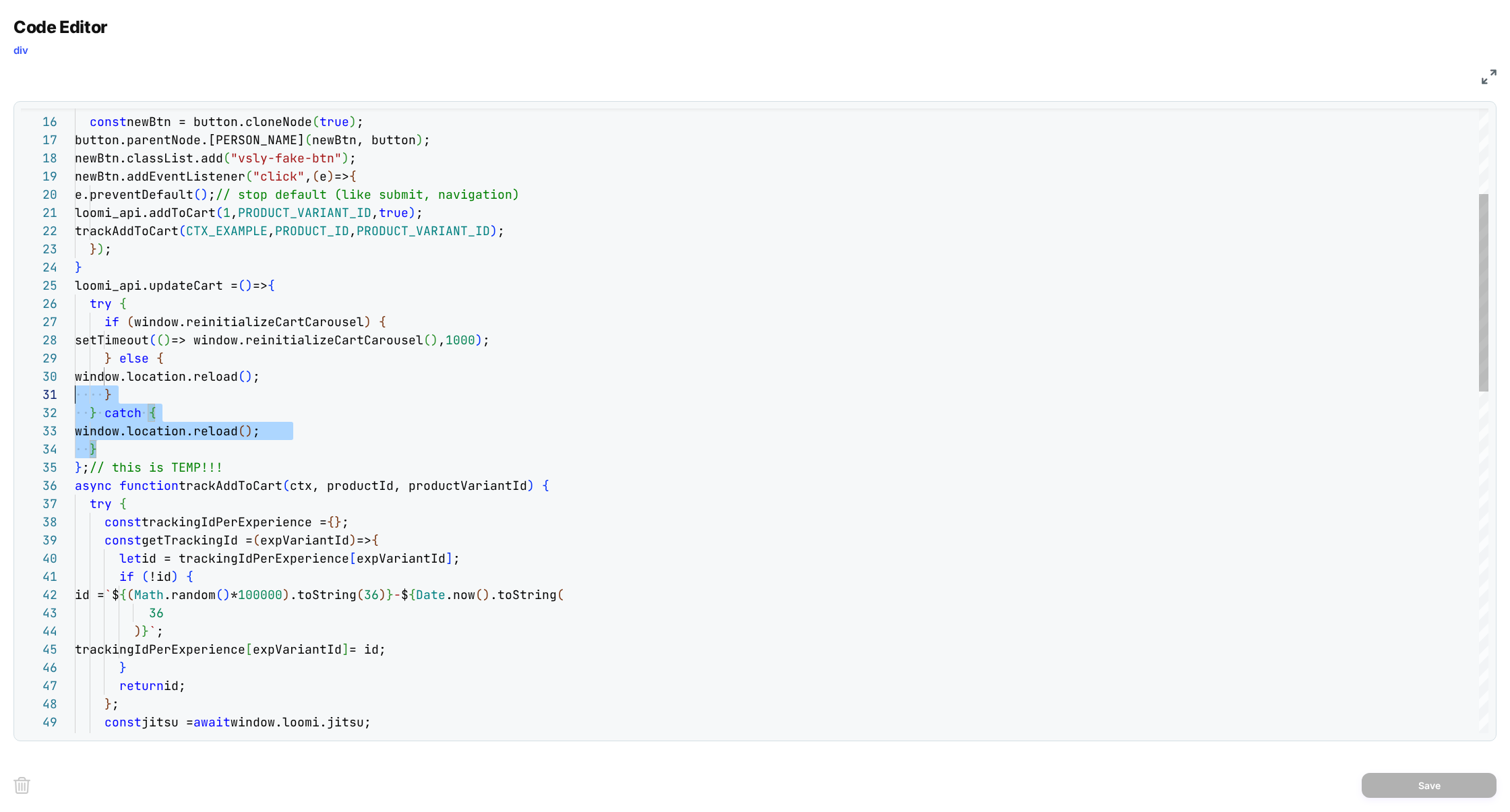
scroll to position [90, 0]
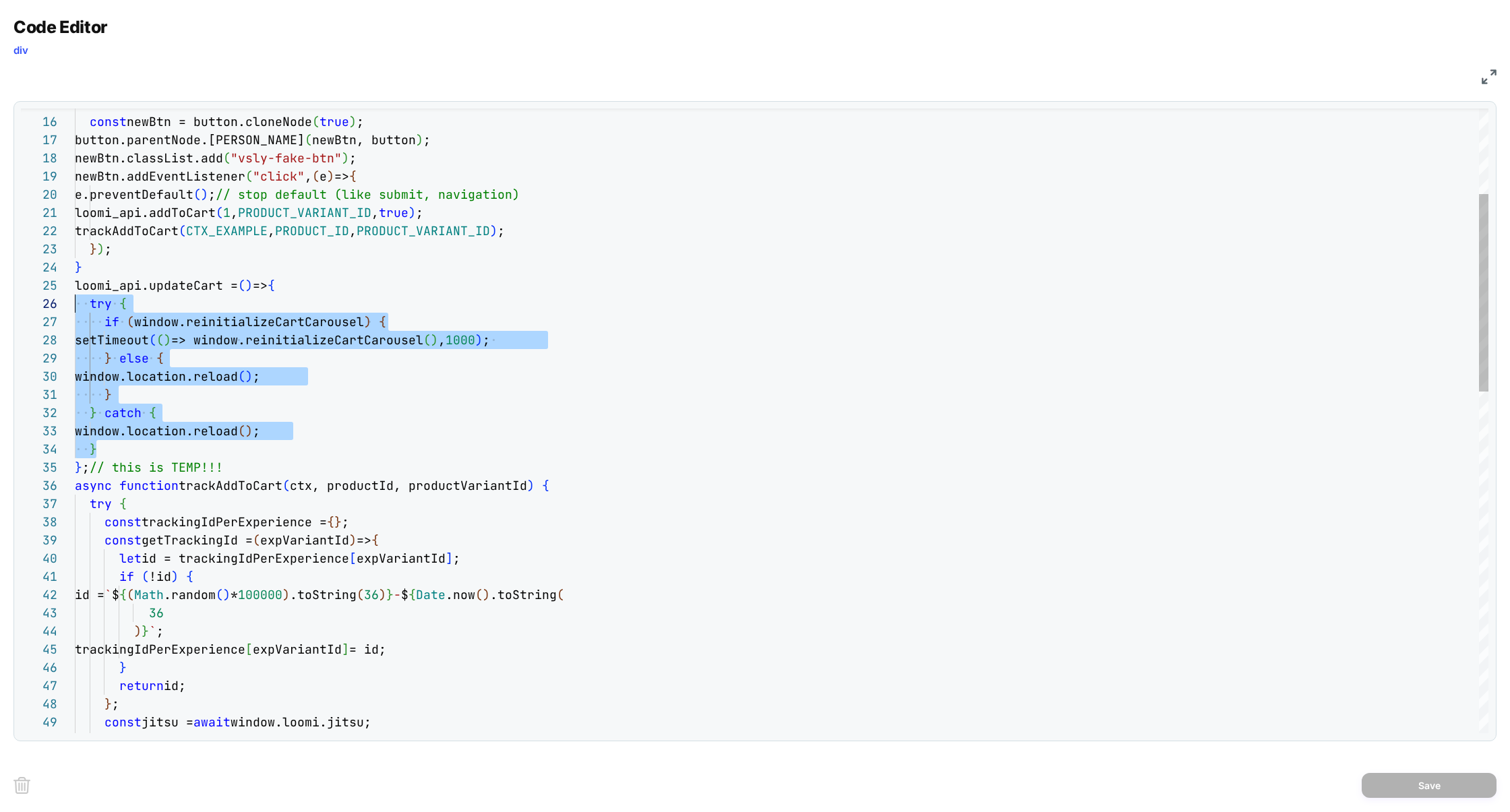
drag, startPoint x: 106, startPoint y: 446, endPoint x: 15, endPoint y: 306, distance: 167.0
click at [75, 306] on div "return id; } ; const jitsu = await window.loomi.jitsu; if ( jitsu ) { } trackin…" at bounding box center [782, 824] width 1414 height 1971
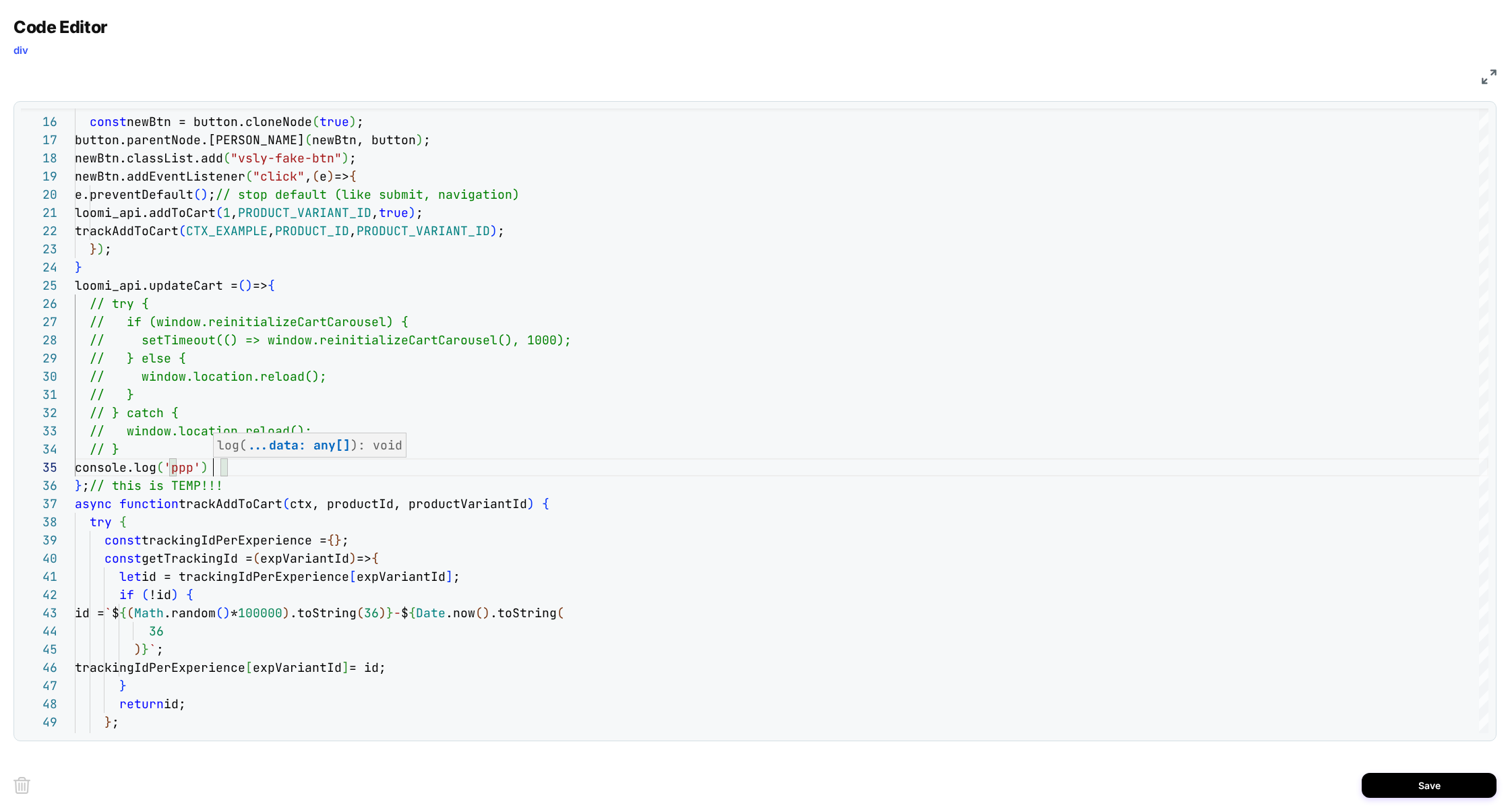
scroll to position [73, 152]
type textarea "**********"
click at [1390, 773] on div "Save" at bounding box center [755, 785] width 1483 height 54
click at [1396, 781] on button "Save" at bounding box center [1429, 785] width 135 height 25
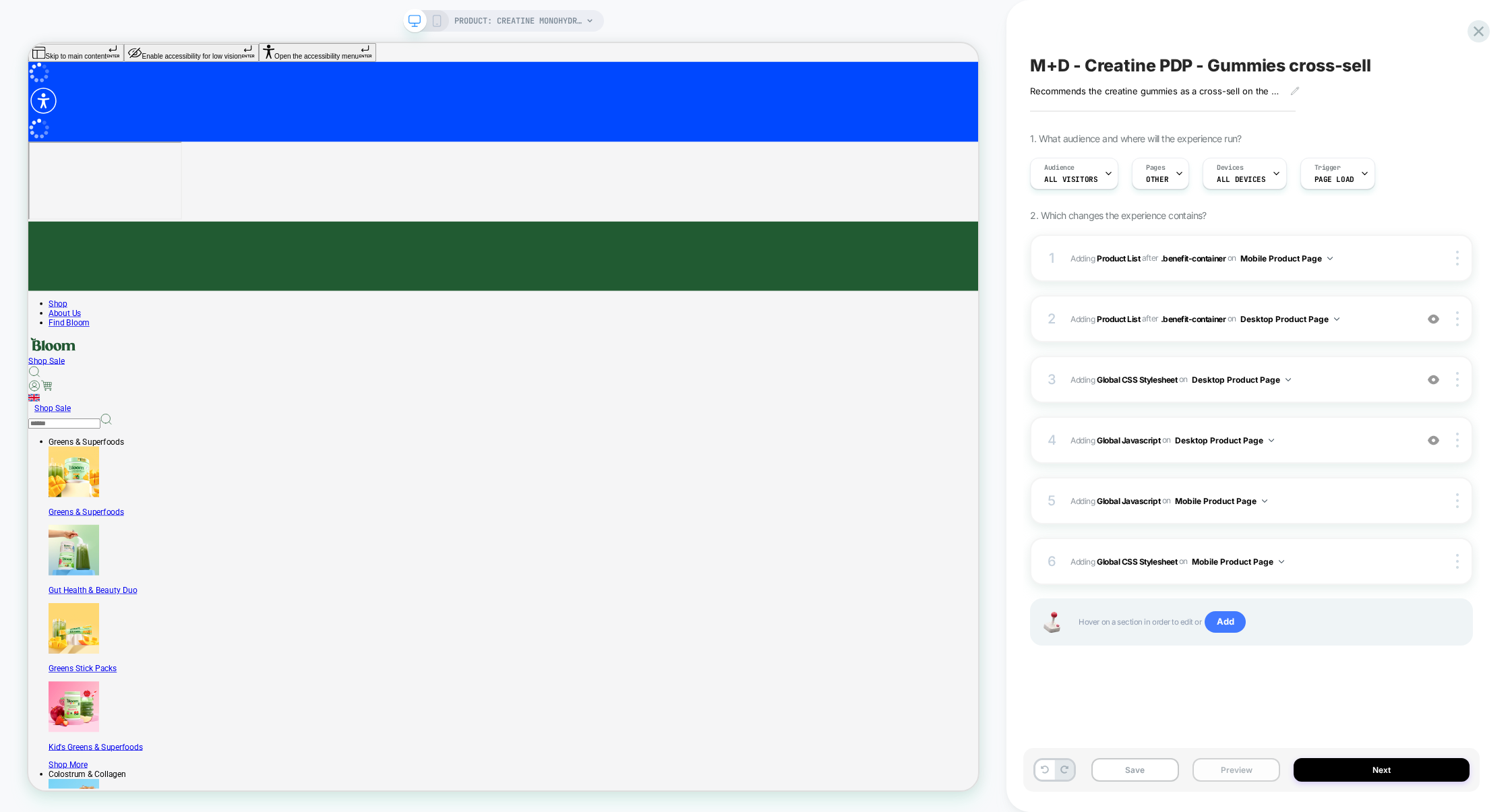
click at [1263, 768] on button "Preview" at bounding box center [1237, 770] width 88 height 24
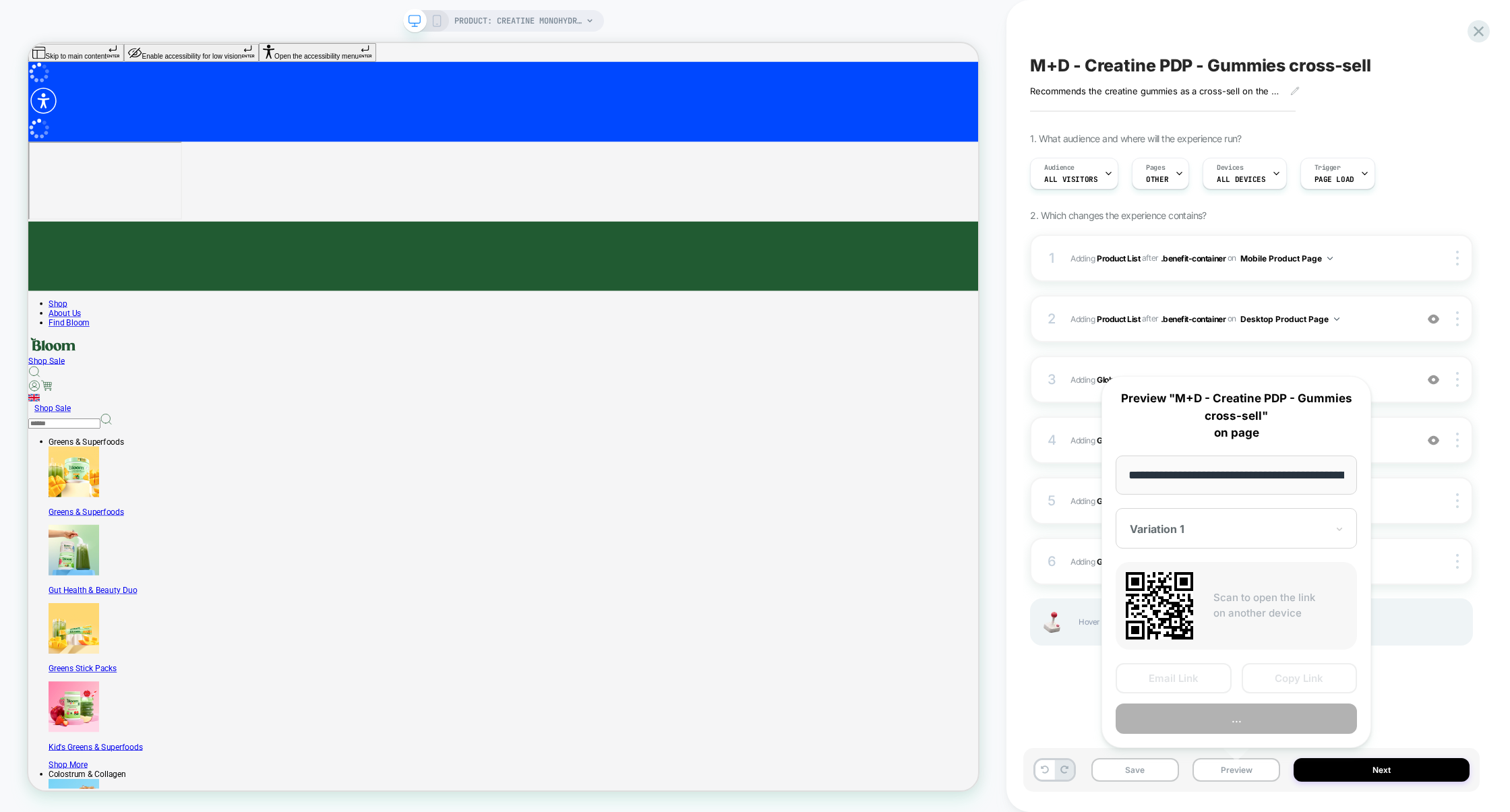
scroll to position [0, 103]
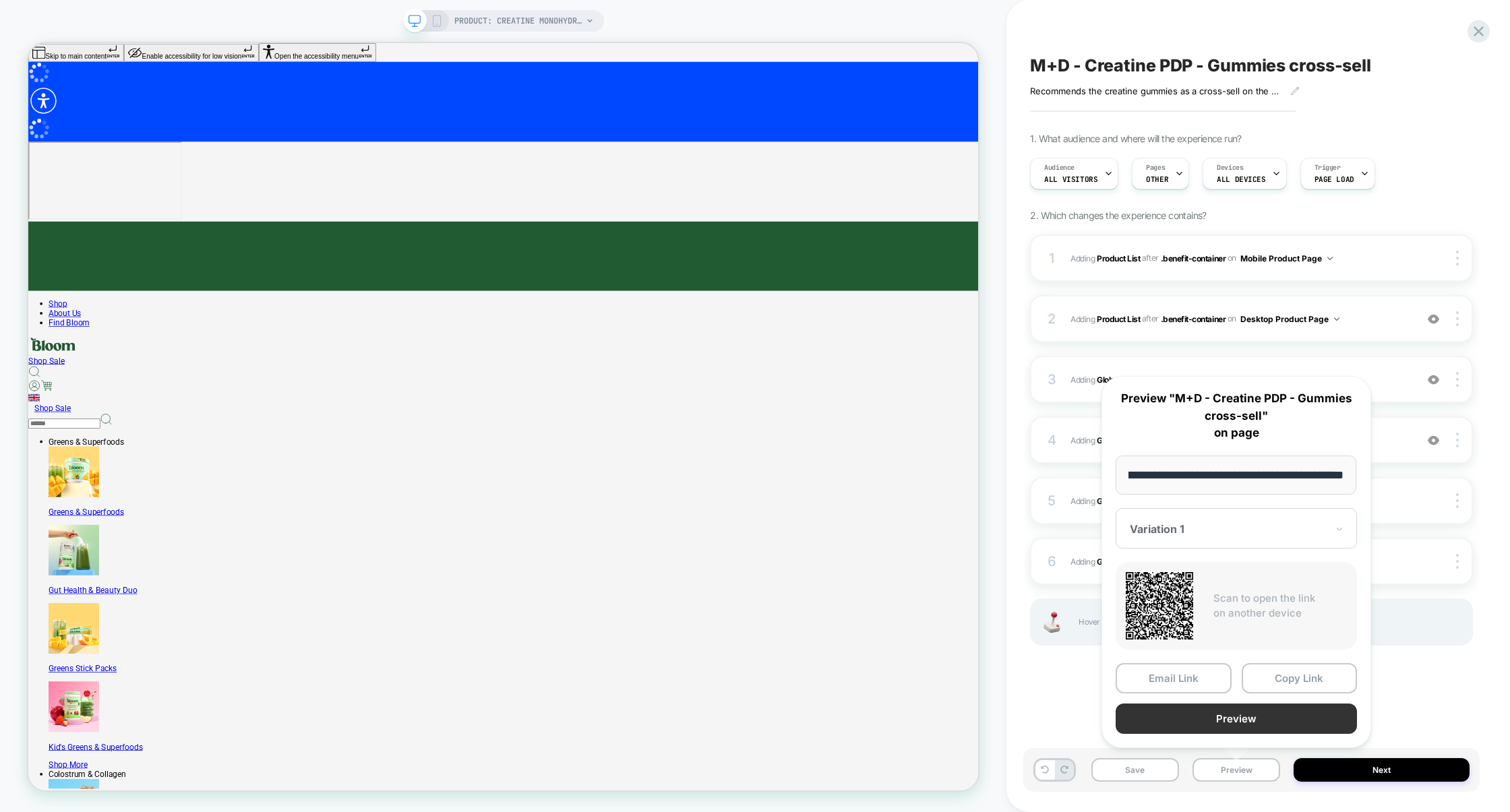
click at [1272, 722] on button "Preview" at bounding box center [1236, 719] width 241 height 31
